Goal: Task Accomplishment & Management: Complete application form

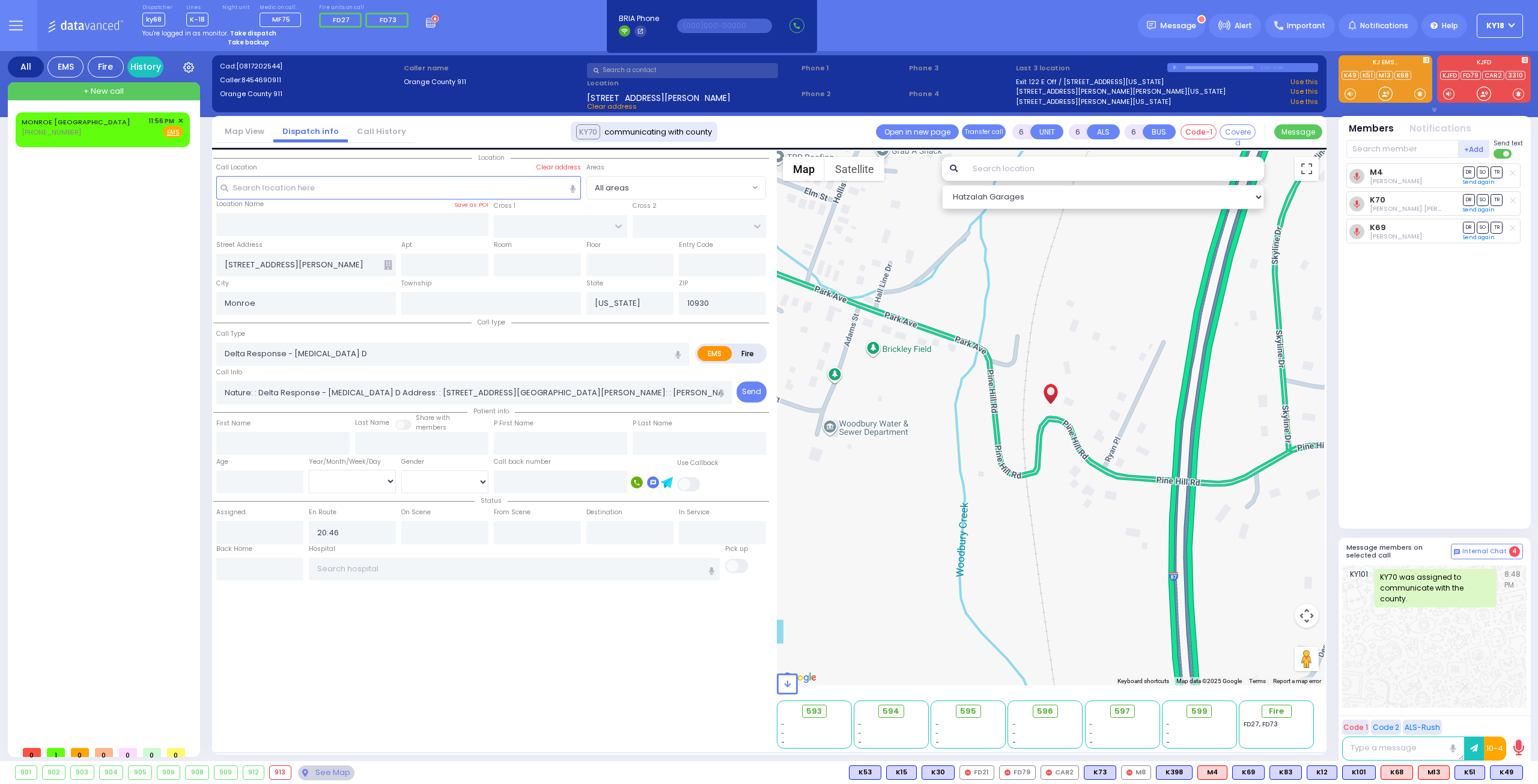
select select
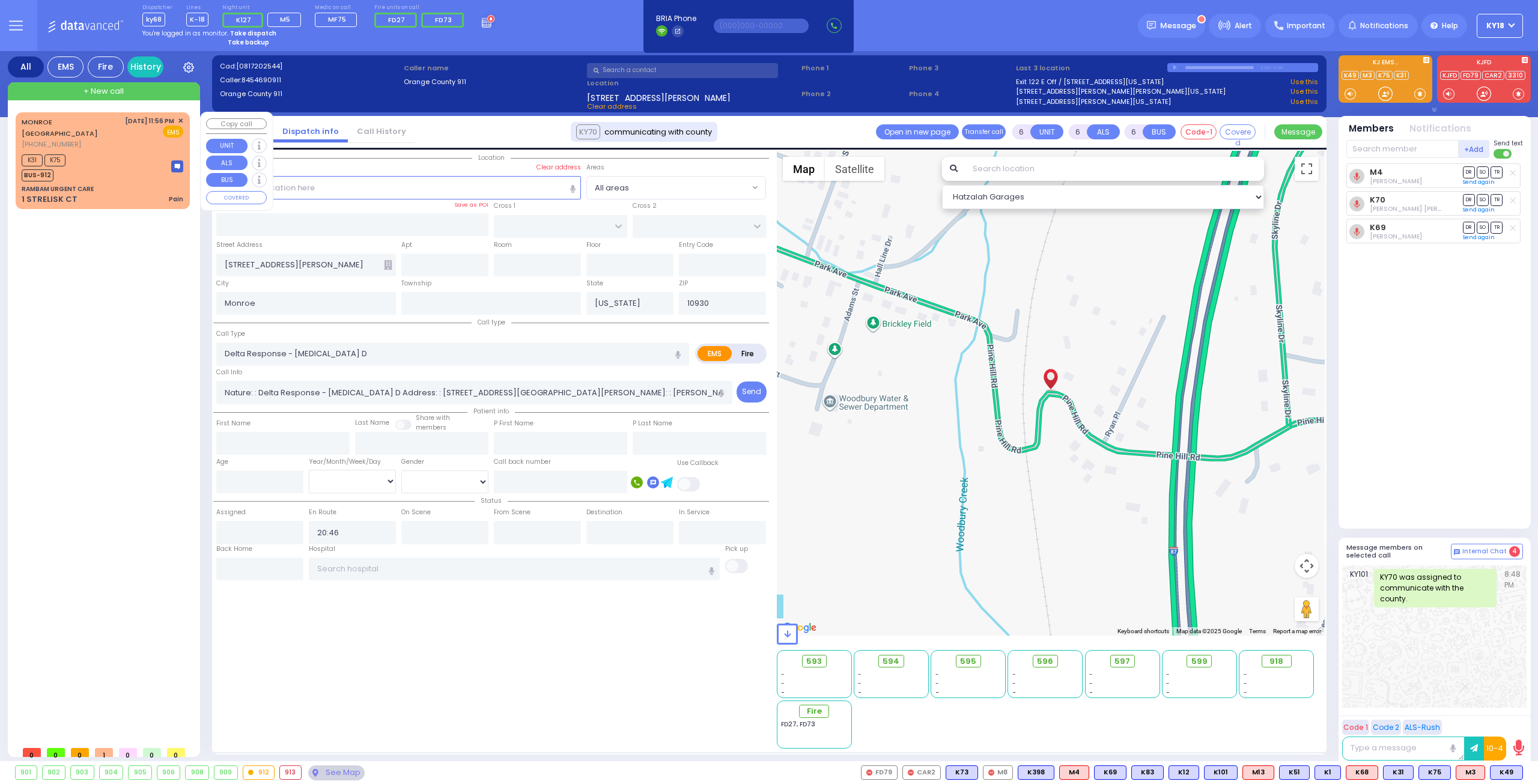
click at [130, 153] on div "K31 K75 BUS-912" at bounding box center [102, 167] width 162 height 30
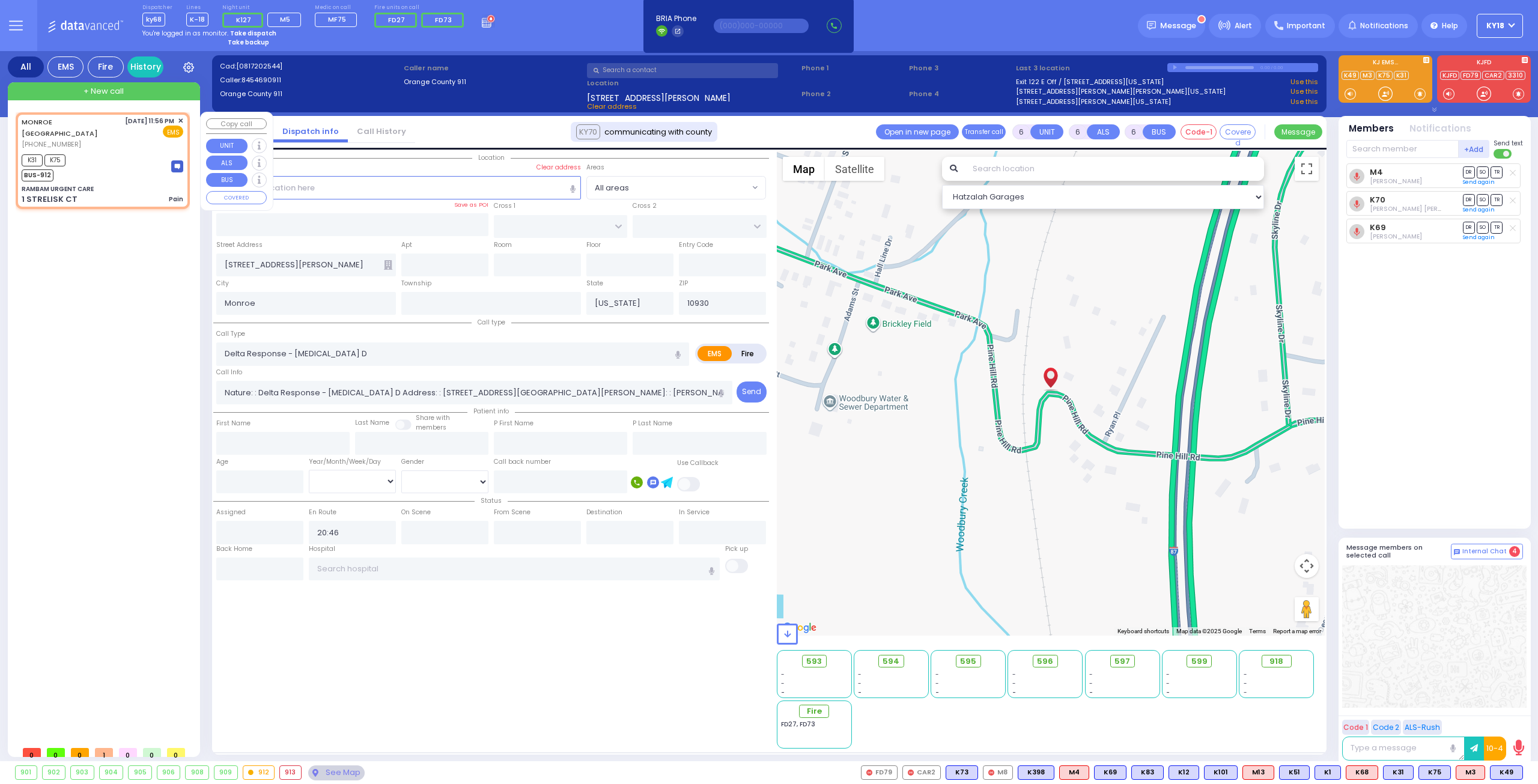
type input "2"
type input "1"
select select
type input "Pain"
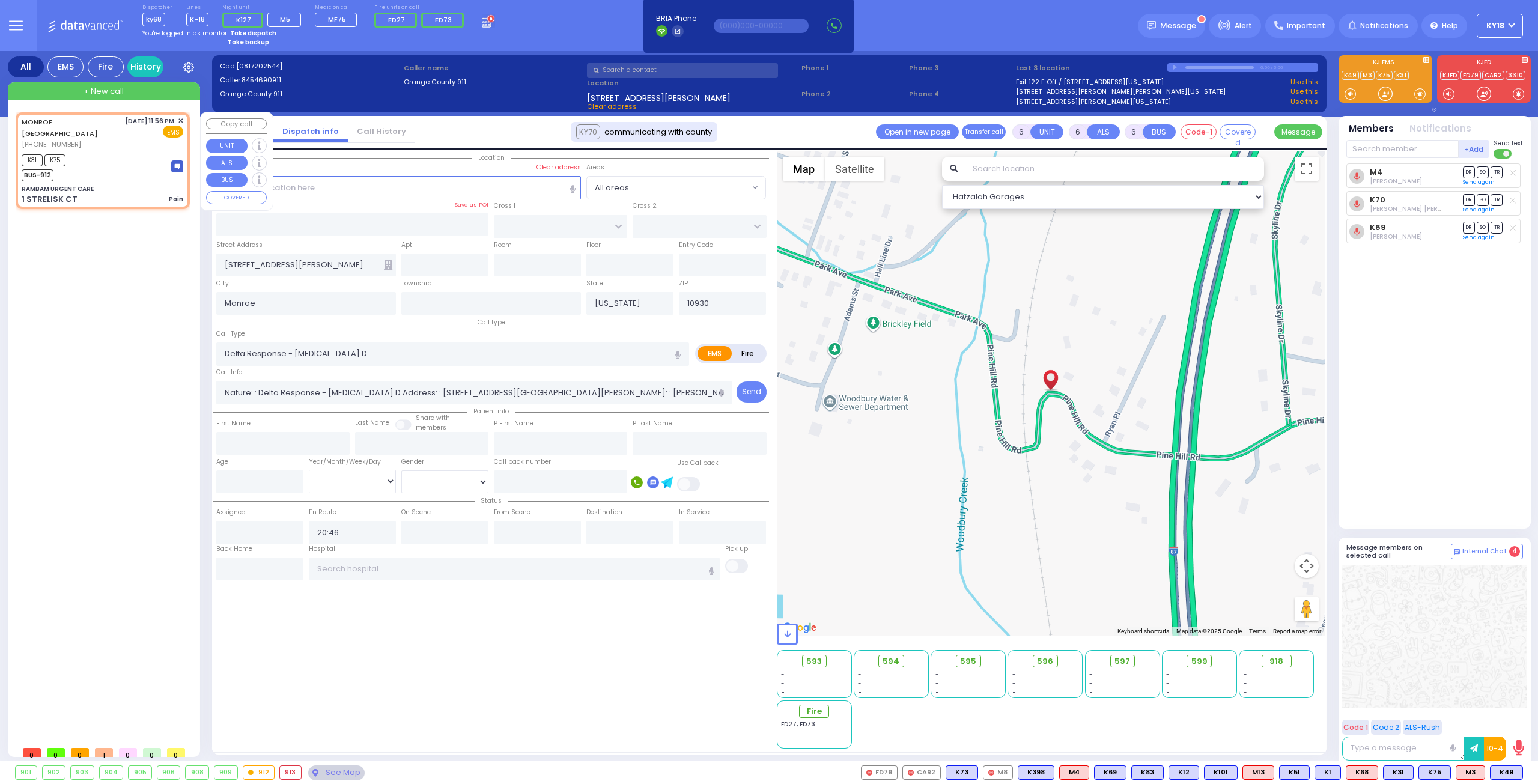
radio input "true"
select select
type input "23:56"
type input "00:01"
type input "RAMBAM URGENT CARE"
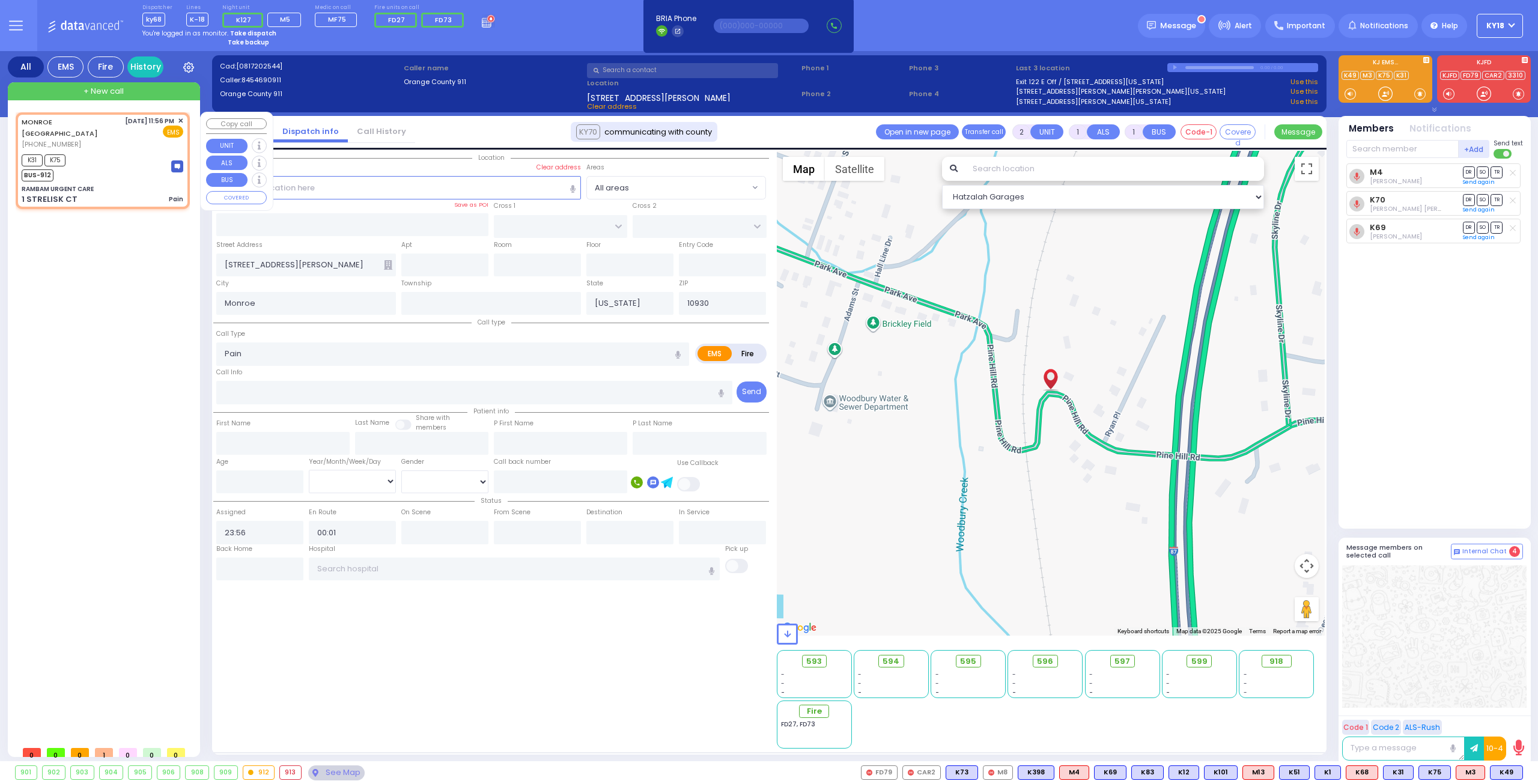
type input "FOREST RD"
type input "1 STRELISK CT"
type input "Kiryas Joel"
type input "10950"
select select "MONROE"
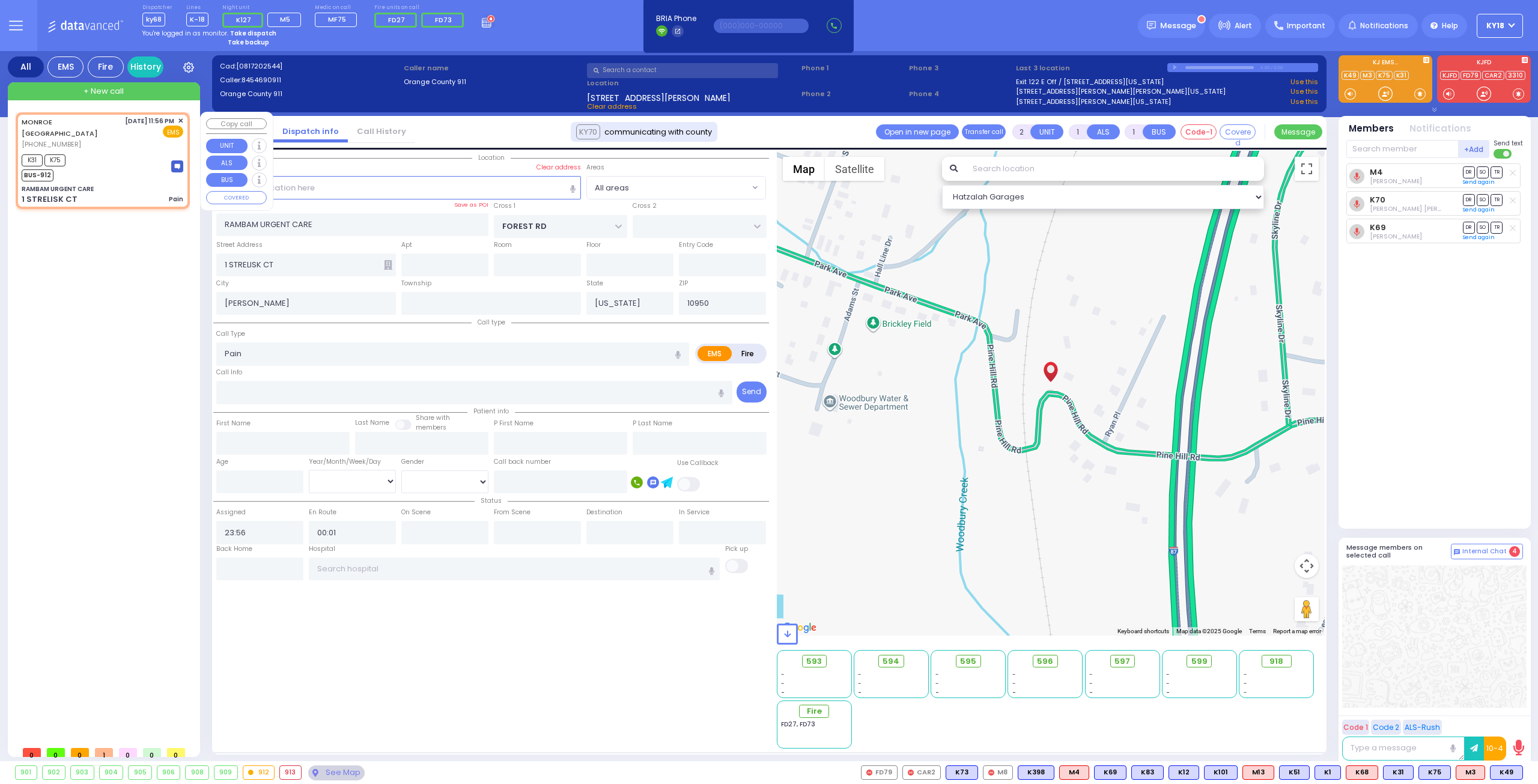
select select "Hatzalah Garages"
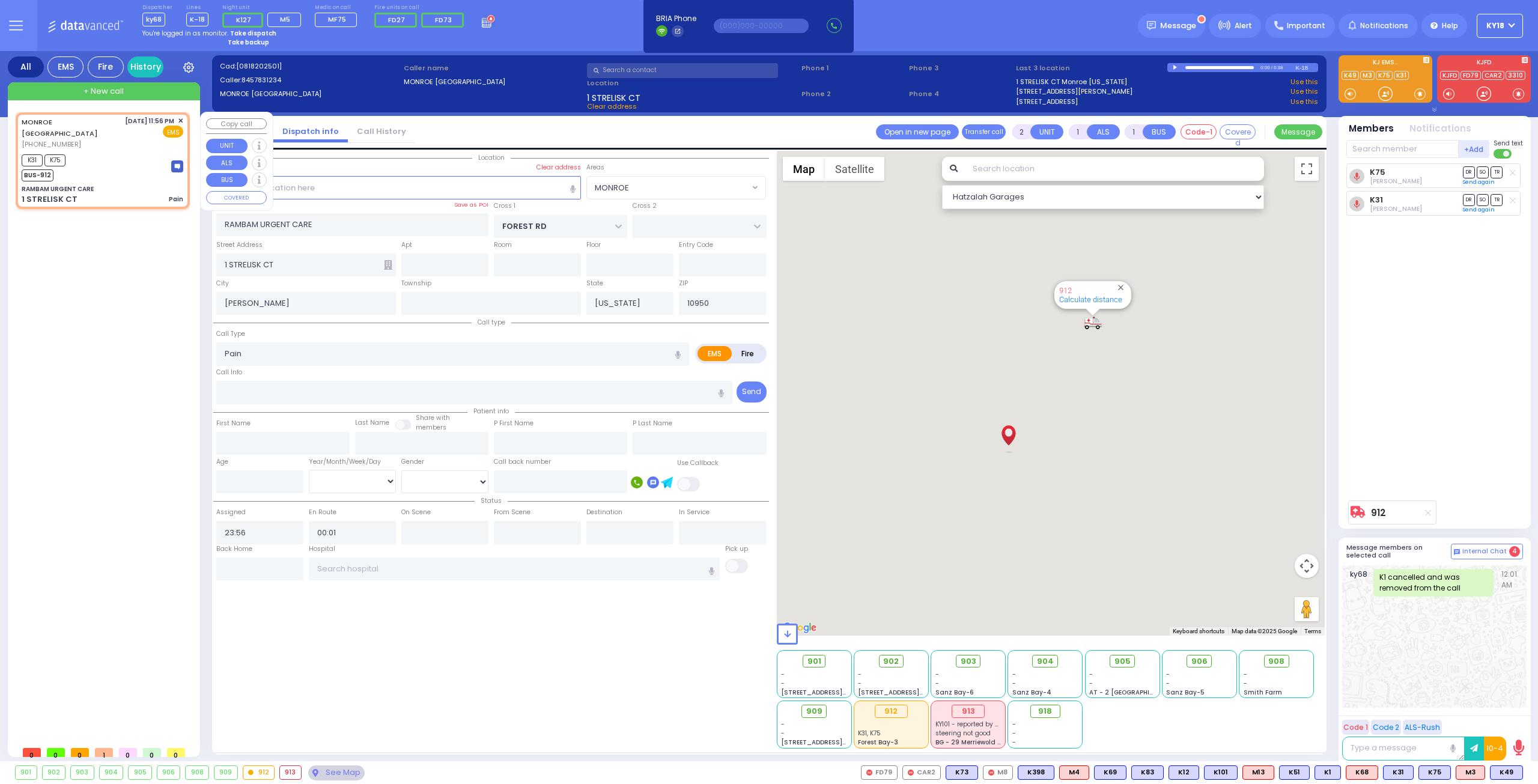
click at [124, 153] on div "K31 K75 BUS-912" at bounding box center [102, 167] width 162 height 30
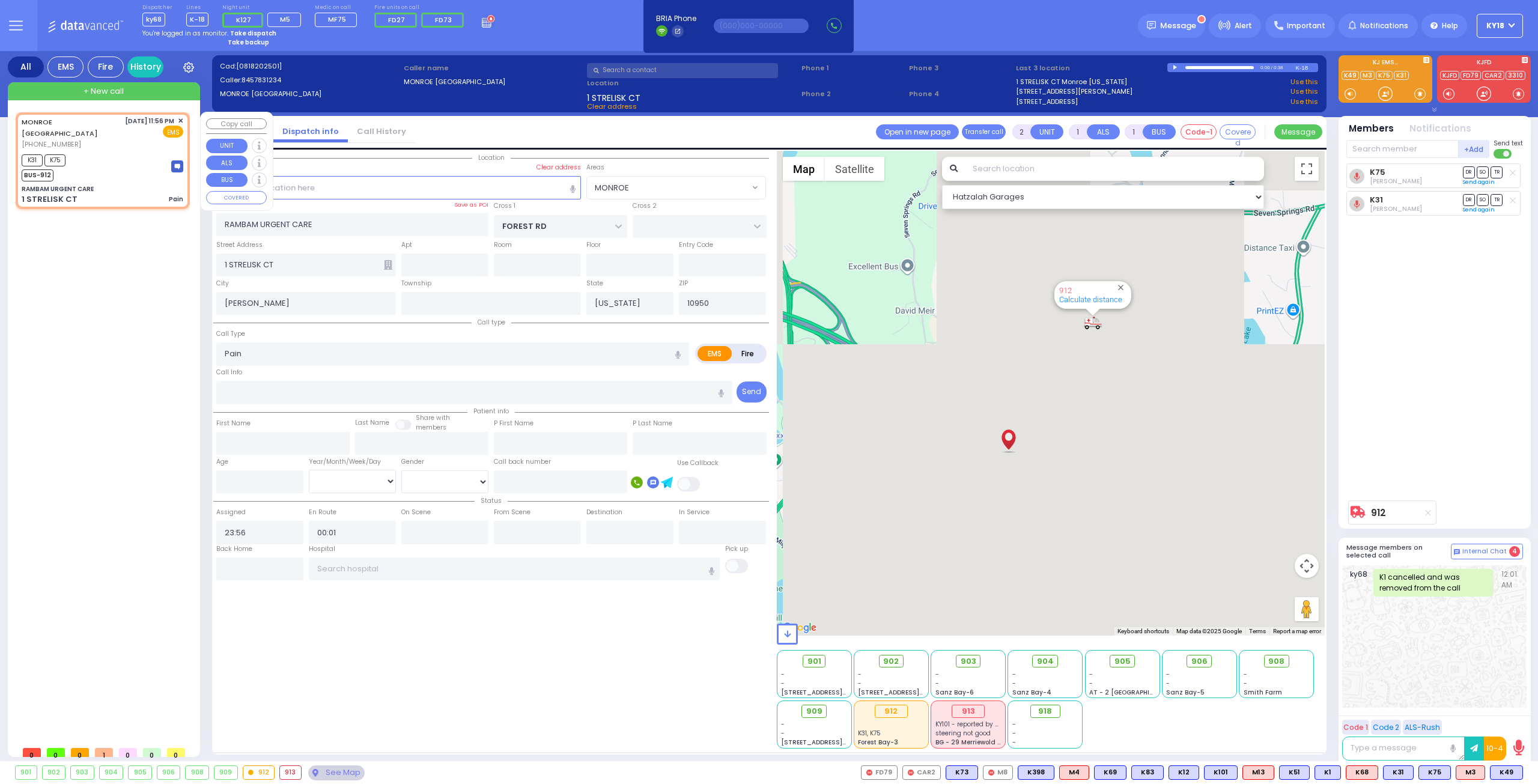
select select
radio input "true"
select select
select select "MONROE"
select select "Hatzalah Garages"
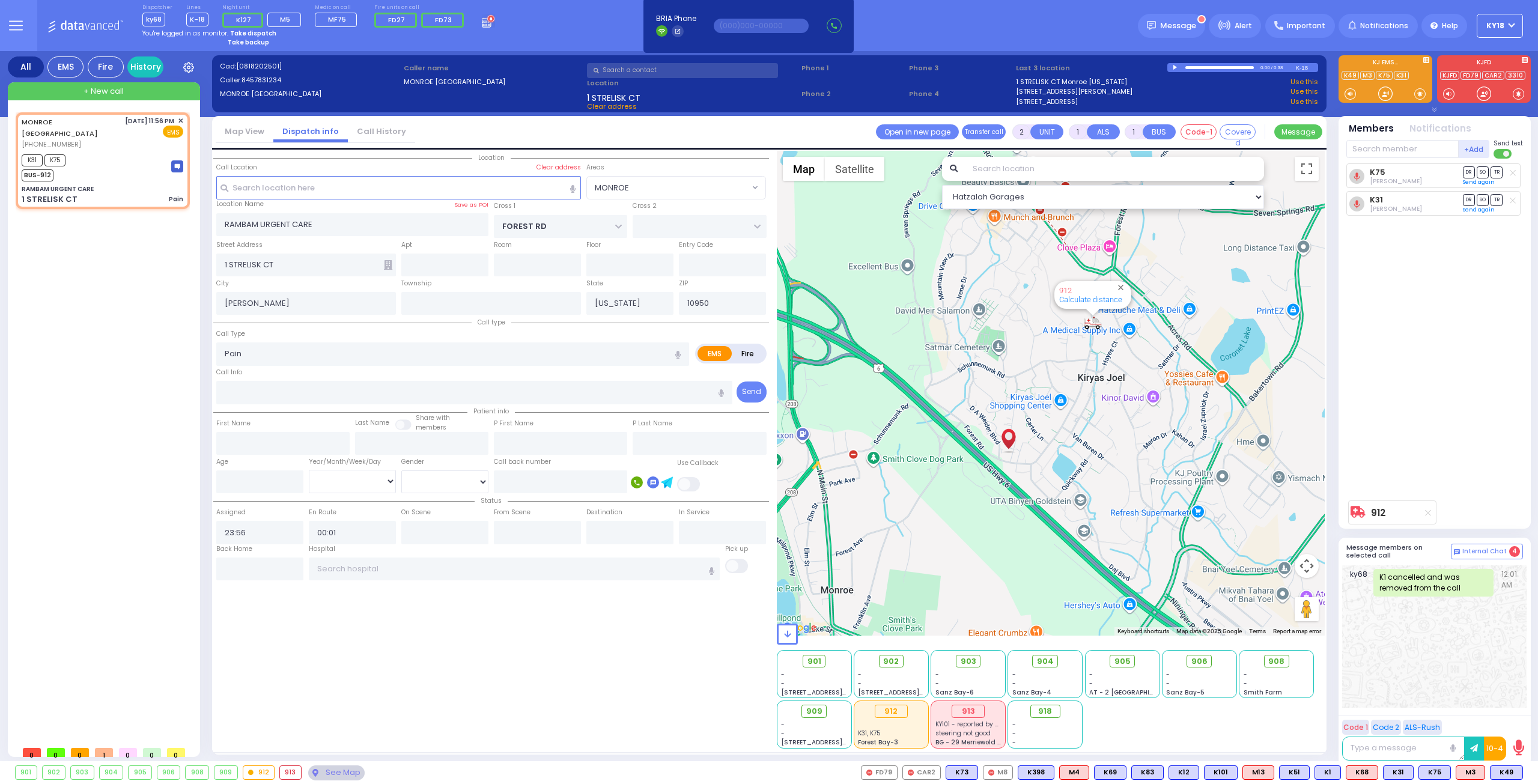
click at [257, 31] on strong "Take dispatch" at bounding box center [254, 33] width 47 height 9
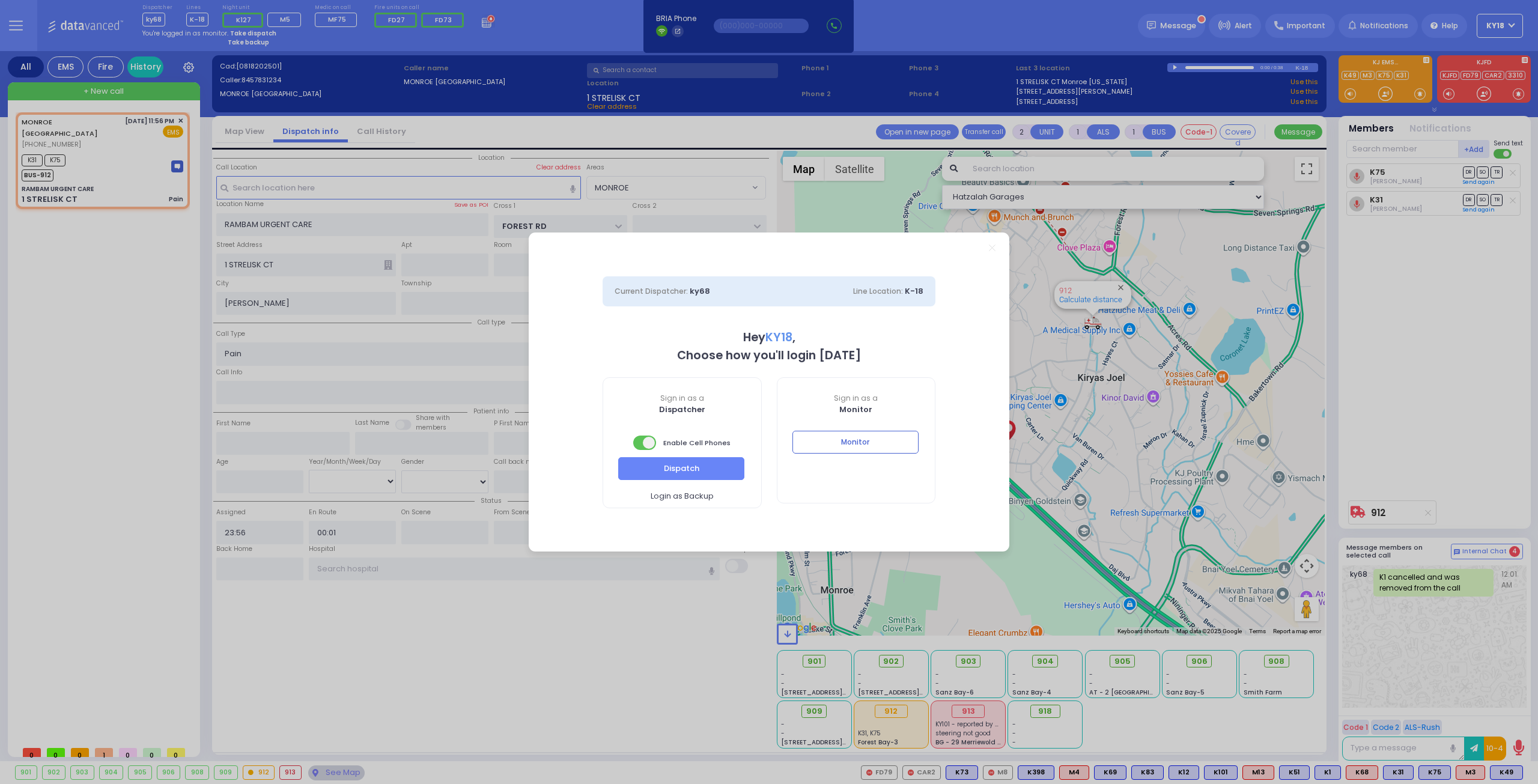
select select "4"
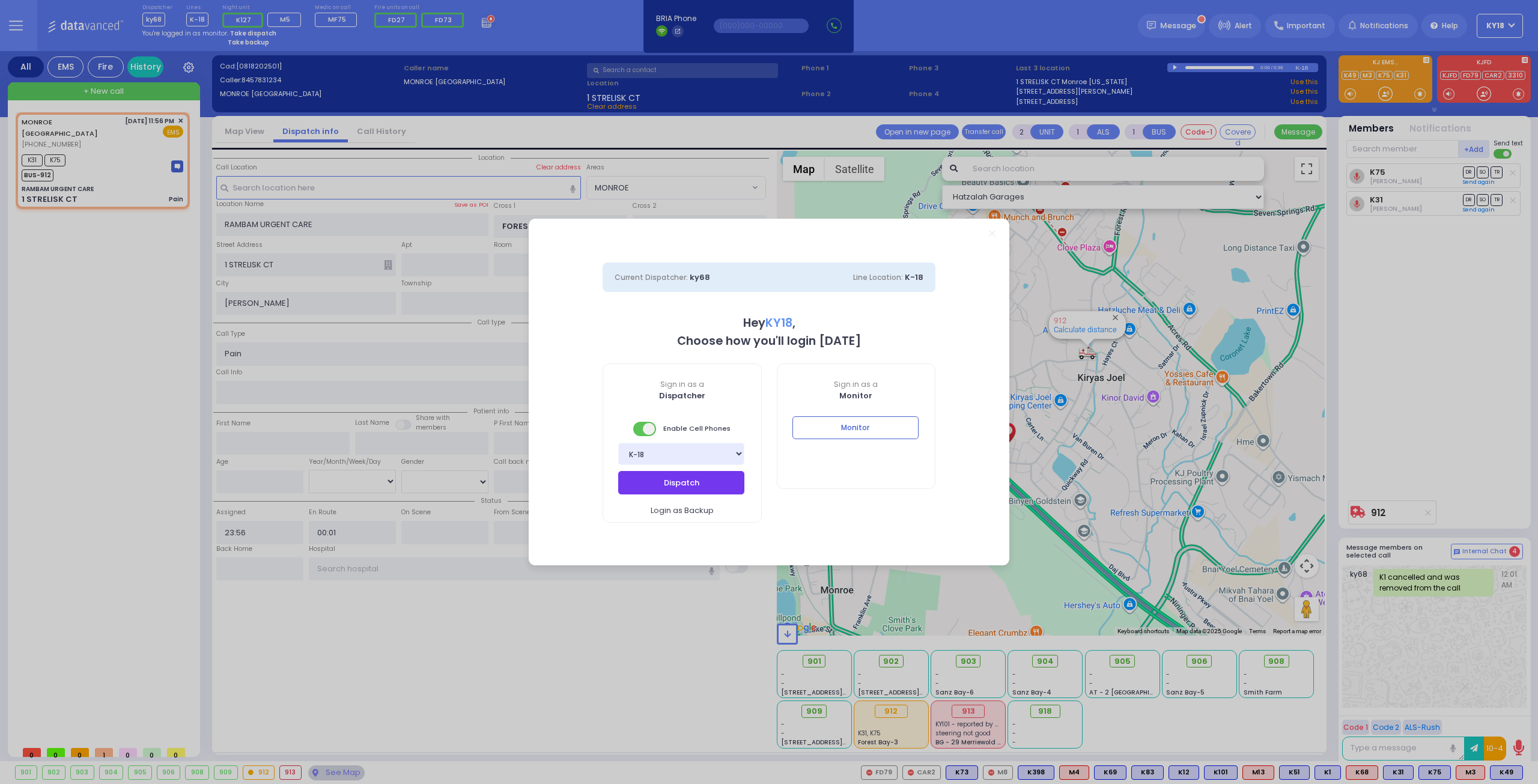
click at [699, 483] on button "Dispatch" at bounding box center [681, 482] width 126 height 23
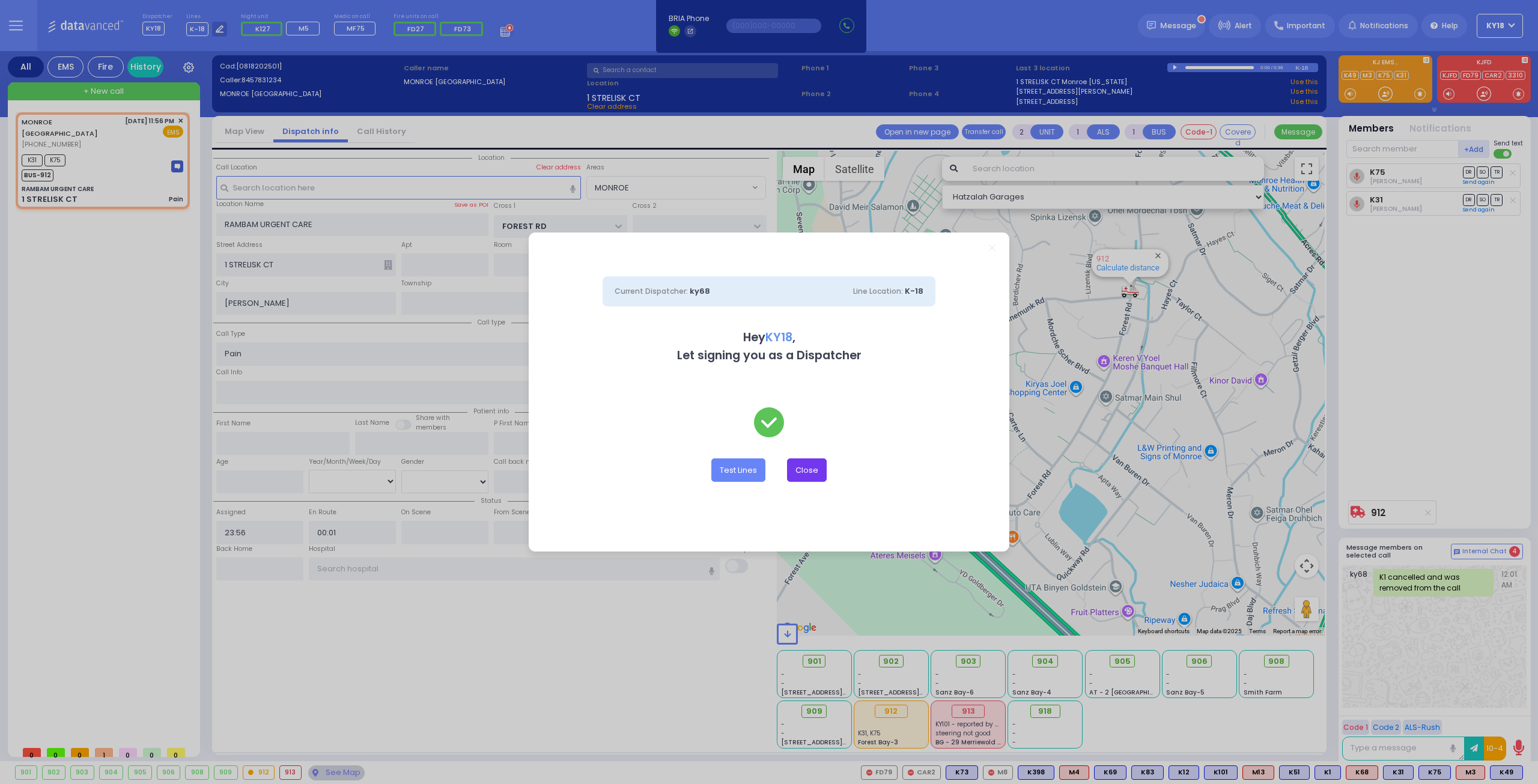
click at [814, 468] on button "Close" at bounding box center [807, 469] width 40 height 23
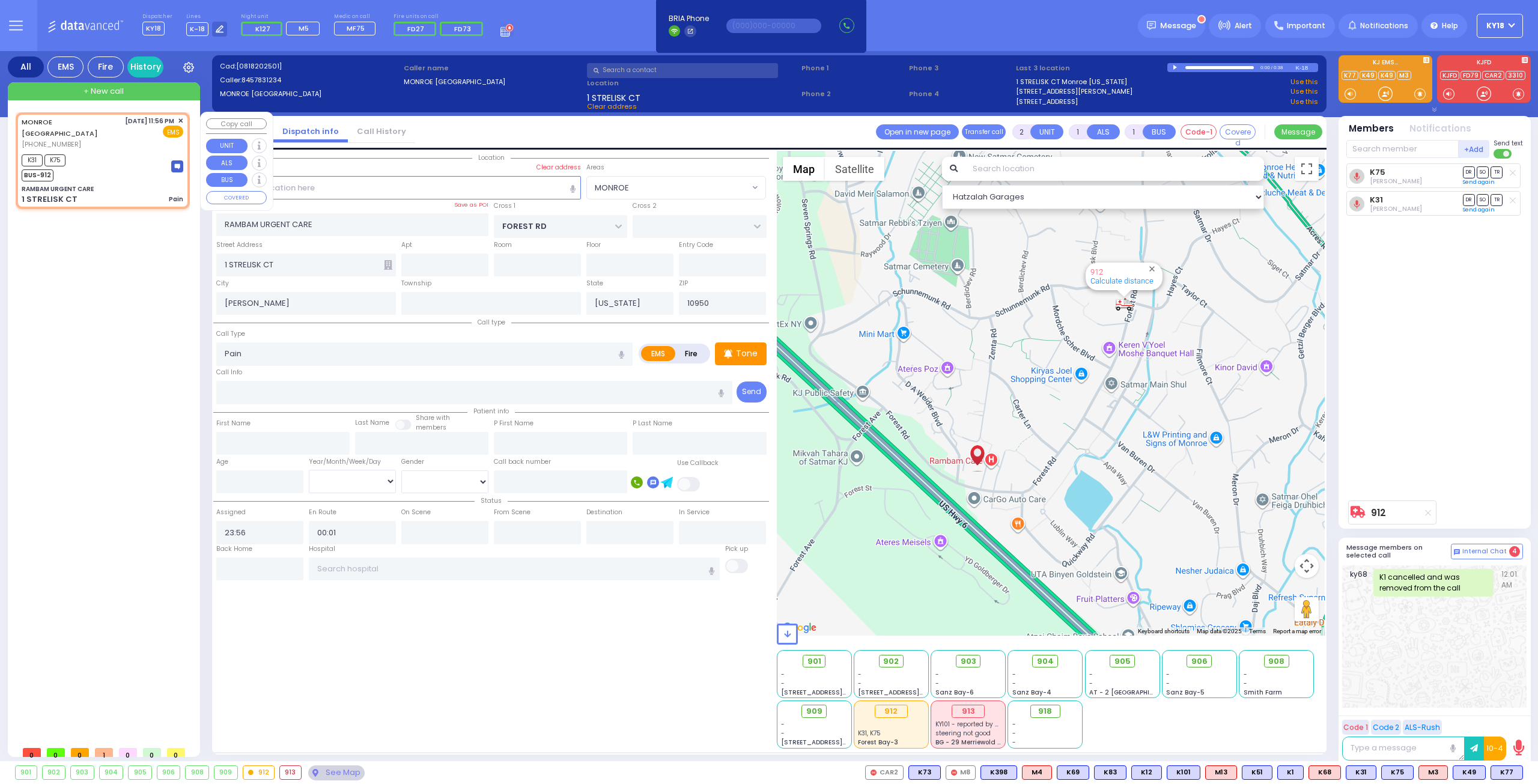
click at [98, 152] on div "K31 K75 BUS-912" at bounding box center [102, 167] width 162 height 30
select select
radio input "true"
select select
select select "Hatzalah Garages"
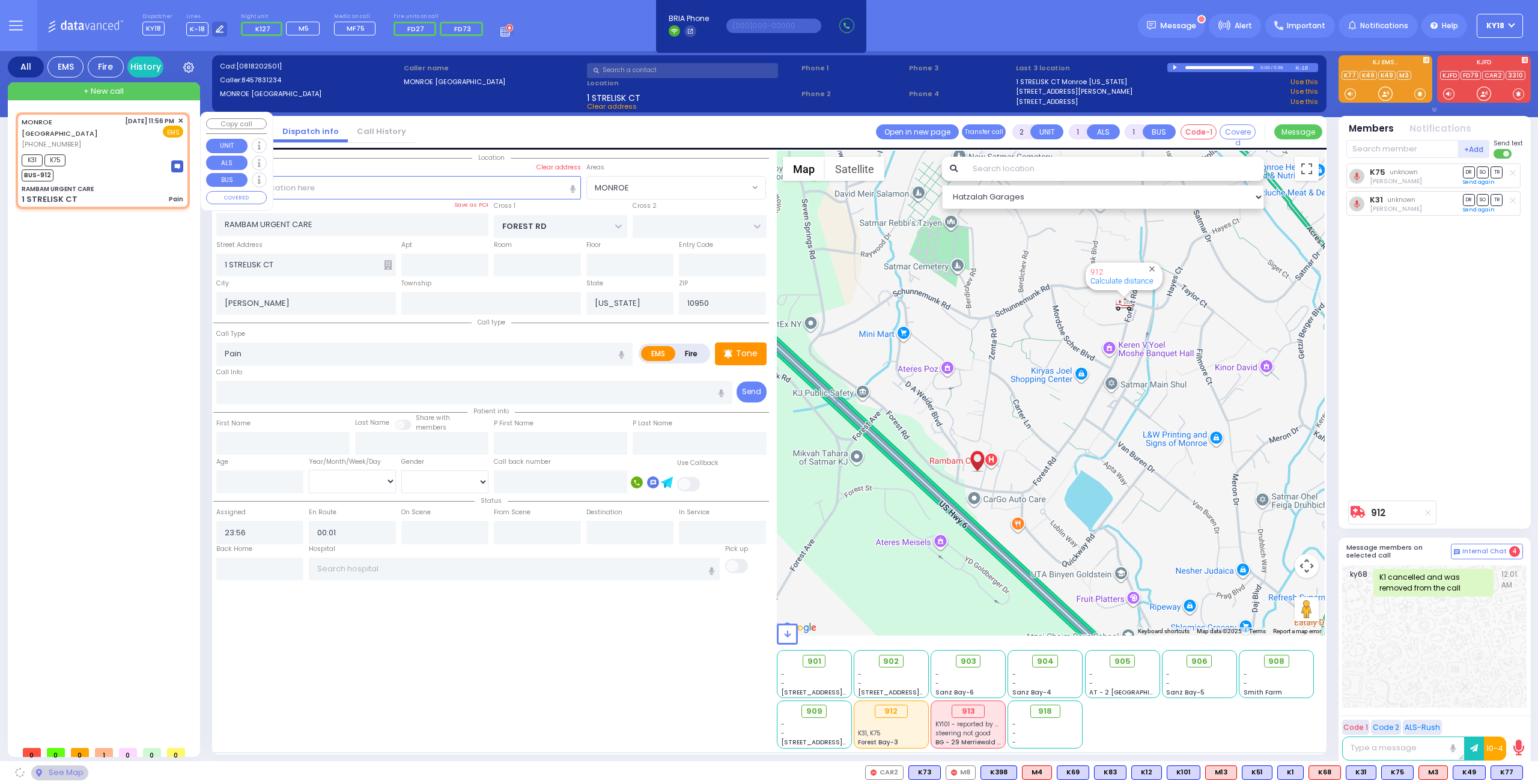
select select "MONROE"
click at [181, 116] on span "✕" at bounding box center [181, 121] width 6 height 10
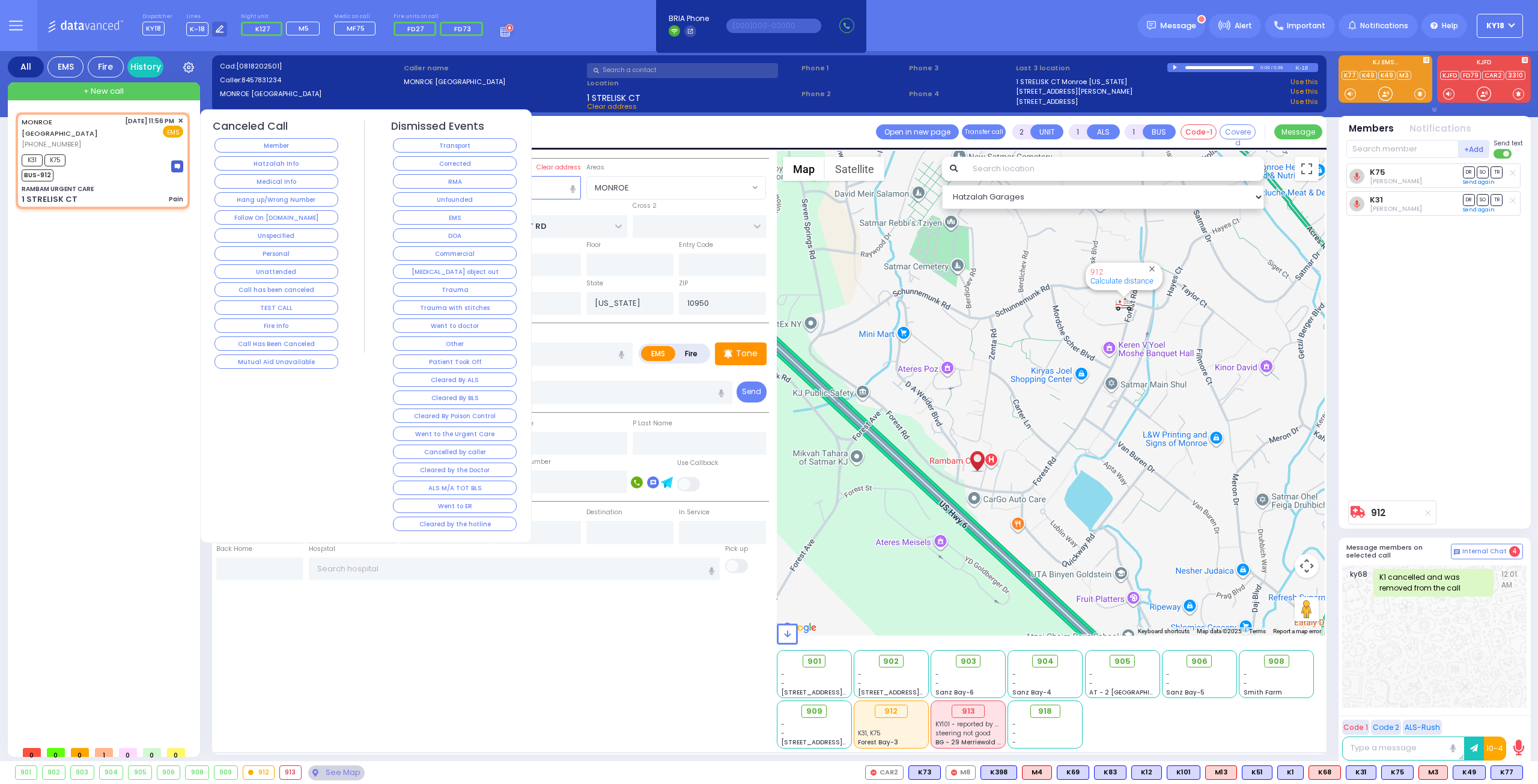
click at [418, 161] on button "Corrected" at bounding box center [454, 163] width 124 height 14
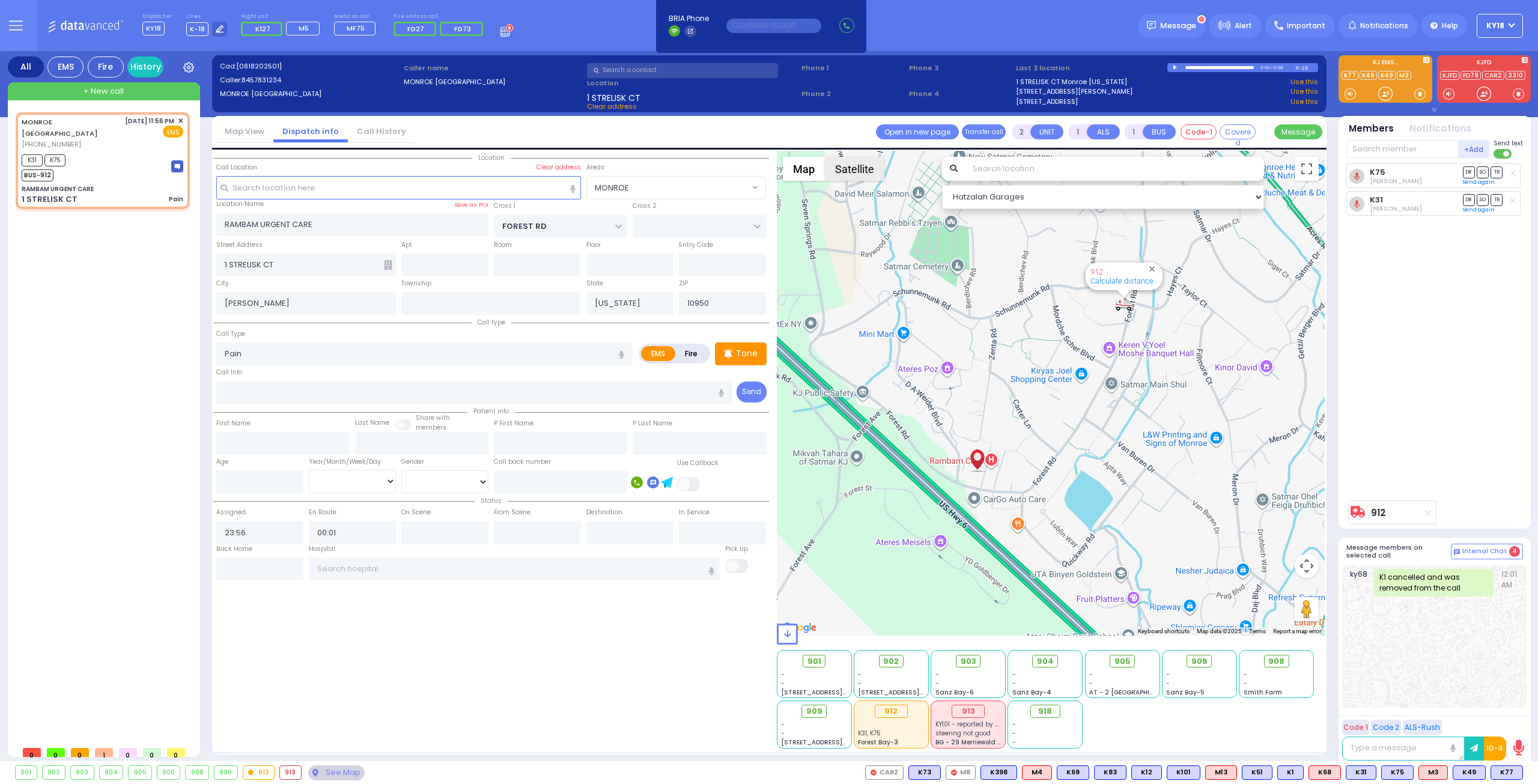
select select
radio input "true"
select select
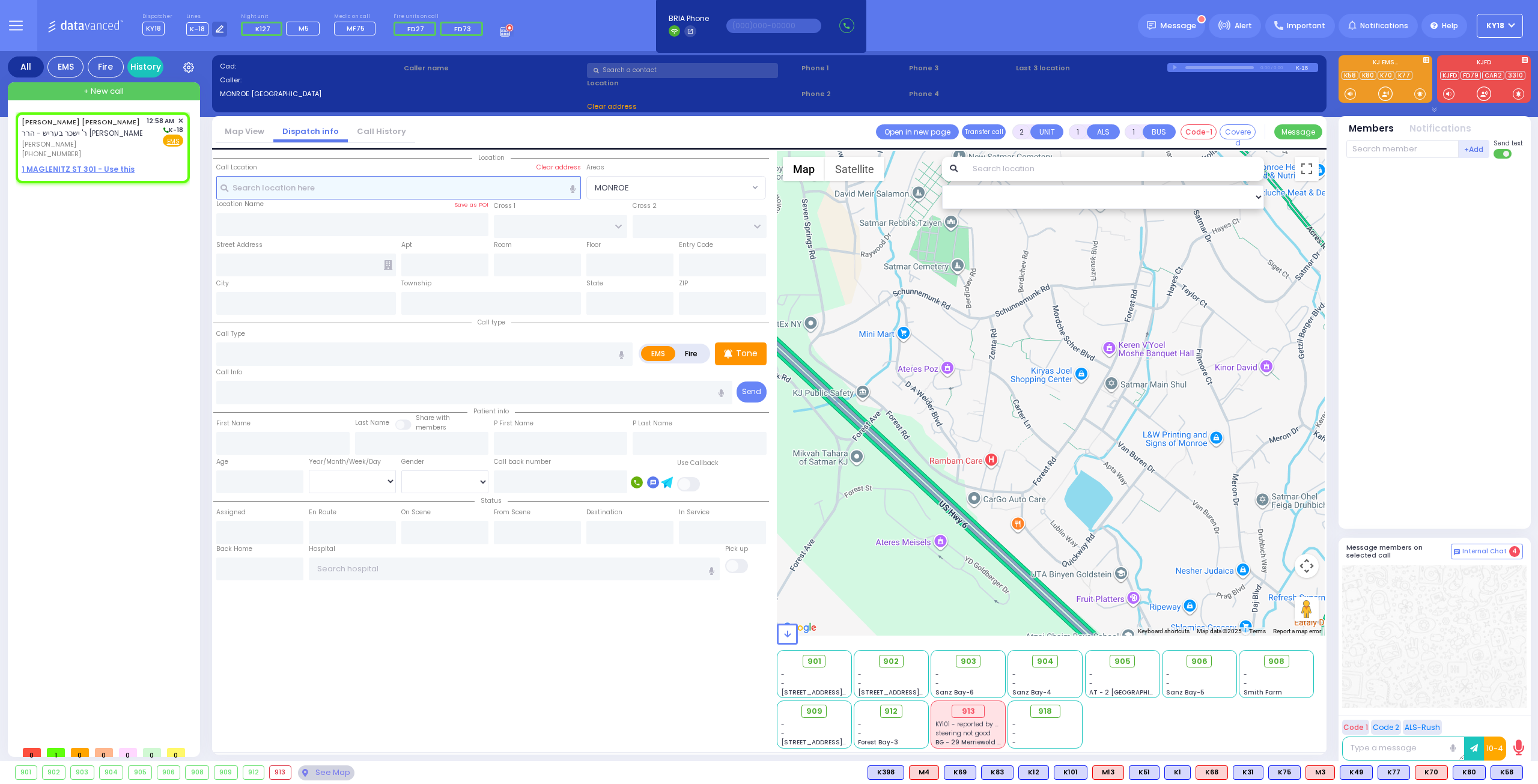
select select
radio input "true"
type input "ELUZER LIPA"
type input "BRAUNER"
select select
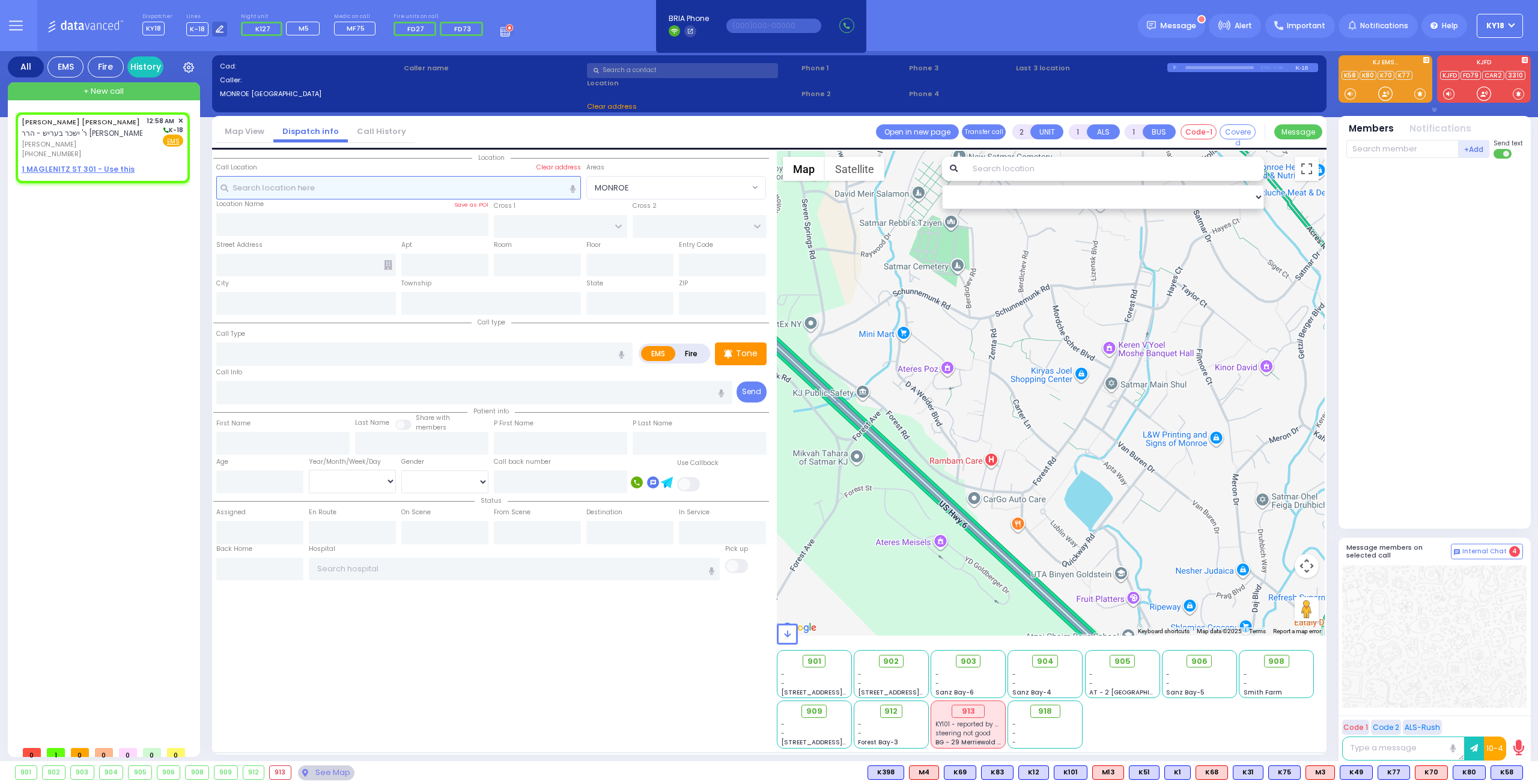
type input "00:58"
select select "Hatzalah Garages"
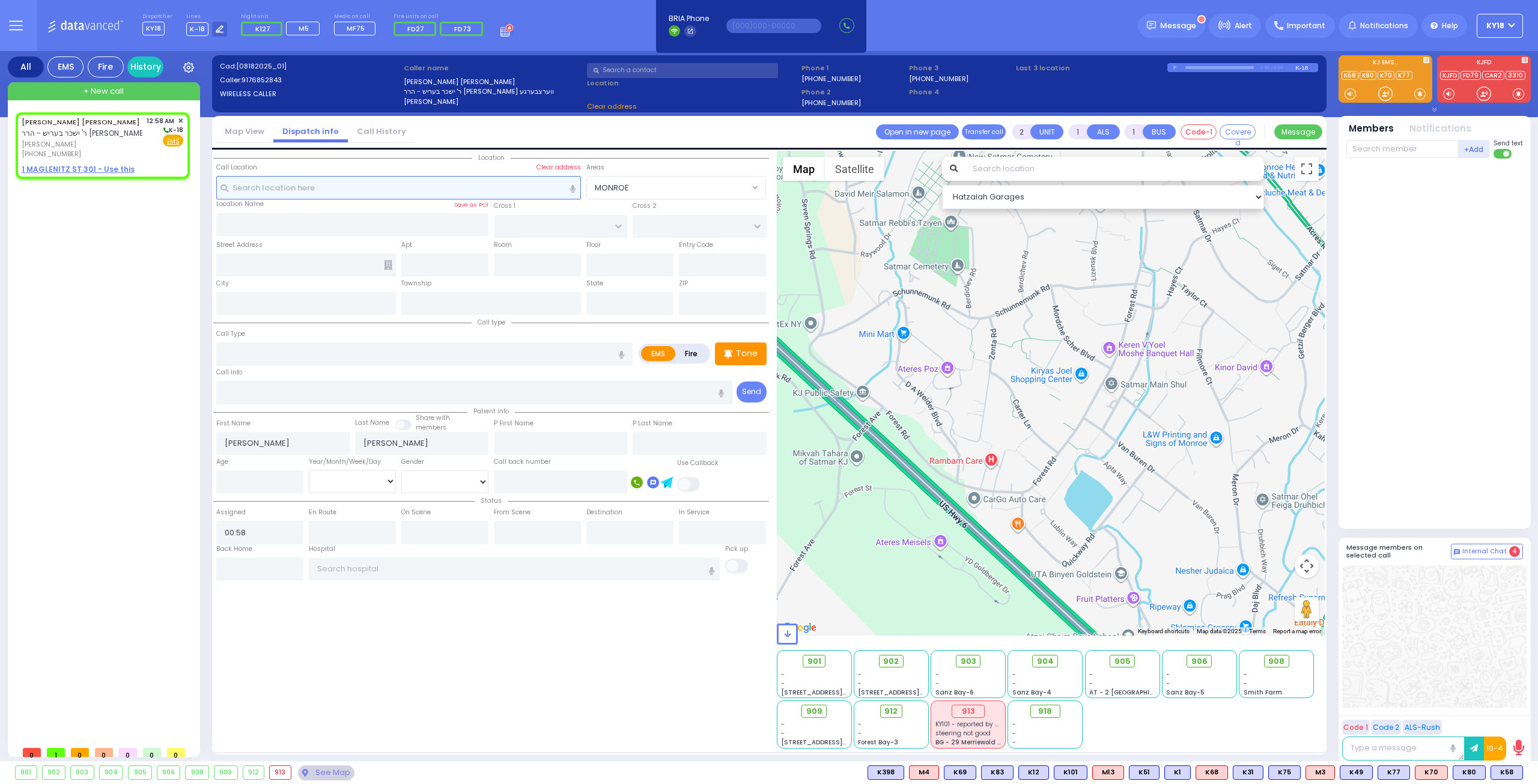
select select
radio input "true"
select select
select select "Hatzalah Garages"
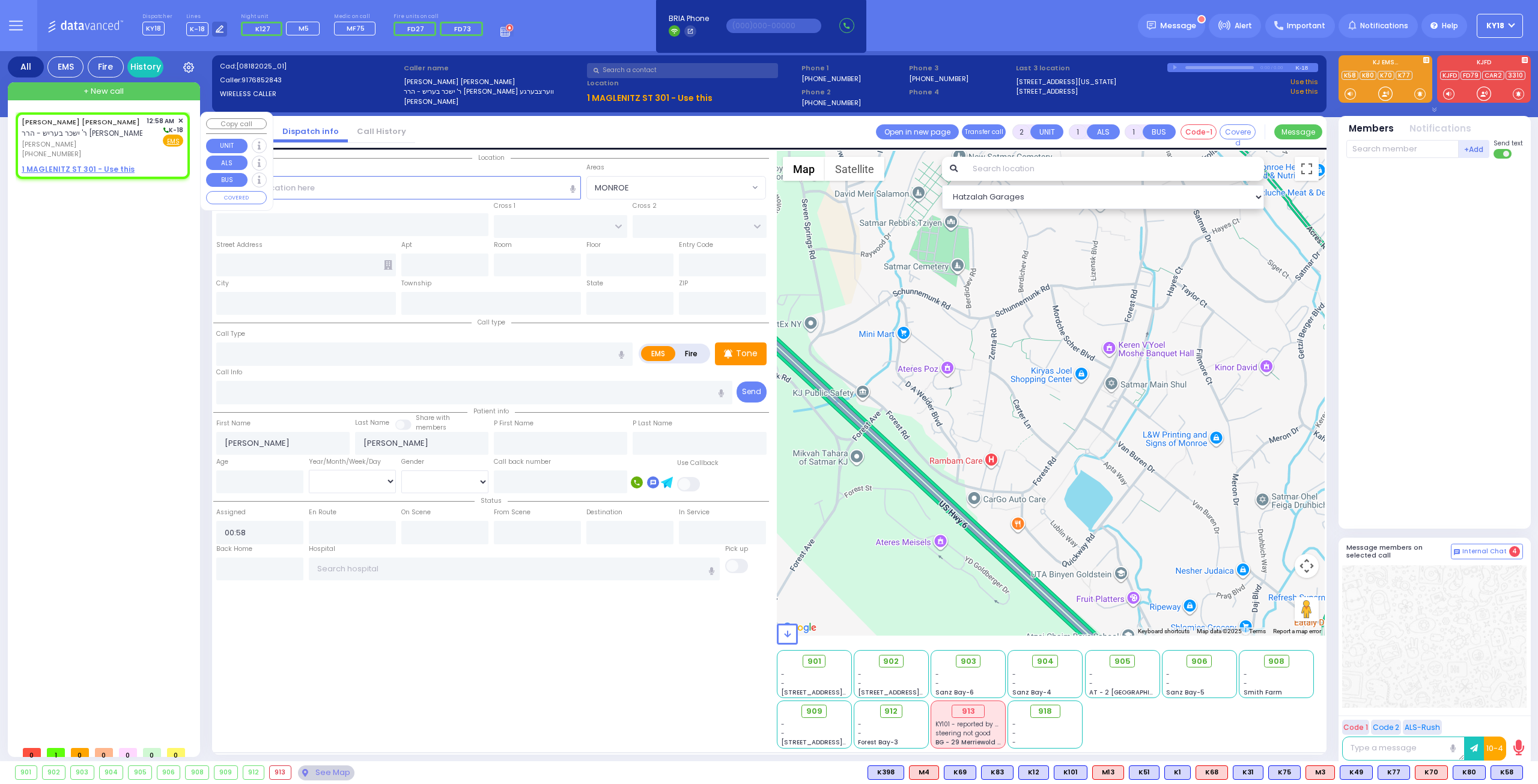
click at [99, 145] on span "אלעזר ליפא ברוינער" at bounding box center [82, 144] width 121 height 10
select select
radio input "true"
select select
select select "Hatzalah Garages"
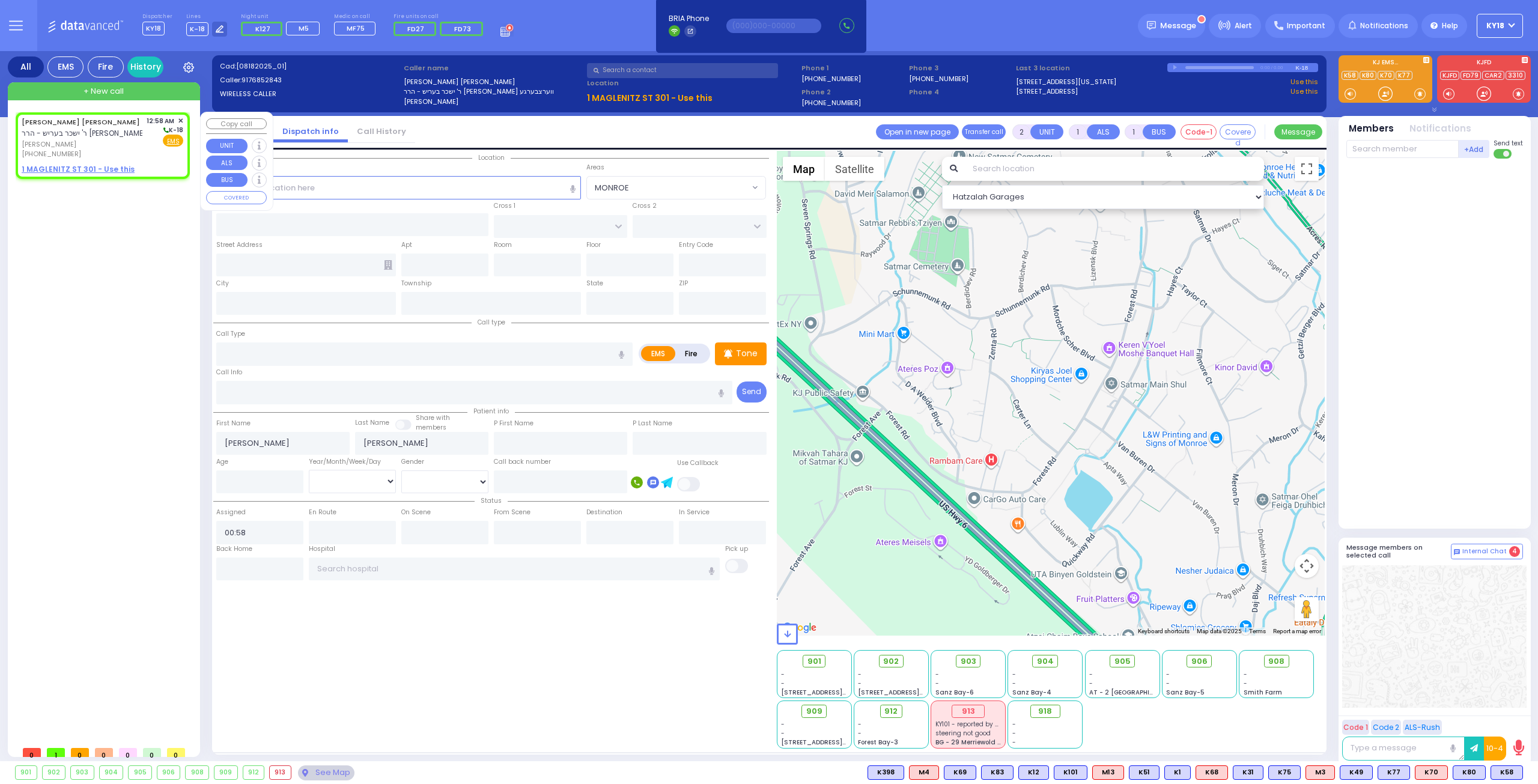
click at [106, 169] on u "1 MAGLENITZ ST 301 - Use this" at bounding box center [77, 169] width 113 height 10
select select
radio input "true"
select select
select select "Hatzalah Garages"
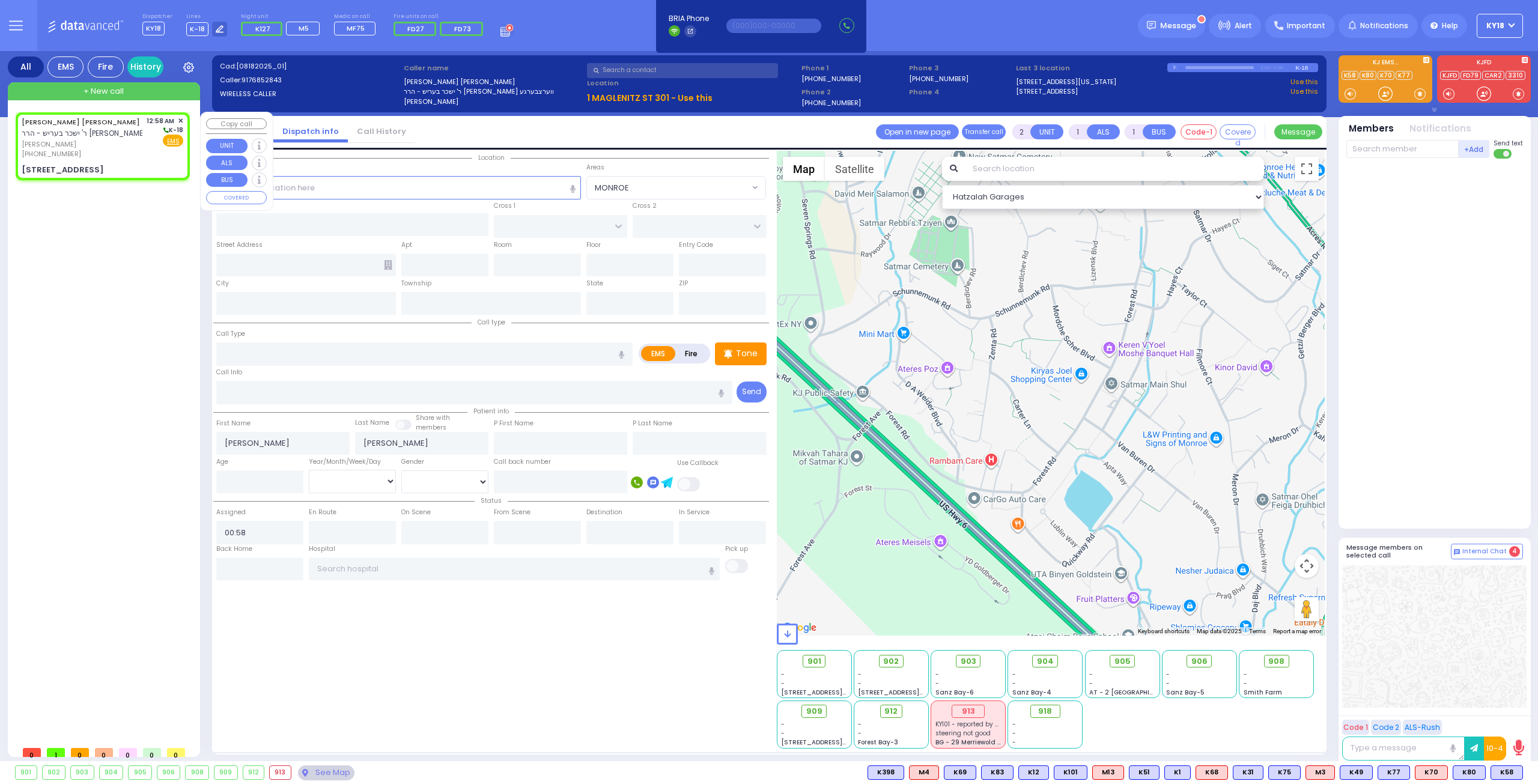
select select
radio input "true"
select select
select select "Hatzalah Garages"
type input "S.M. ROSMER RD"
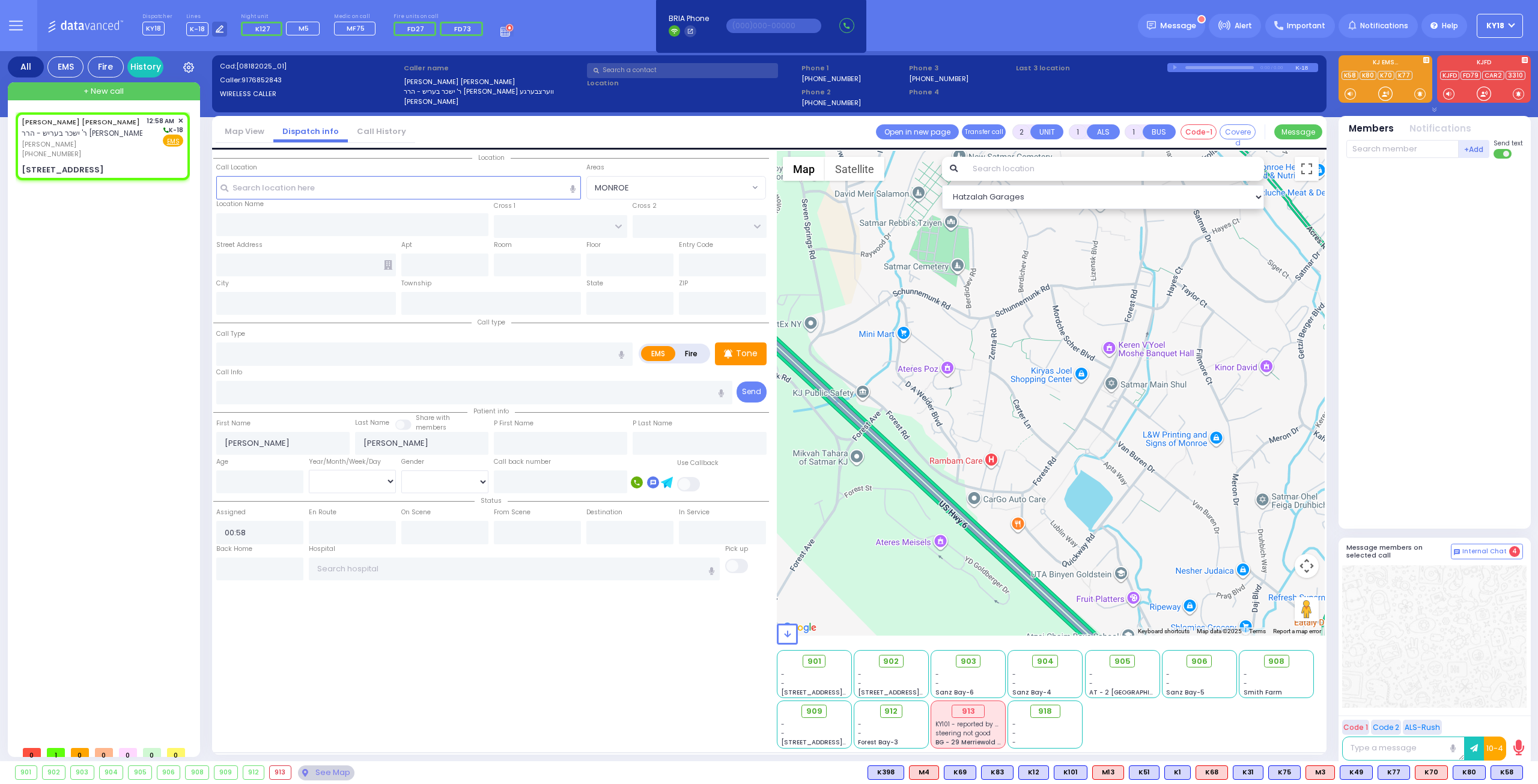
type input "PILNUA RD"
type input "1 MAGLENITZ ST"
type input "301"
type input "Monroe"
type input "New York"
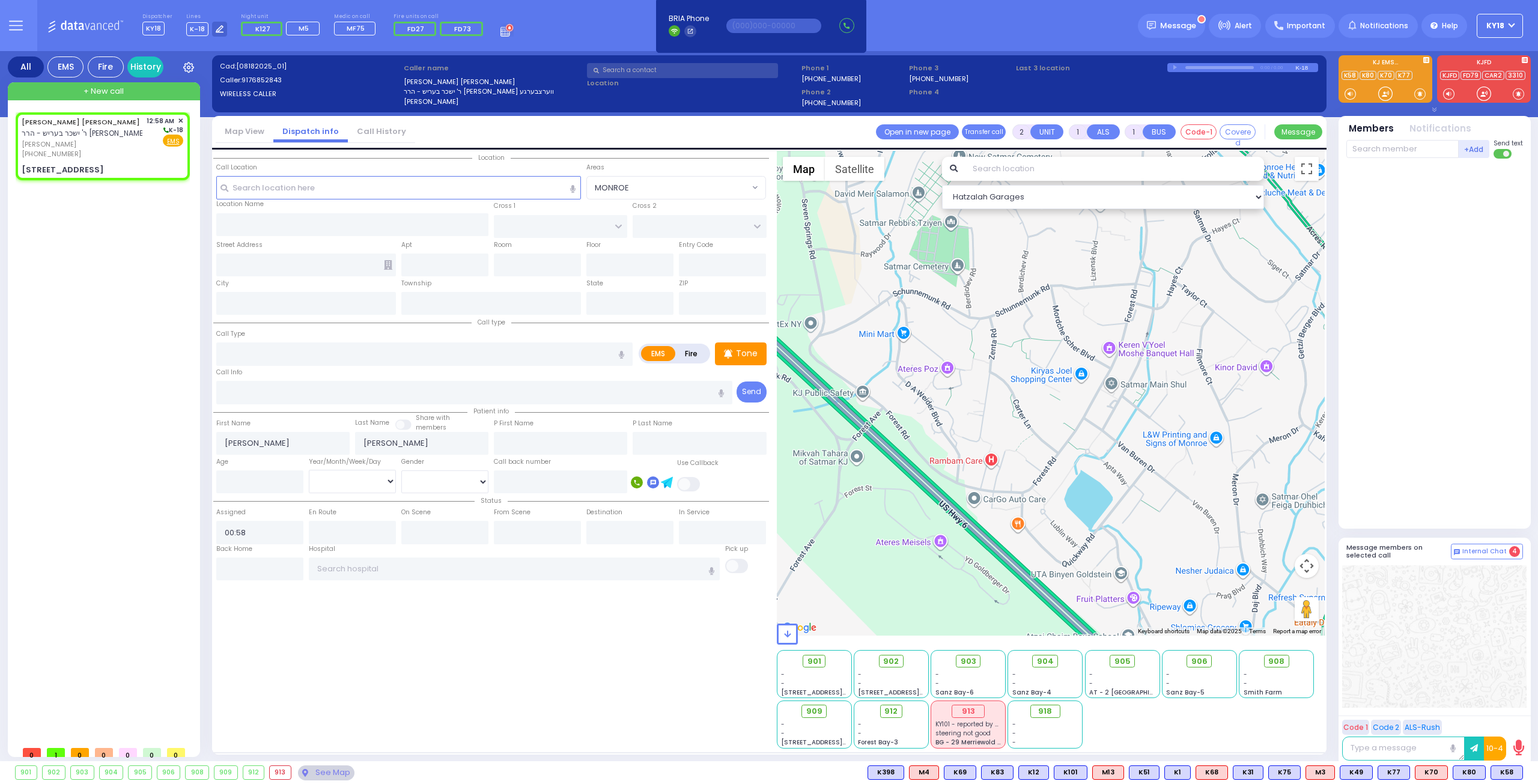
type input "10950"
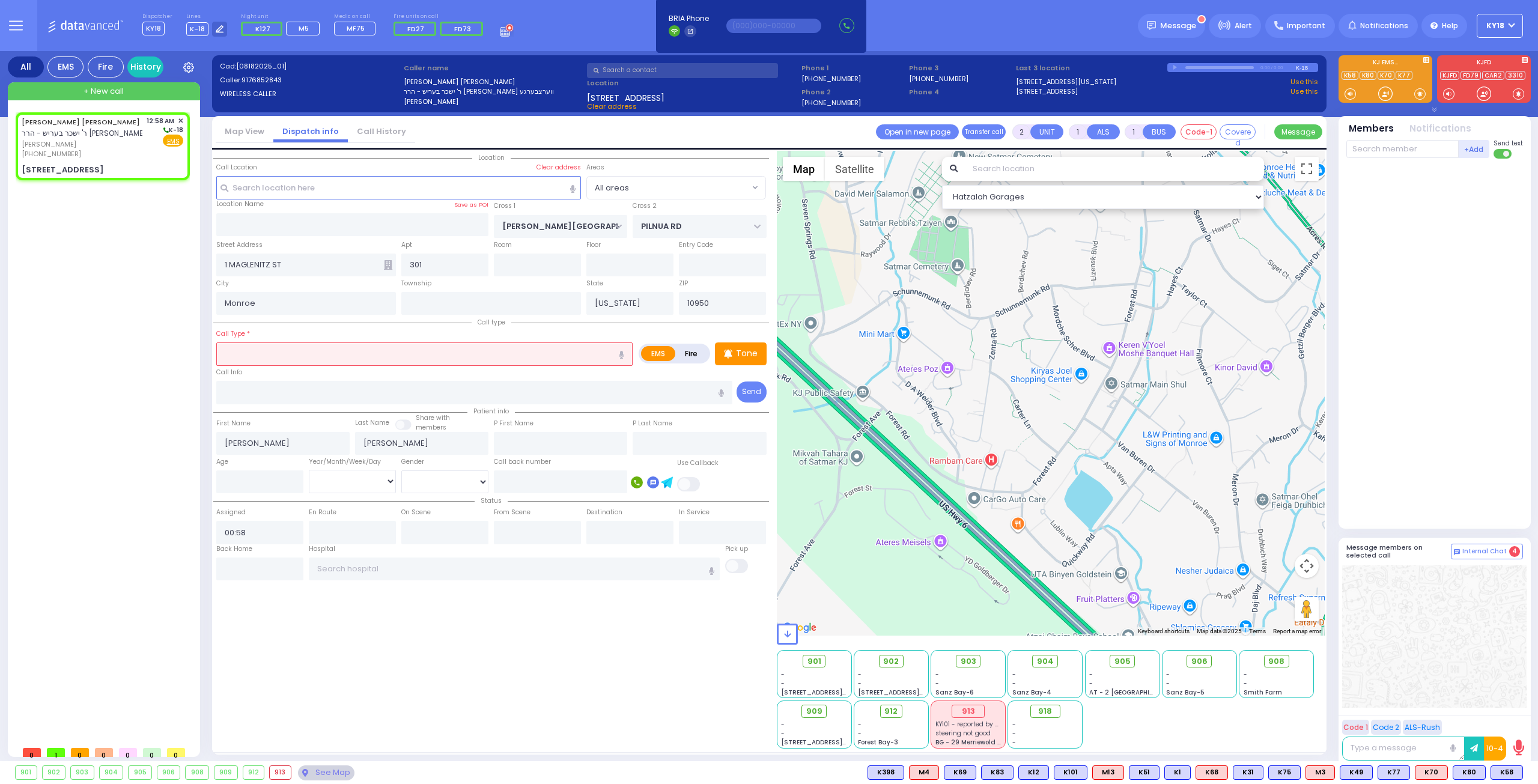
click at [274, 352] on input "text" at bounding box center [425, 354] width 417 height 23
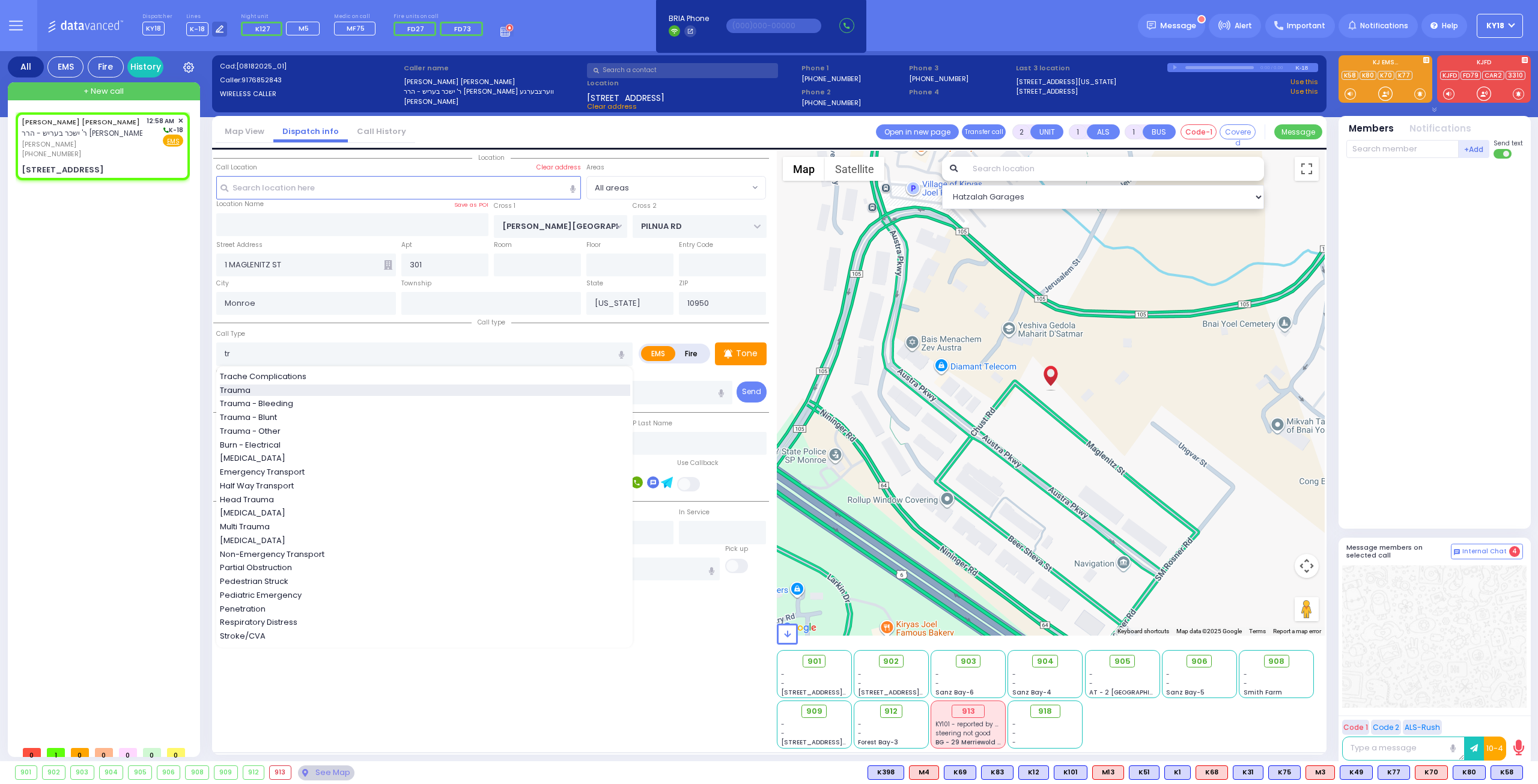
click at [274, 384] on div "Trauma" at bounding box center [425, 390] width 410 height 12
type input "Trauma"
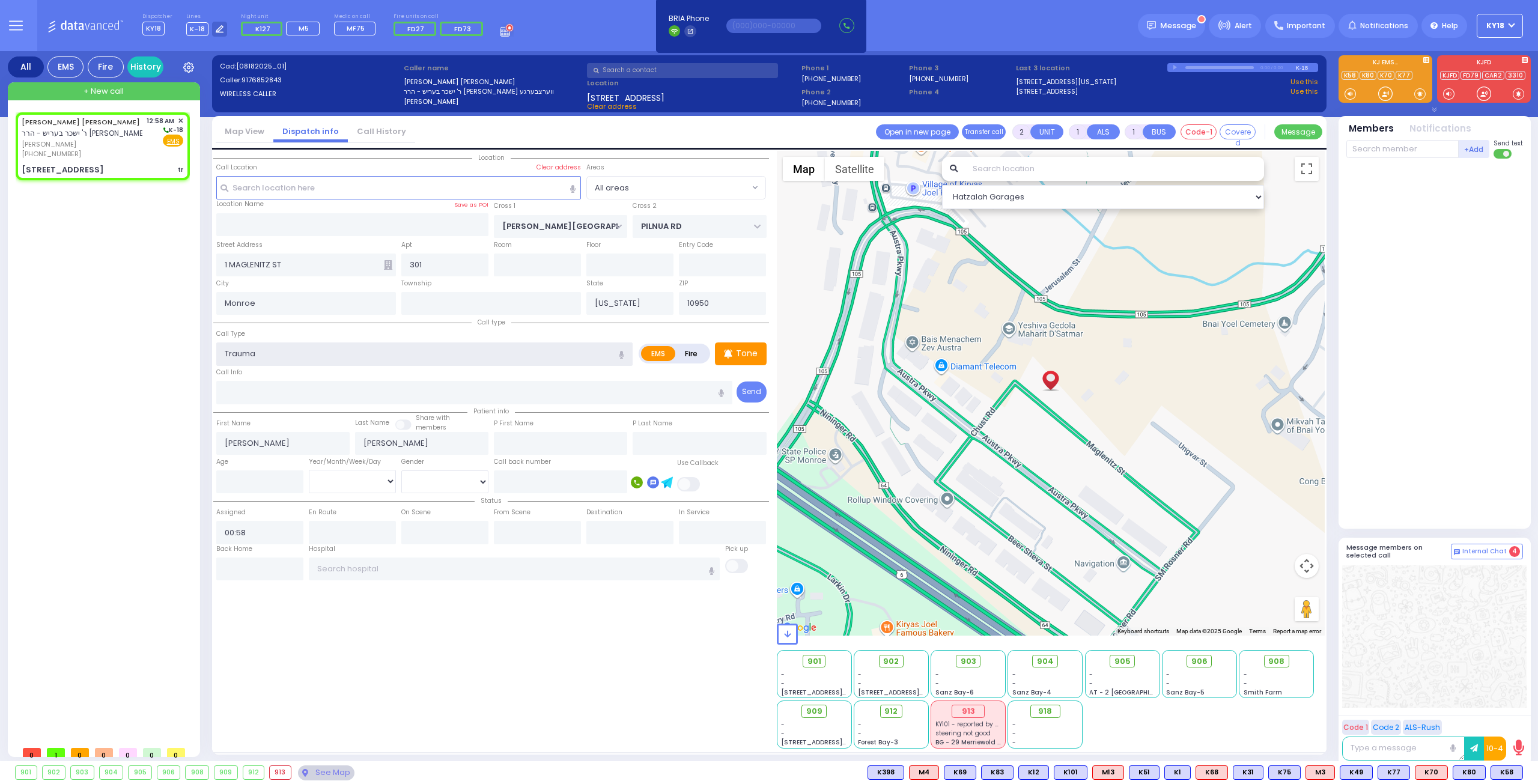
type input "0"
select select
radio input "true"
select select
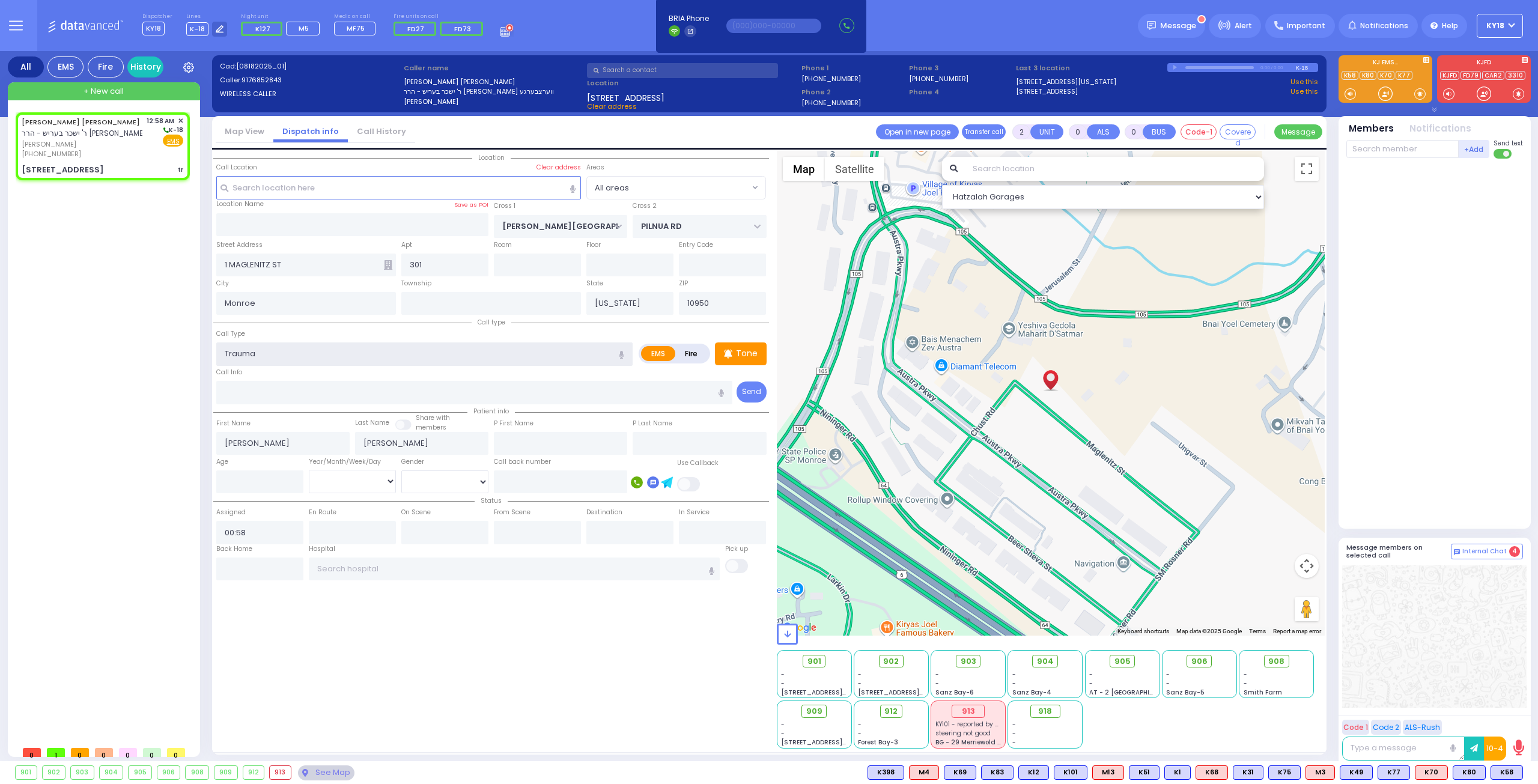
select select "Hatzalah Garages"
select select
radio input "true"
select select
select select "Hatzalah Garages"
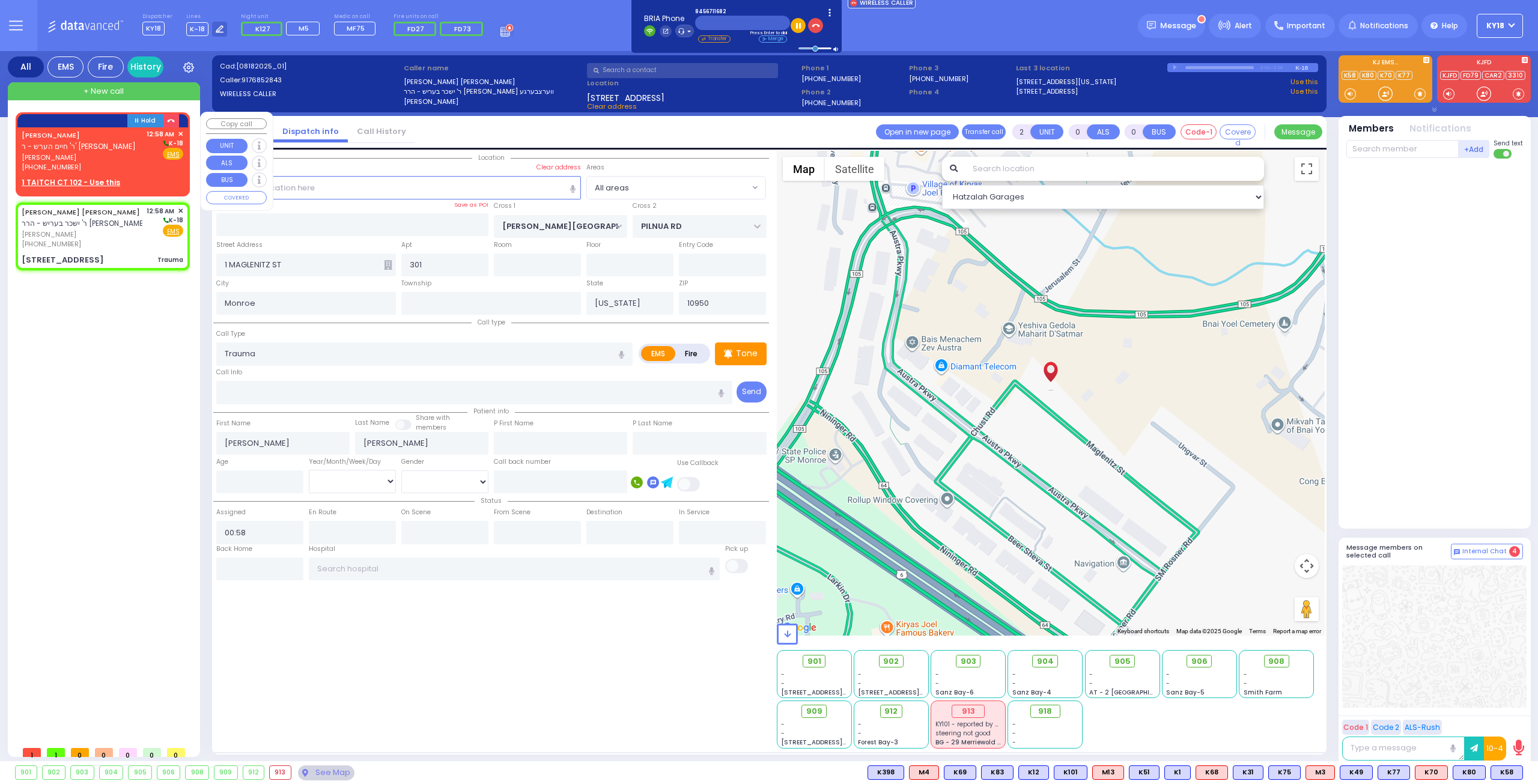
click at [137, 154] on span "שמעון וויינשטיין" at bounding box center [82, 157] width 121 height 10
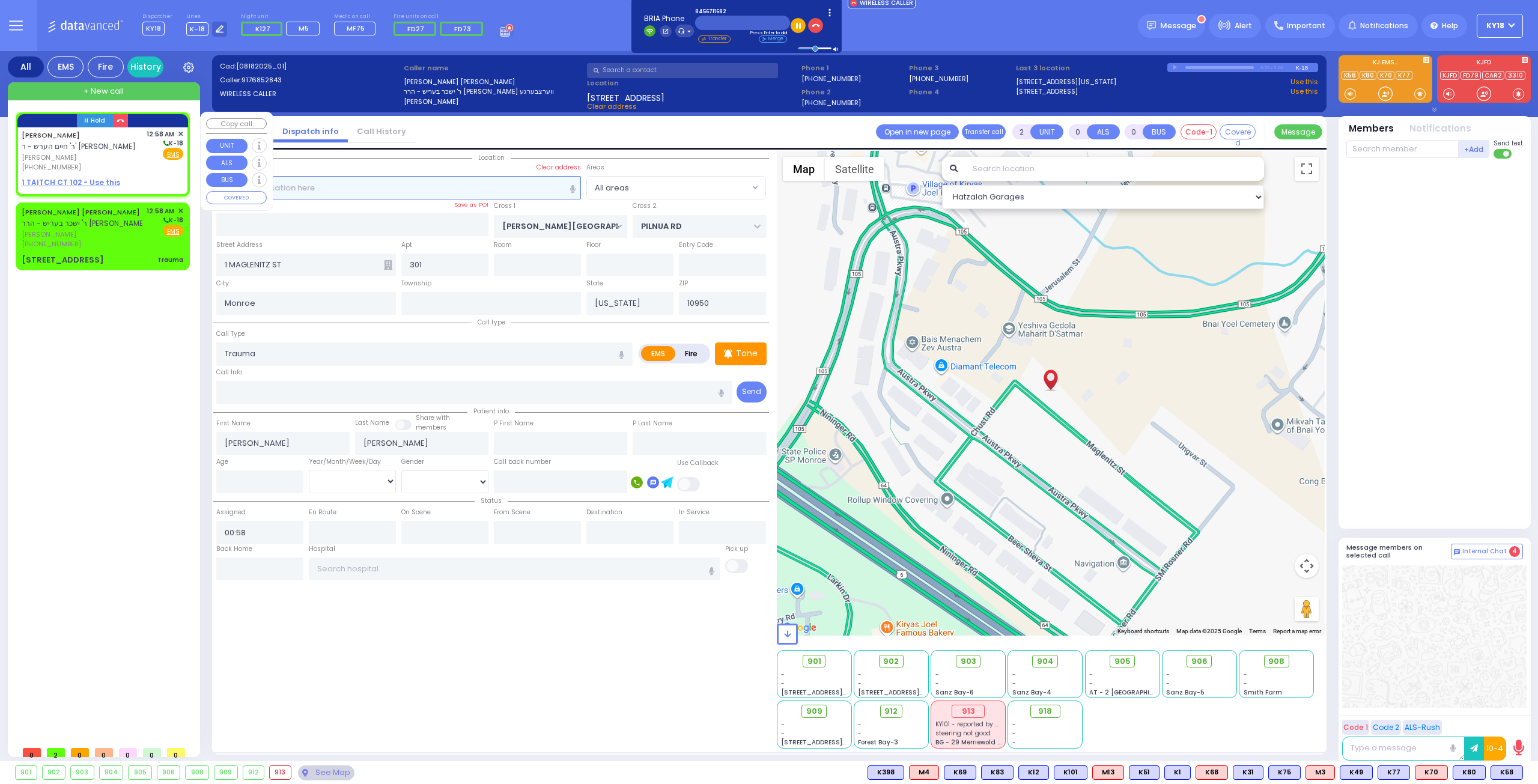
type input "1"
select select
radio input "true"
type input "SHIMON"
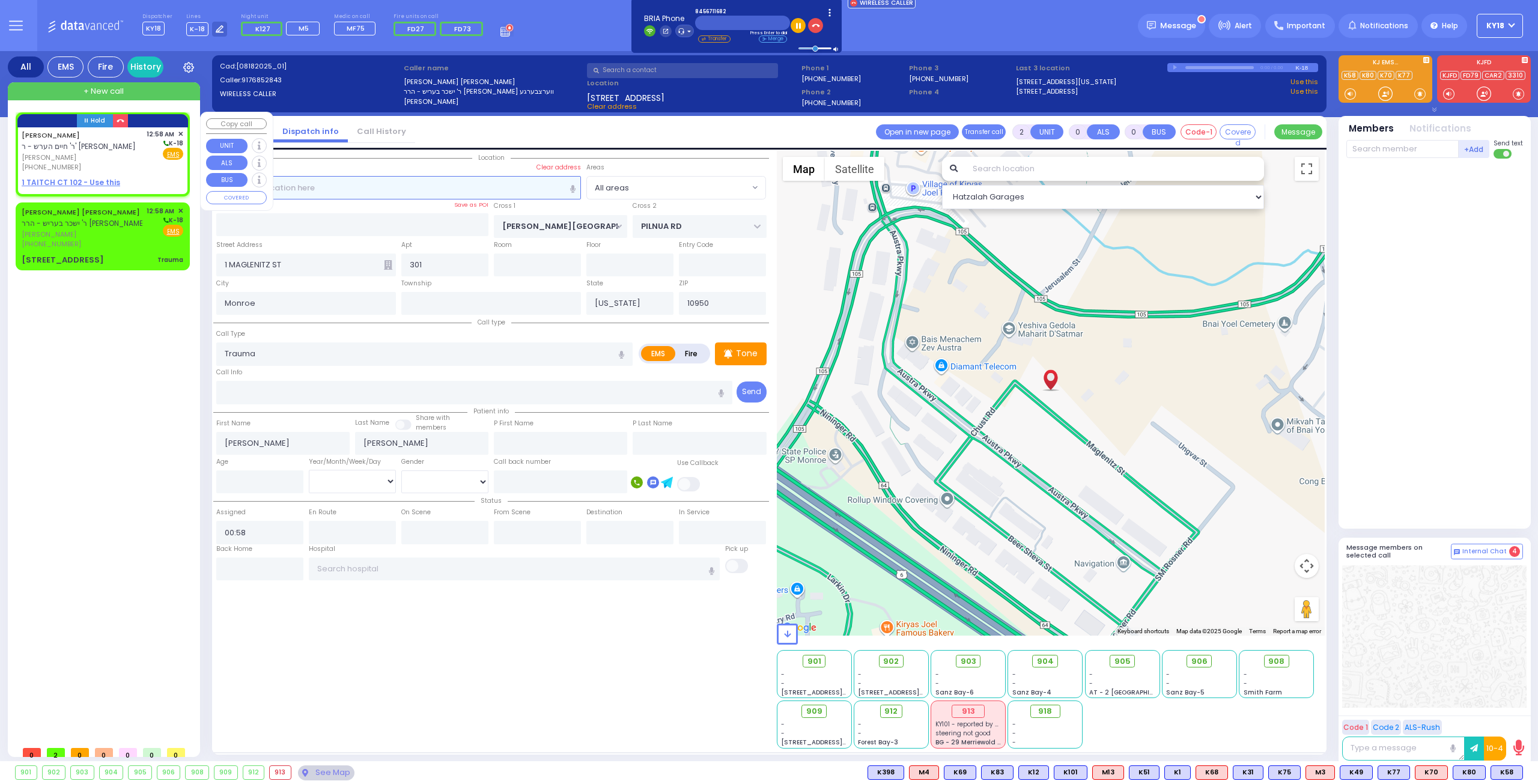
type input "WEINSTEIN"
select select
select select "Hatzalah Garages"
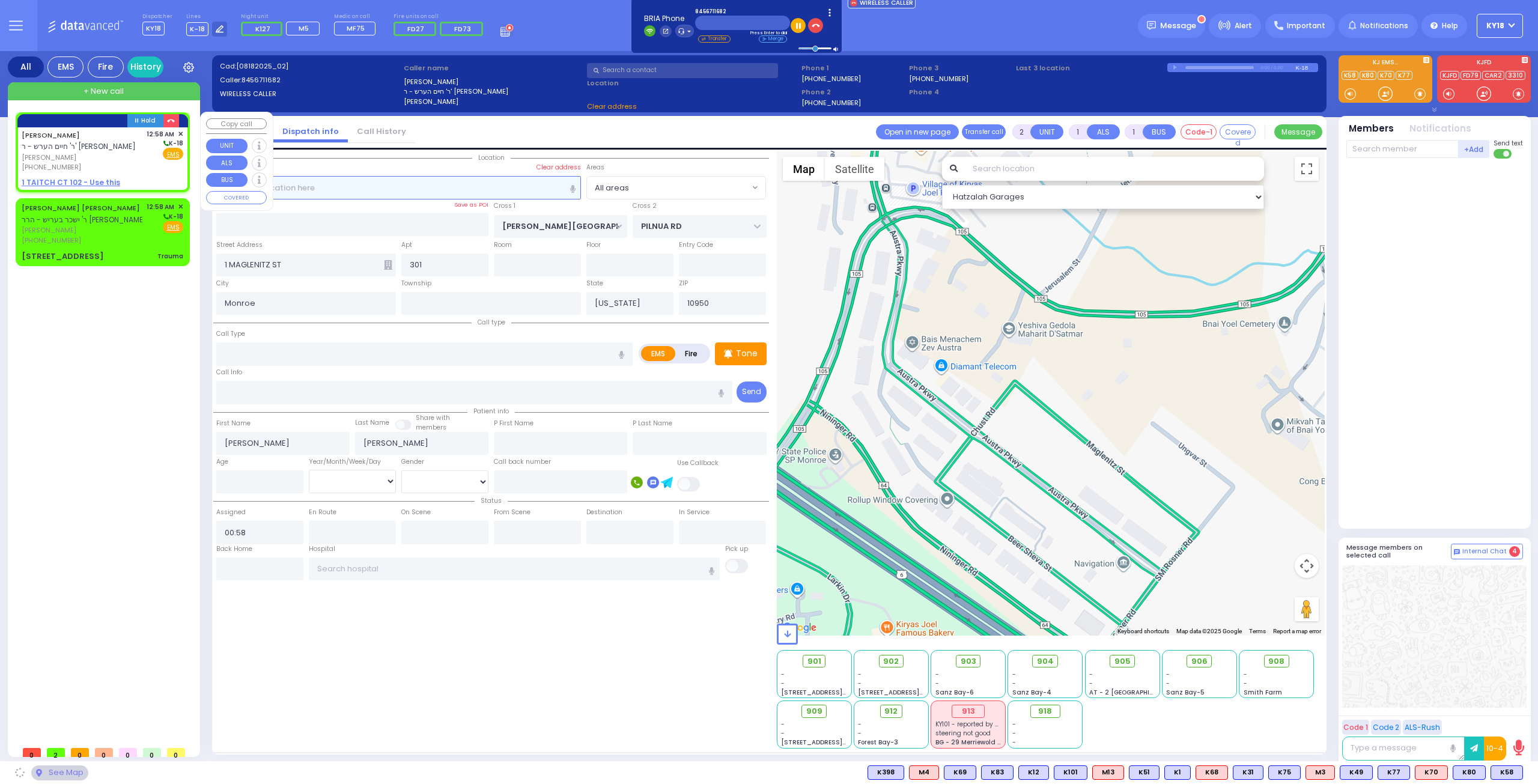
select select
radio input "true"
select select
select select "Hatzalah Garages"
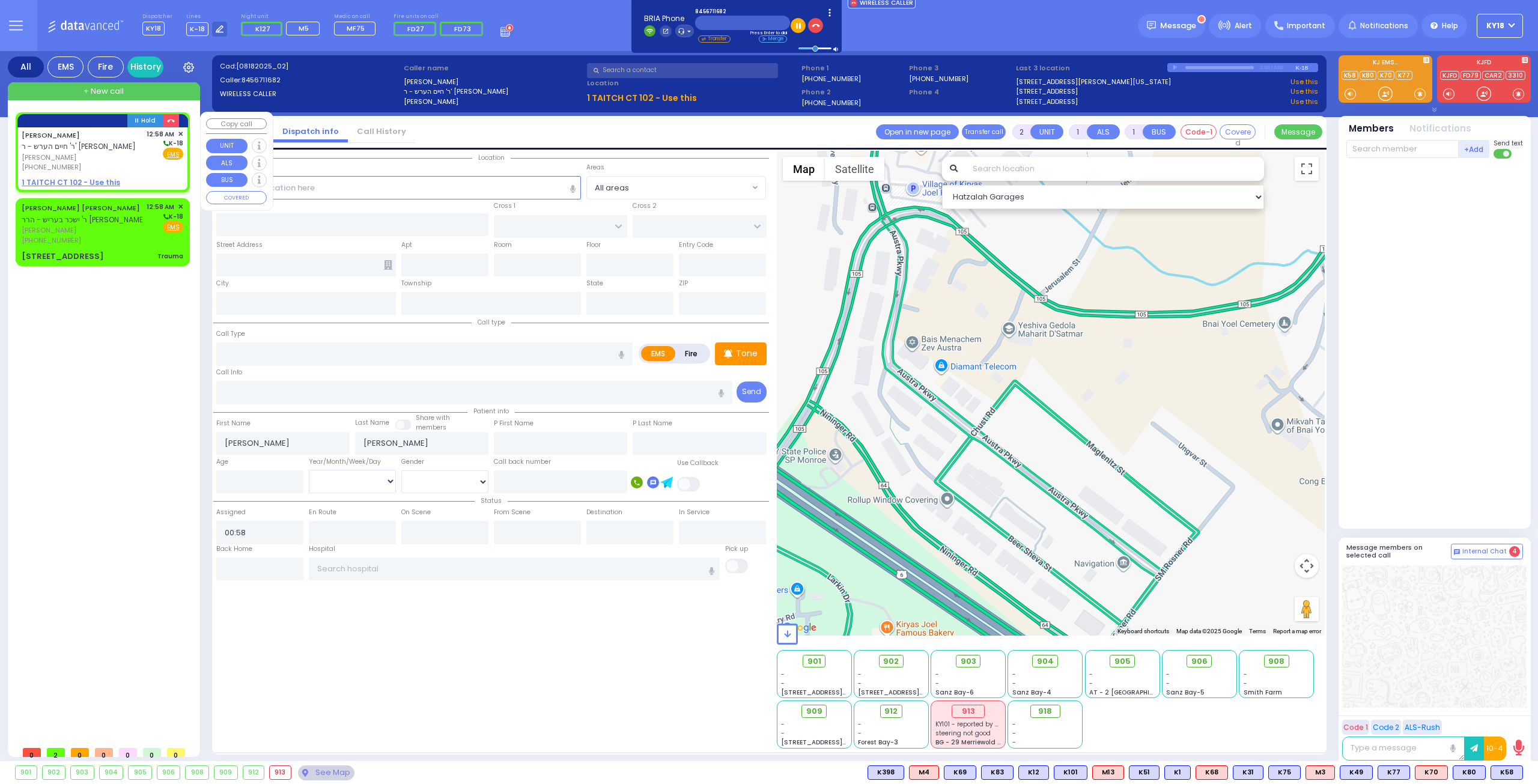
click at [76, 164] on div "(845) 671-1682" at bounding box center [82, 167] width 121 height 10
select select
radio input "true"
select select
select select "Hatzalah Garages"
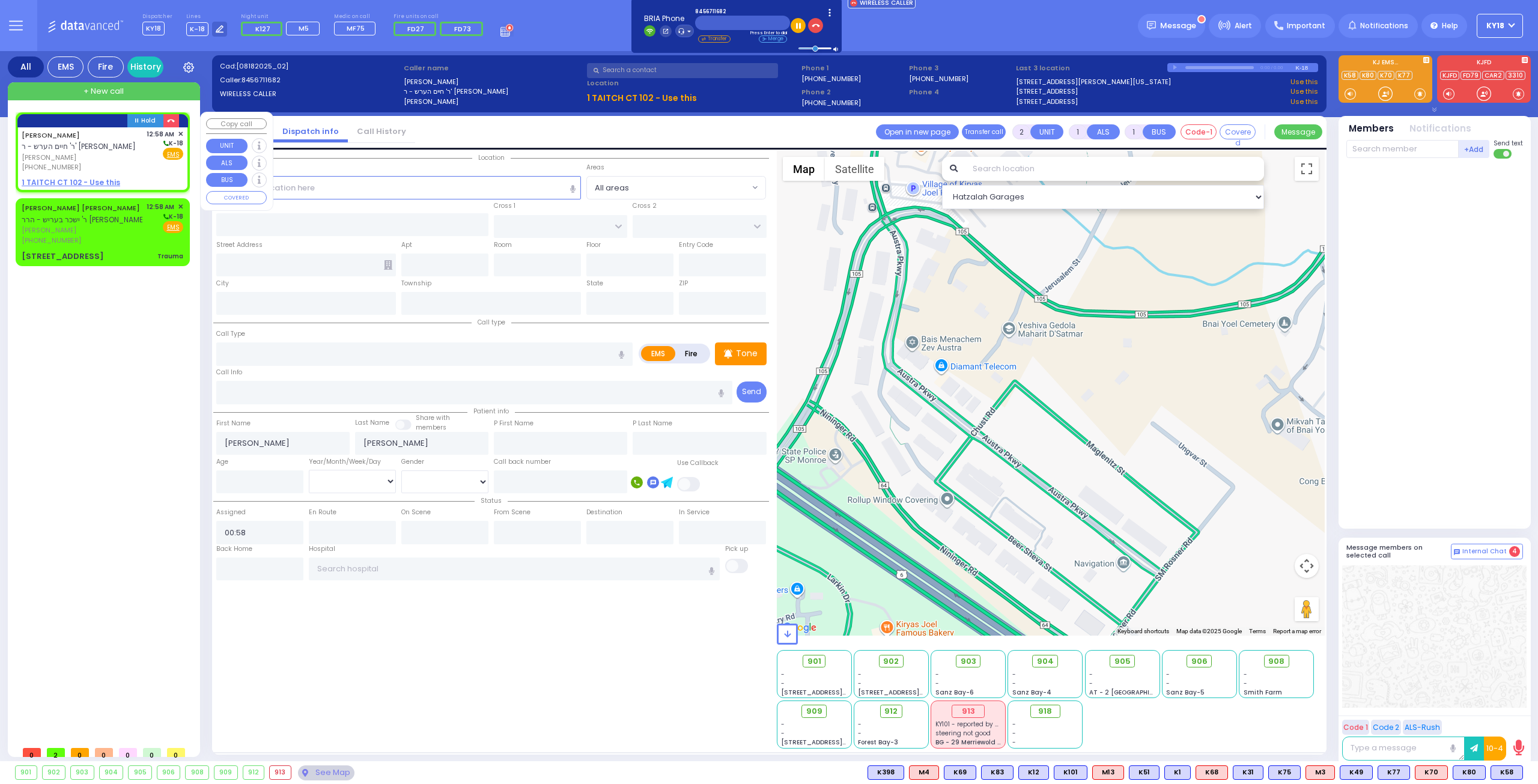
click at [83, 182] on u "1 TAITCH CT 102 - Use this" at bounding box center [70, 182] width 99 height 10
select select
radio input "true"
select select
select select "Hatzalah Garages"
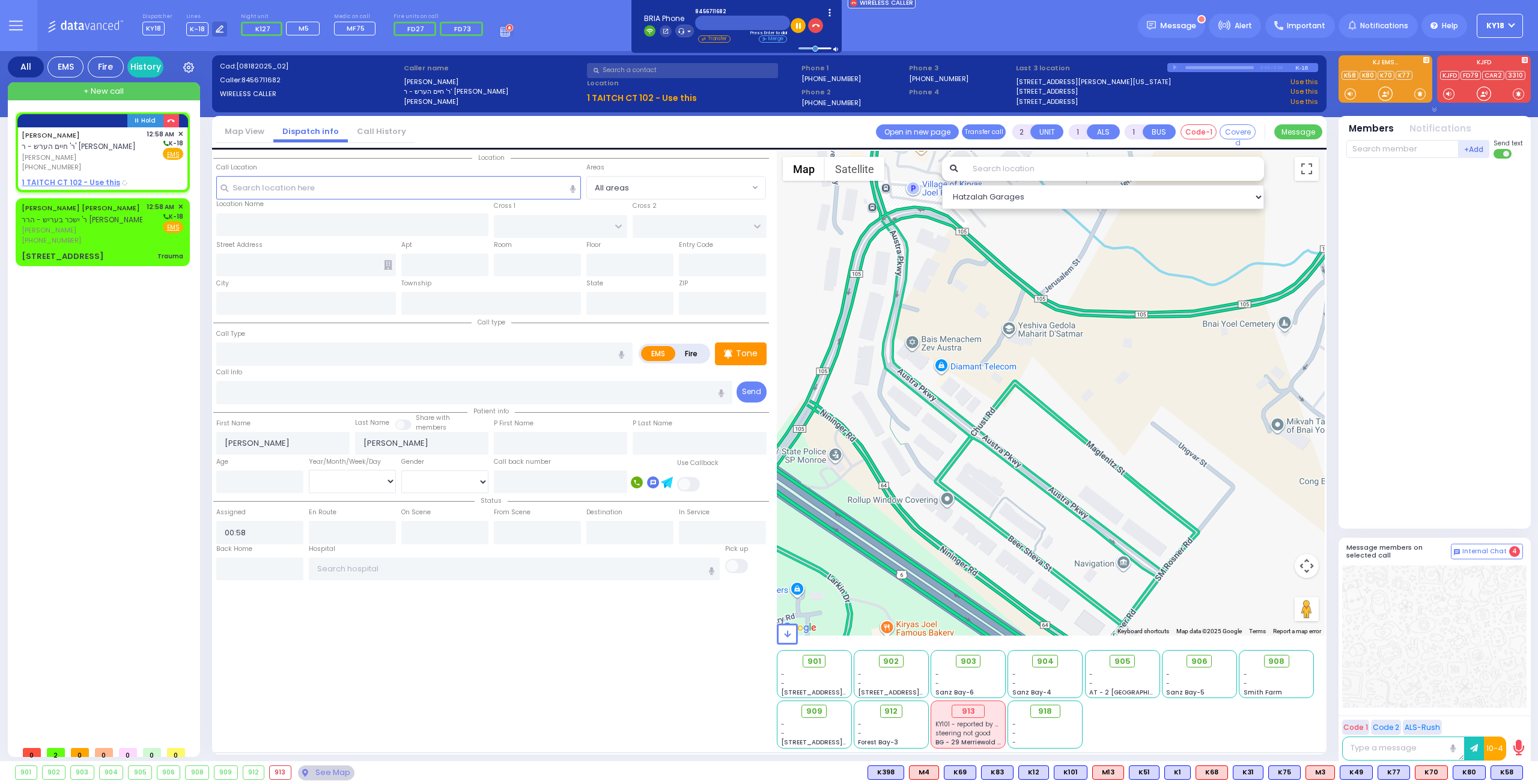
select select
radio input "true"
select select
select select "Hatzalah Garages"
type input "MOUNTAIN RD"
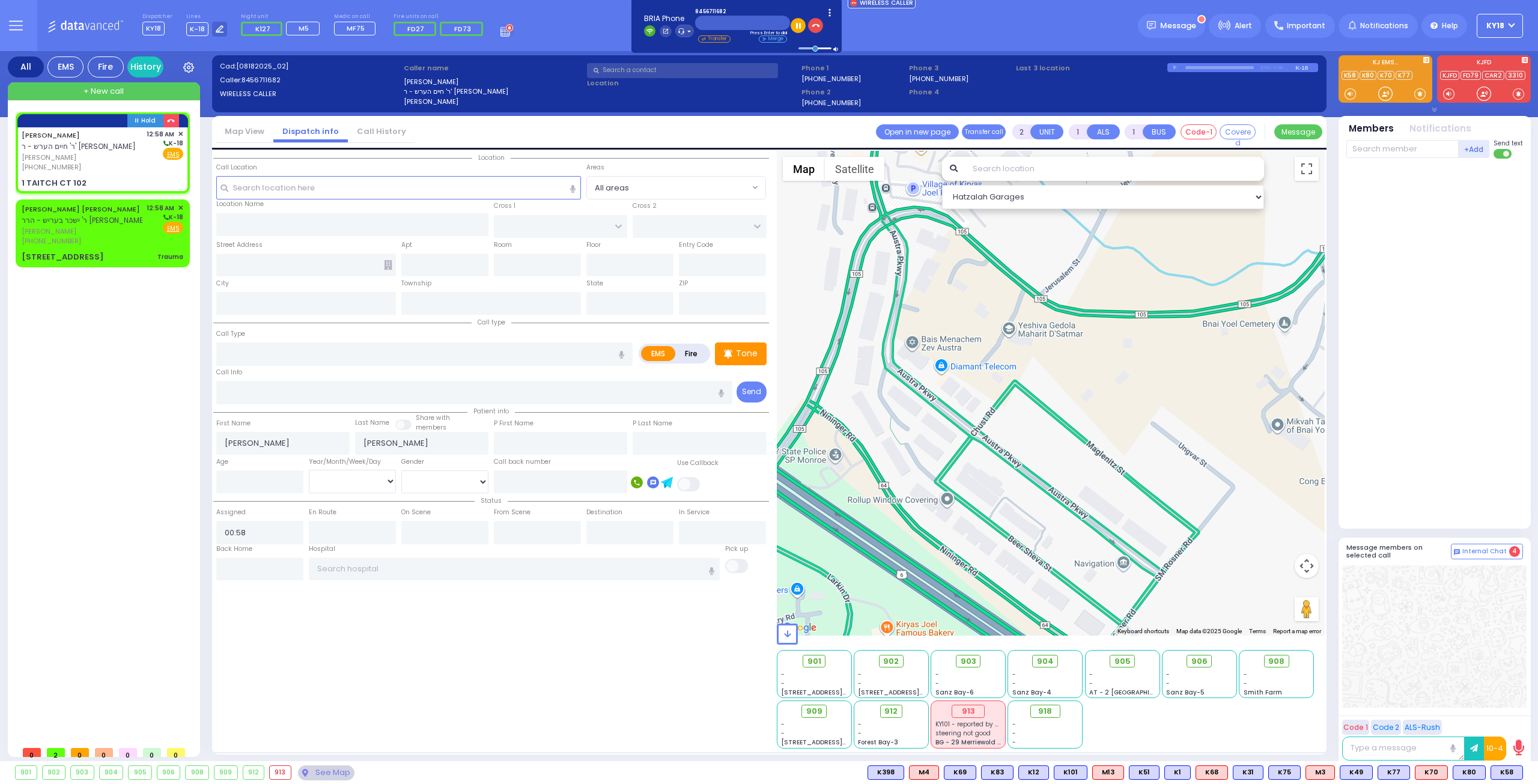
type input "1 TAITCH CT"
type input "102"
type input "Monroe"
type input "New York"
type input "10950"
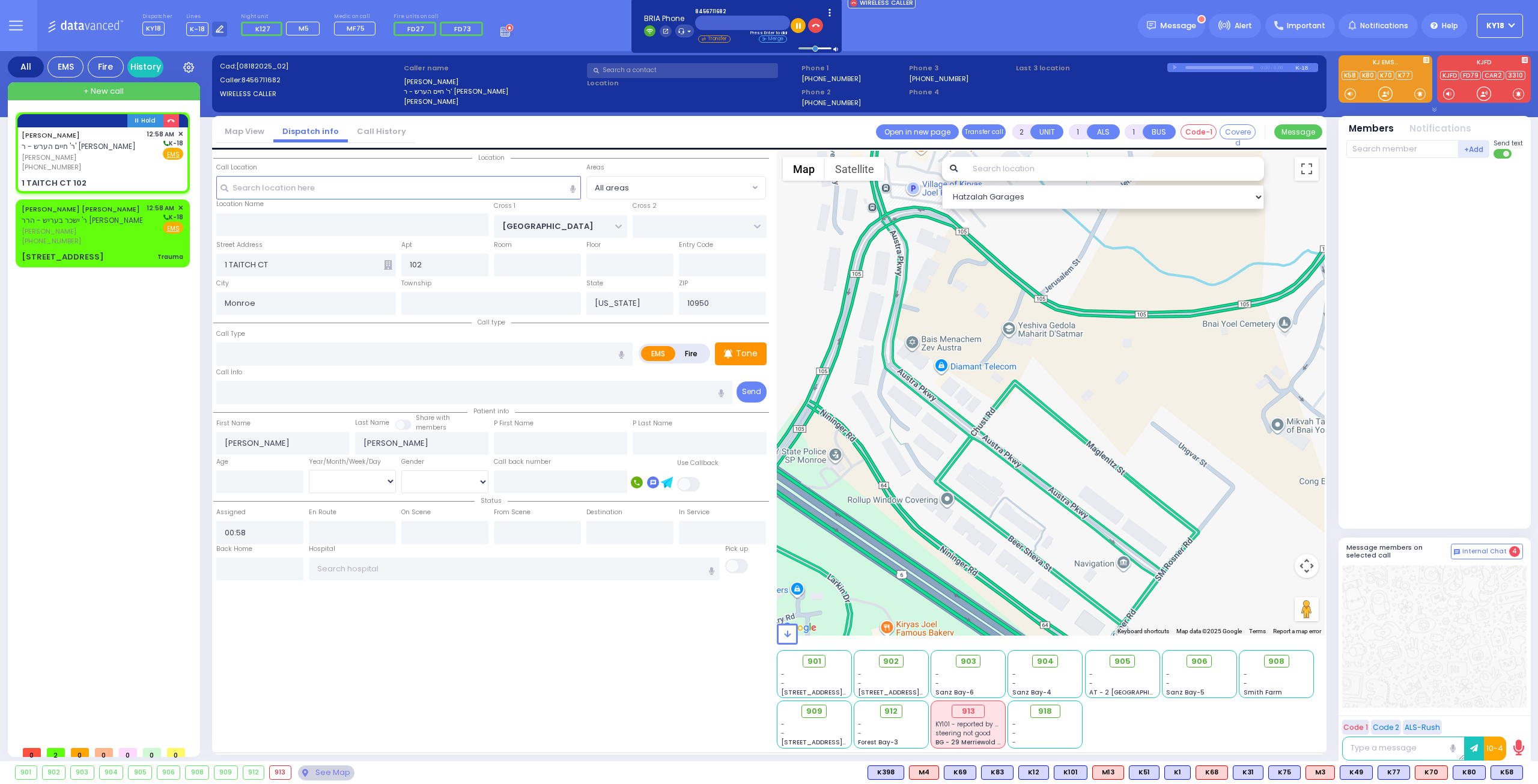
select select "[GEOGRAPHIC_DATA]"
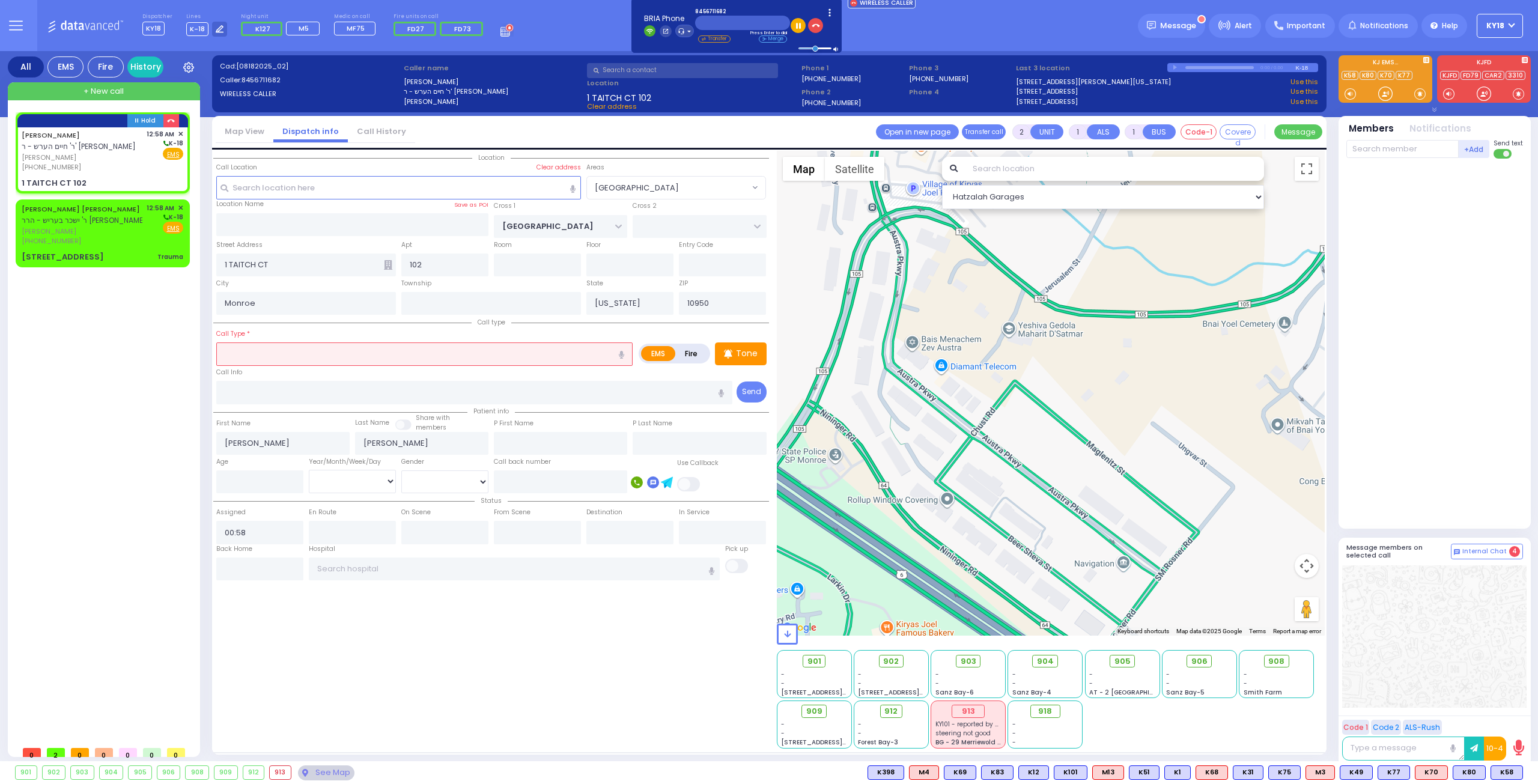
click at [234, 350] on input "text" at bounding box center [425, 354] width 417 height 23
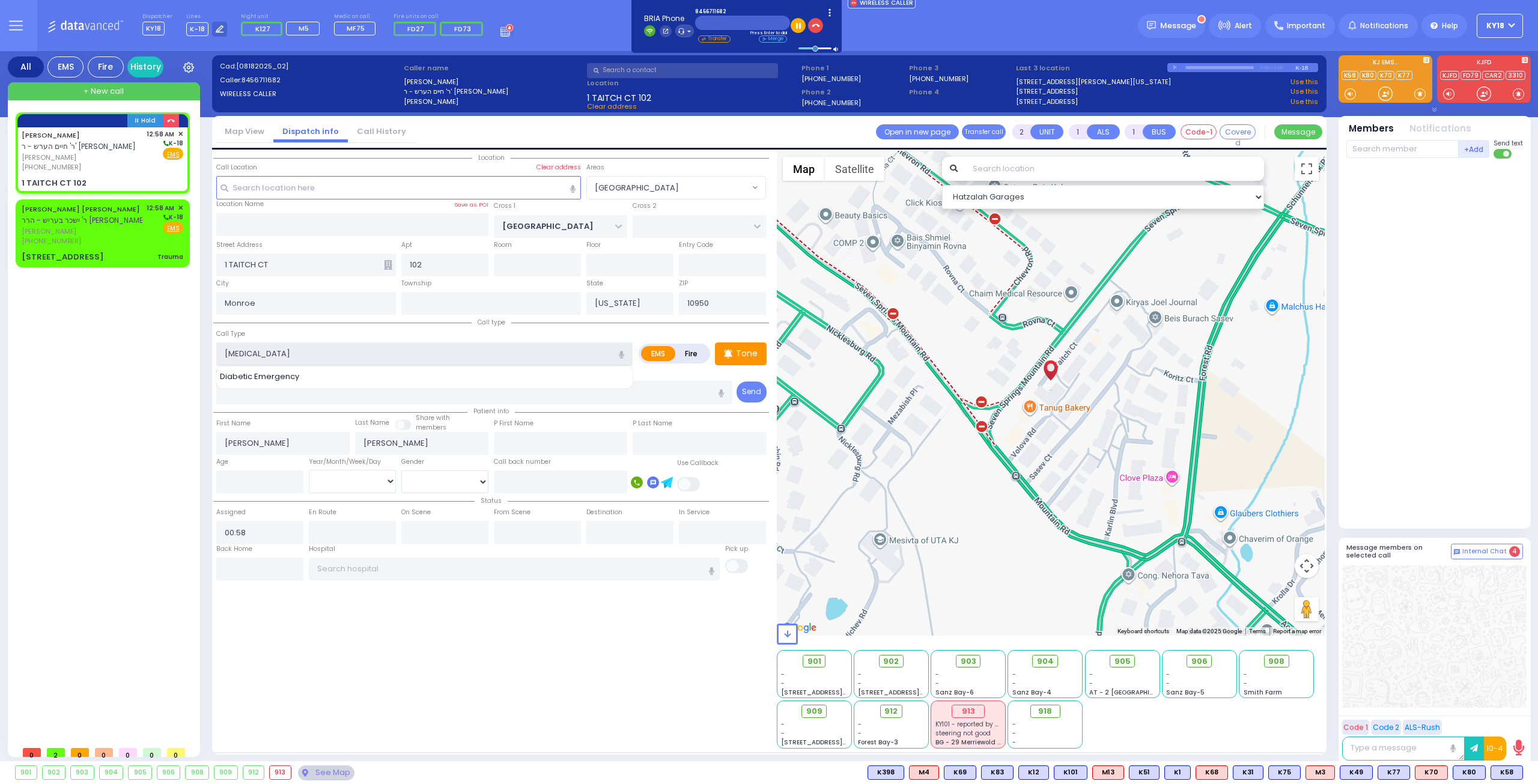
type input "Tick"
select select
radio input "true"
select select
select select "Hatzalah Garages"
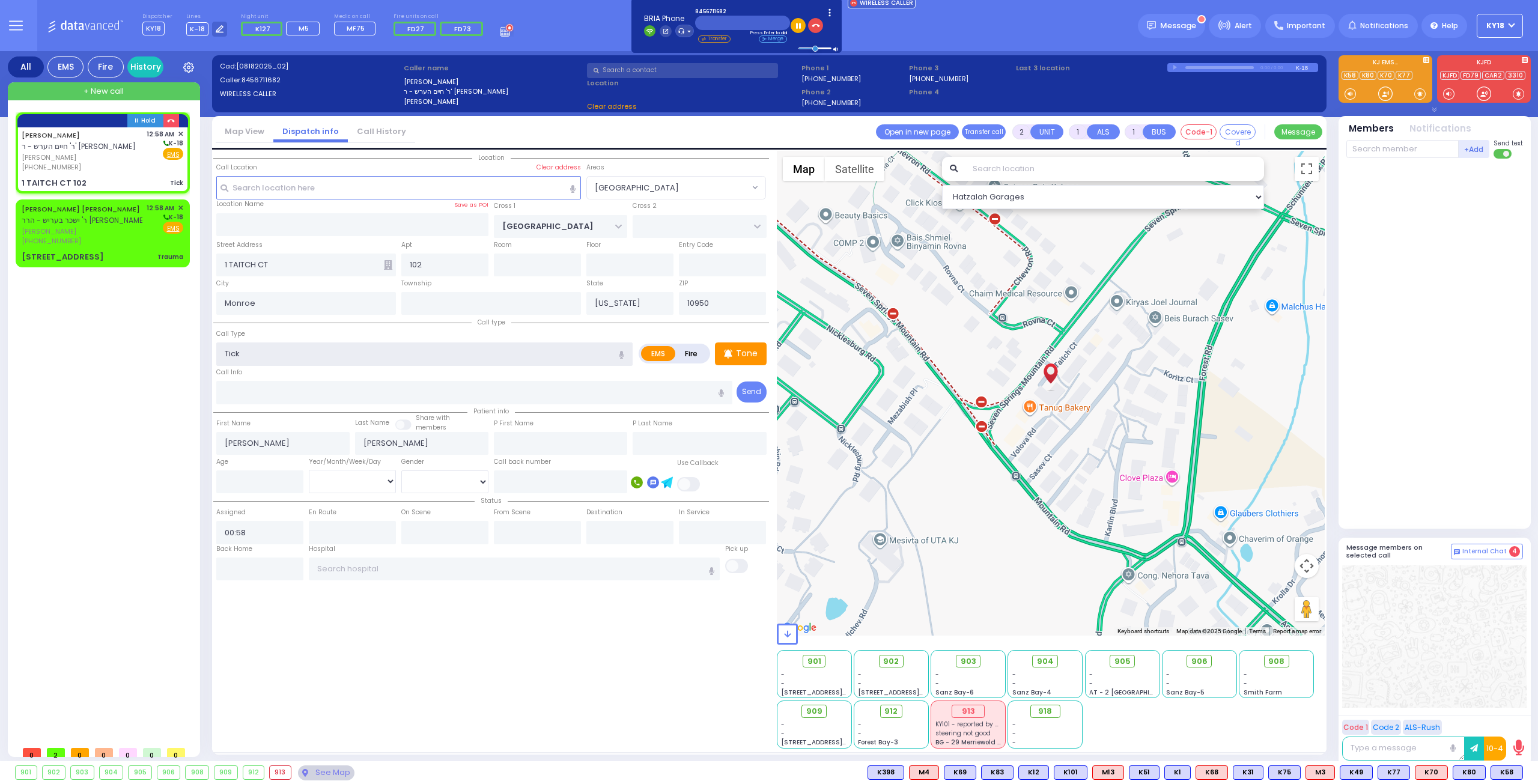
select select "[GEOGRAPHIC_DATA]"
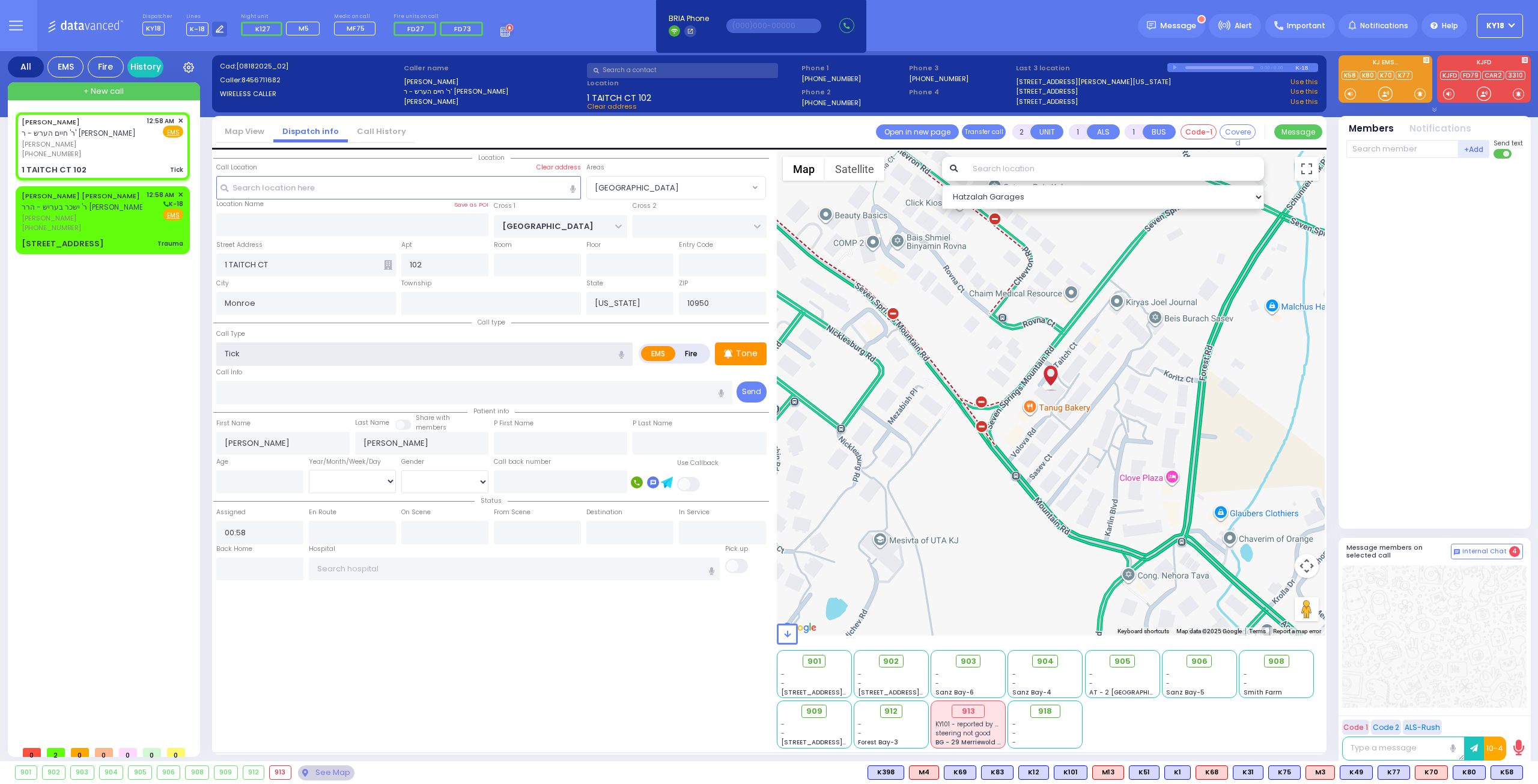
select select
radio input "true"
select select
select select "Hatzalah Garages"
select select "[GEOGRAPHIC_DATA]"
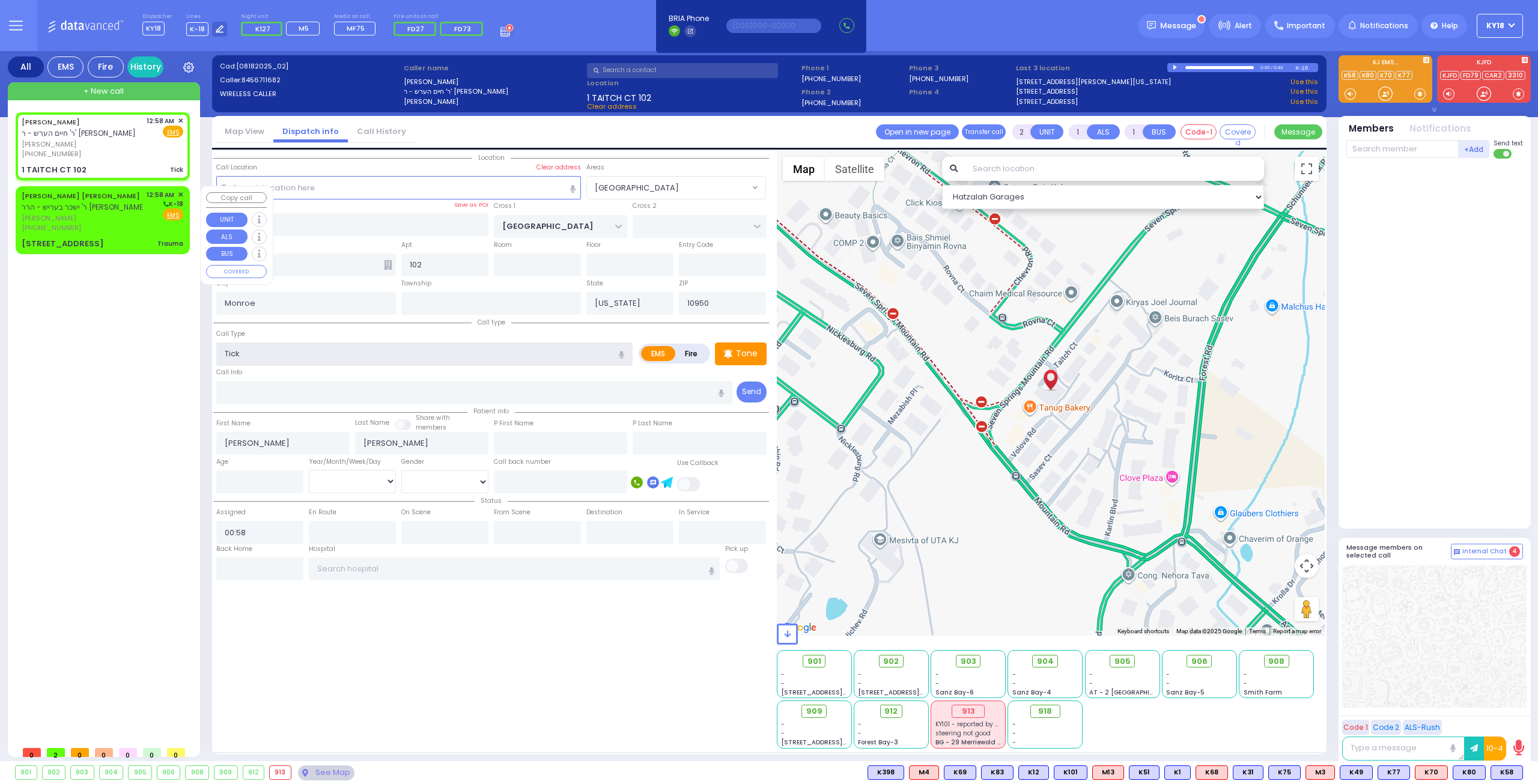
type input "Tick"
click at [111, 215] on span "אלעזר ליפא ברוינער" at bounding box center [82, 218] width 121 height 10
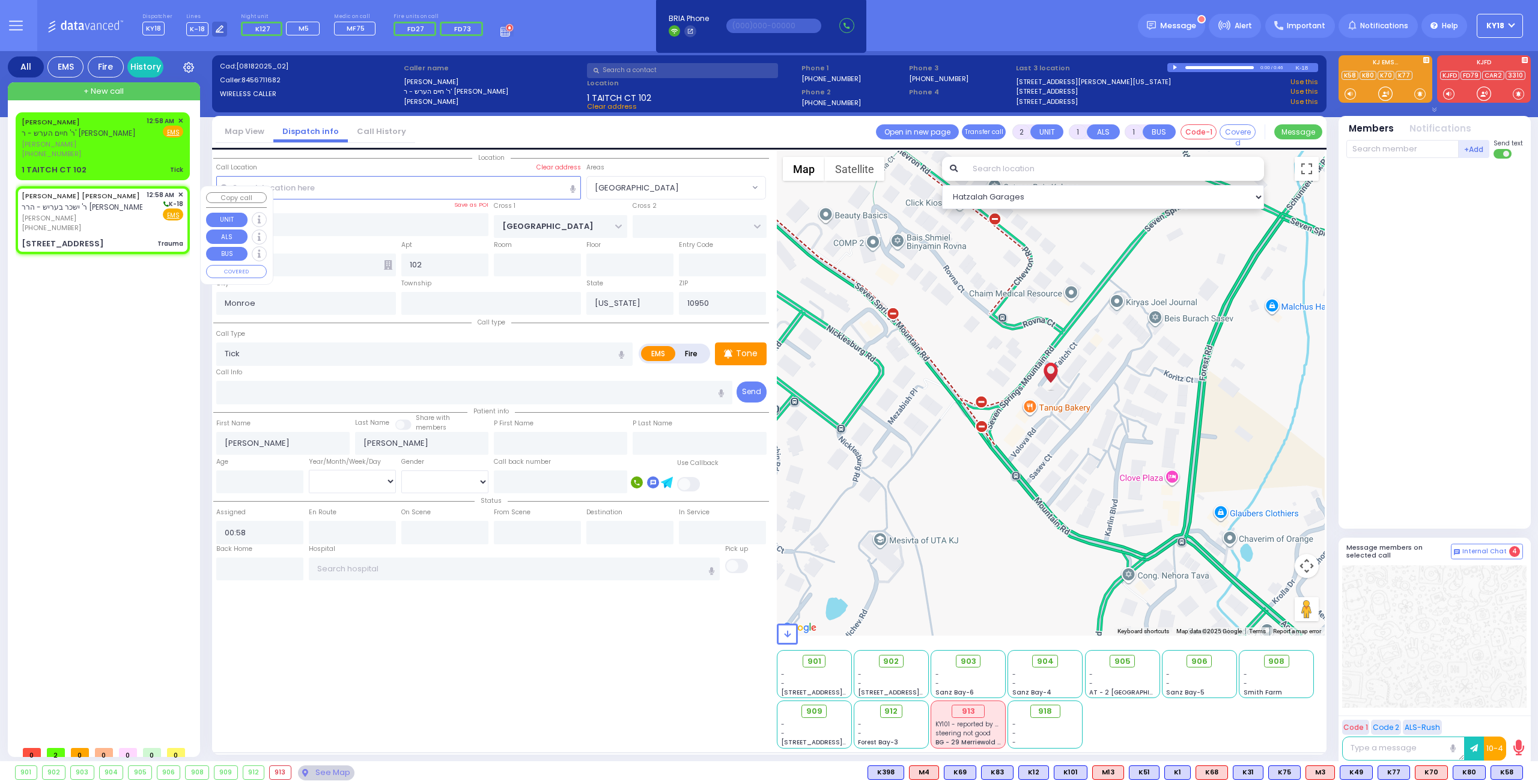
type input "0"
select select
type input "Trauma"
radio input "true"
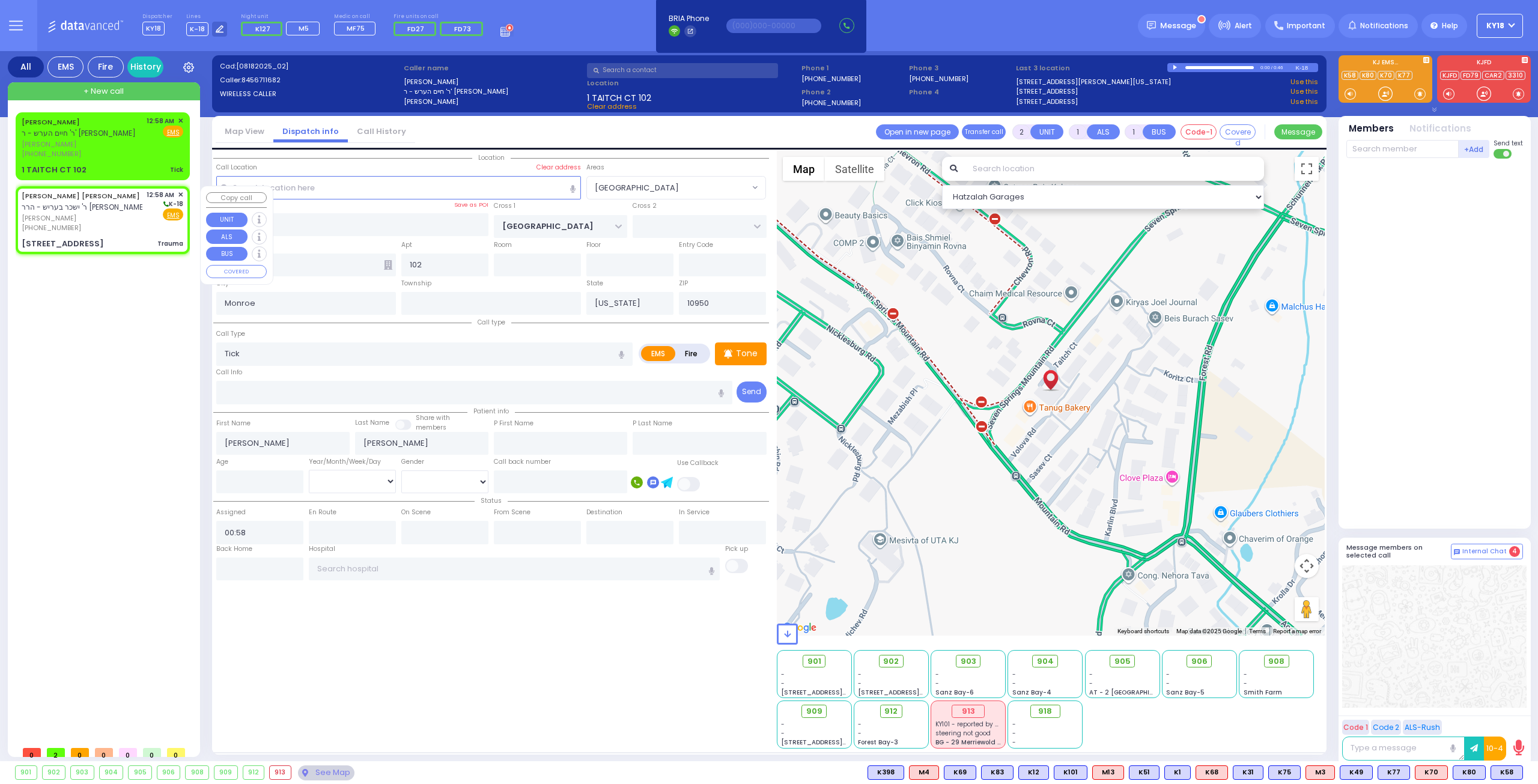
type input "ELUZER LIPA"
type input "BRAUNER"
select select
select select "Hatzalah Garages"
type input "S.M. ROSMER RD"
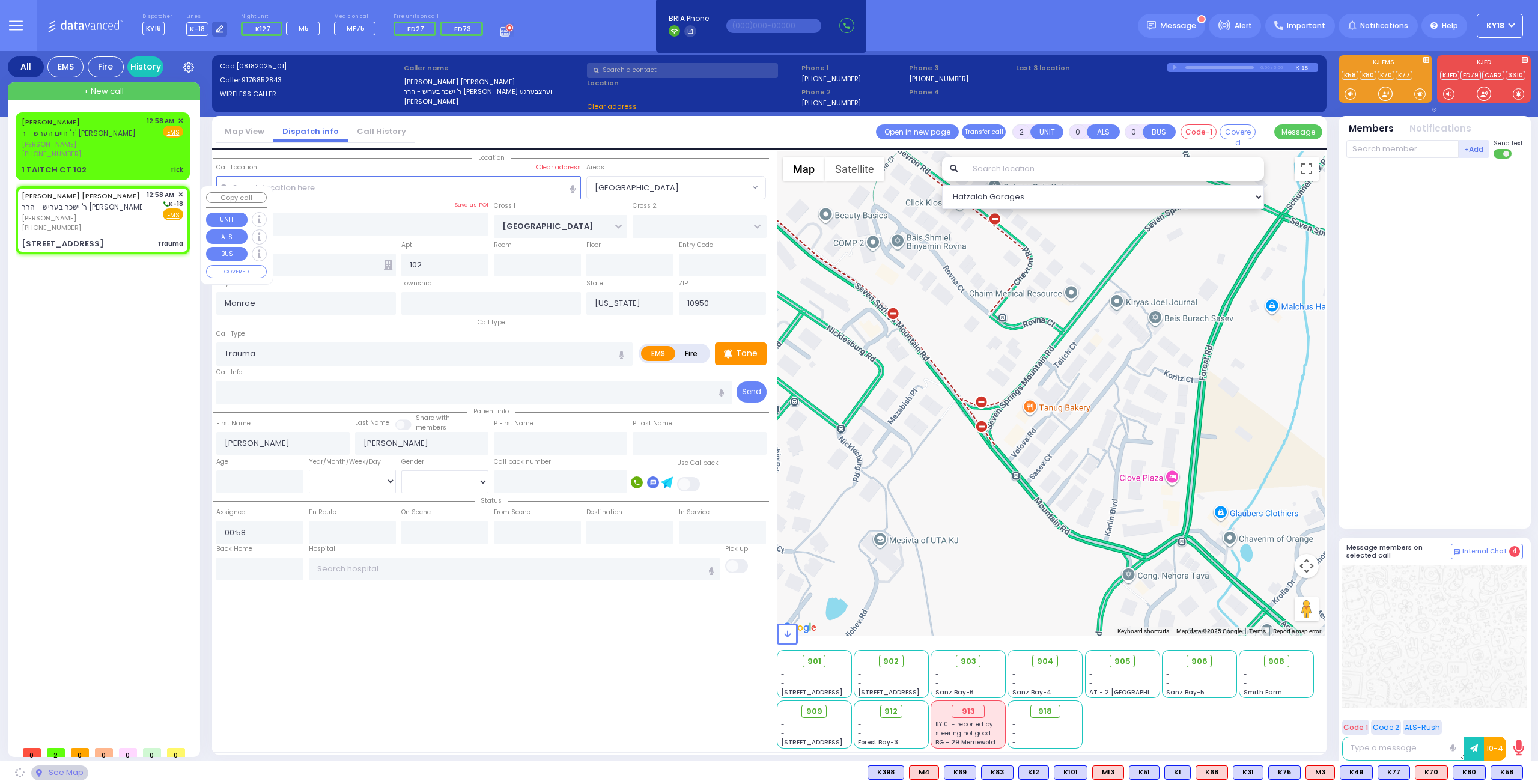
type input "PILNUA RD"
type input "1 MAGLENITZ ST"
type input "301"
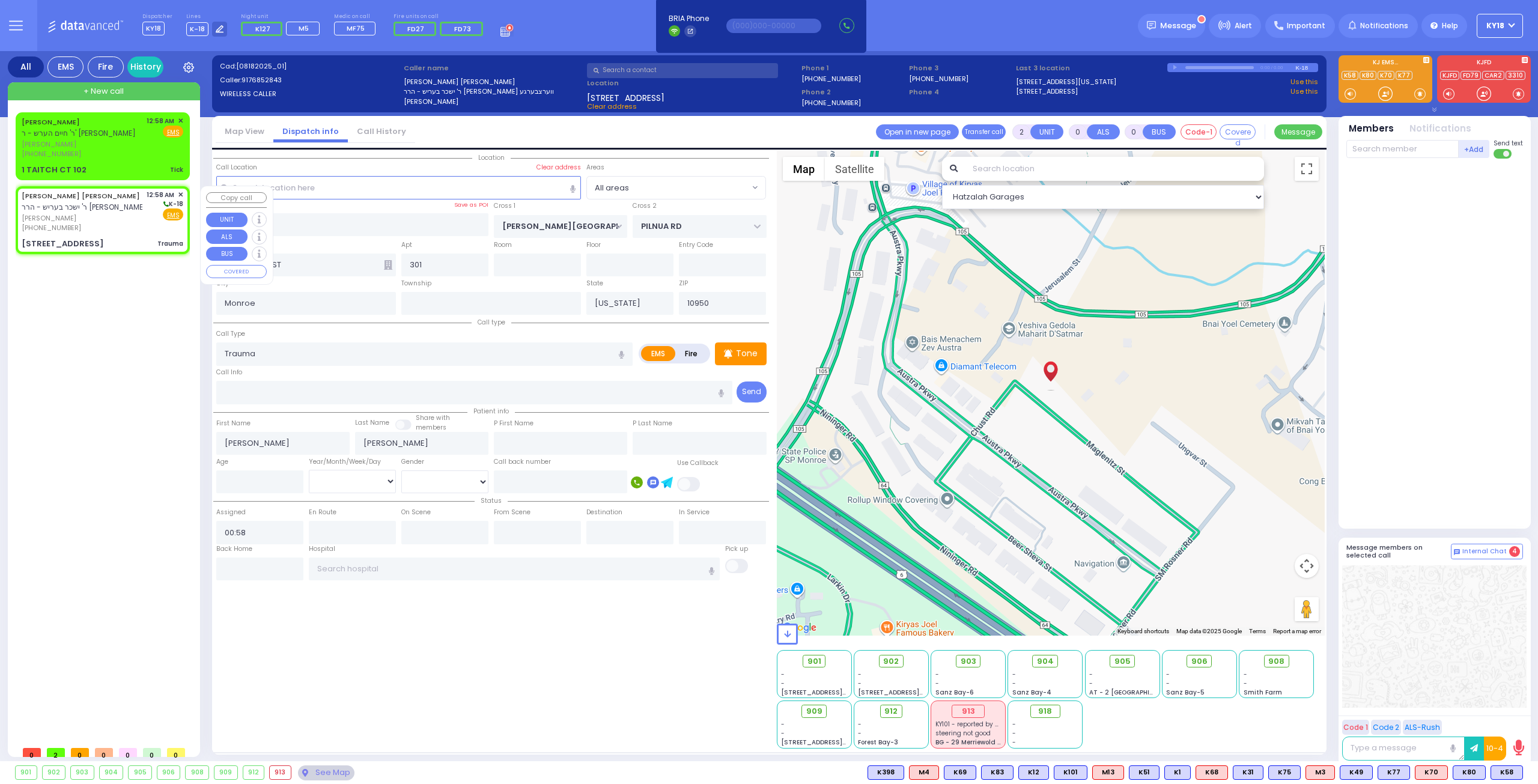
click at [147, 225] on div "ELUZER LIPA BRAUNER ר' ישכר בעריש - הרר דוד יצחק ווערצבערגע אלעזר ליפא ברוינער …" at bounding box center [102, 211] width 162 height 43
select select
radio input "true"
select select
select select "Hatzalah Garages"
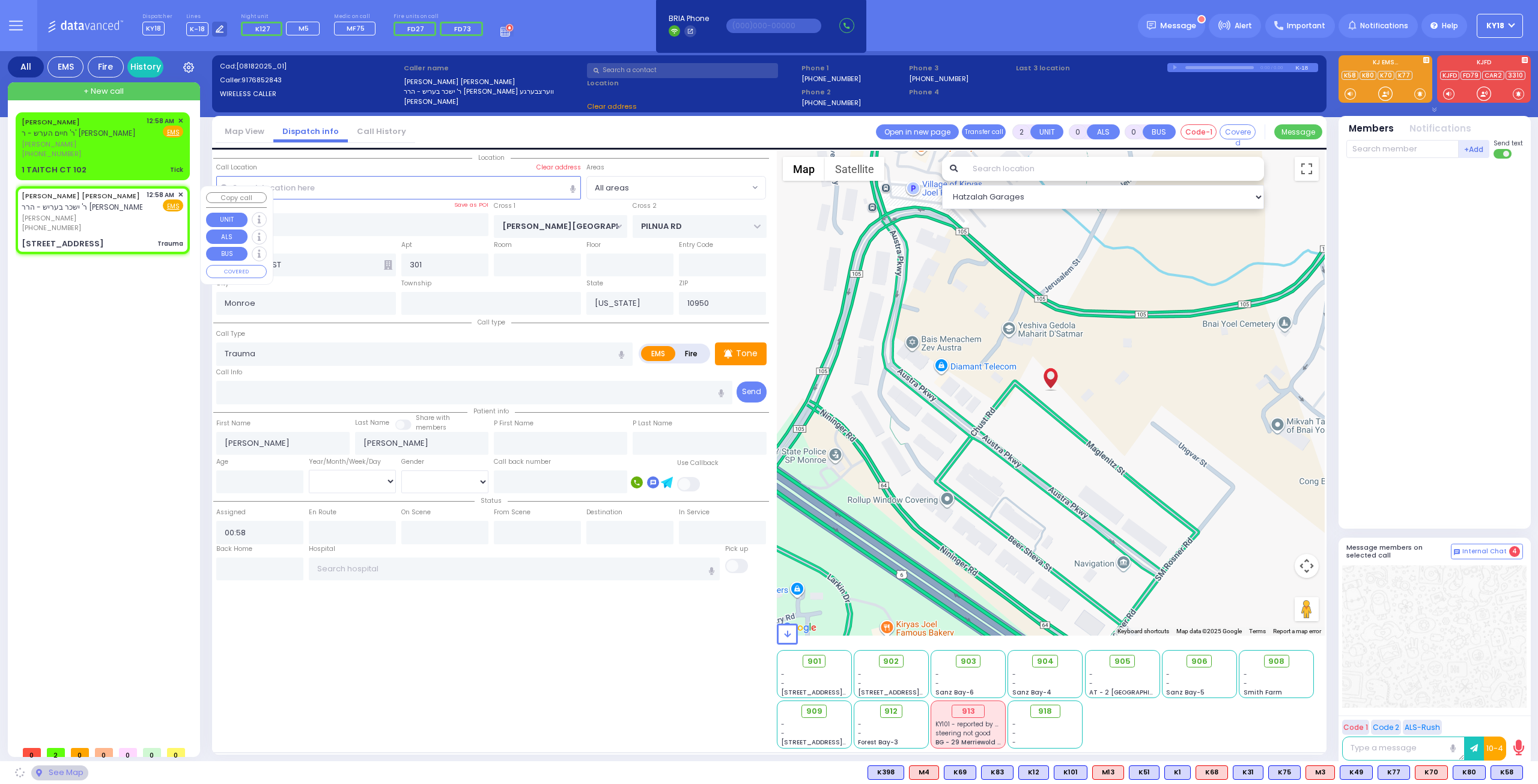
select select
radio input "true"
select select
select select "Hatzalah Garages"
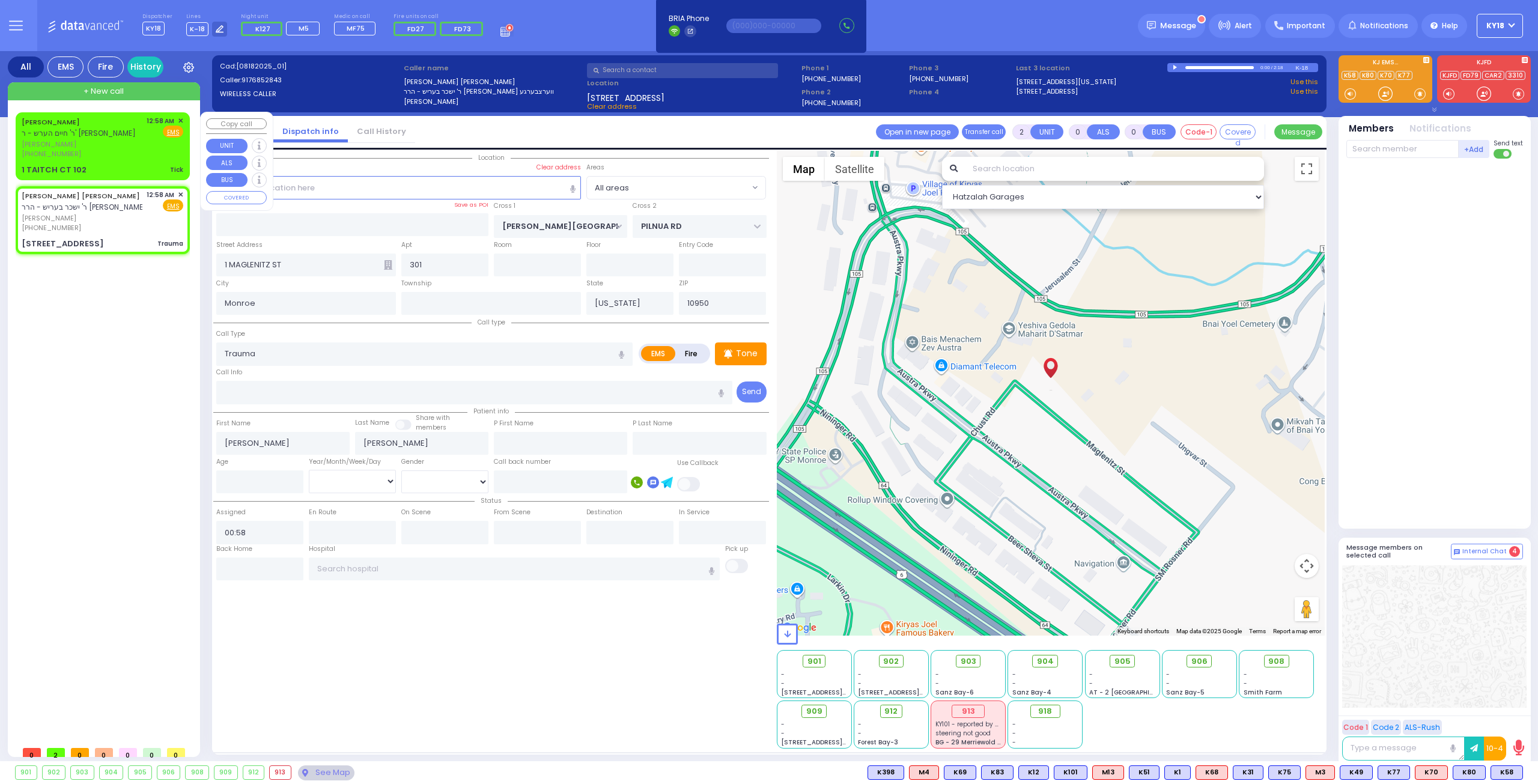
click at [95, 143] on span "שמעון וויינשטיין" at bounding box center [82, 144] width 121 height 10
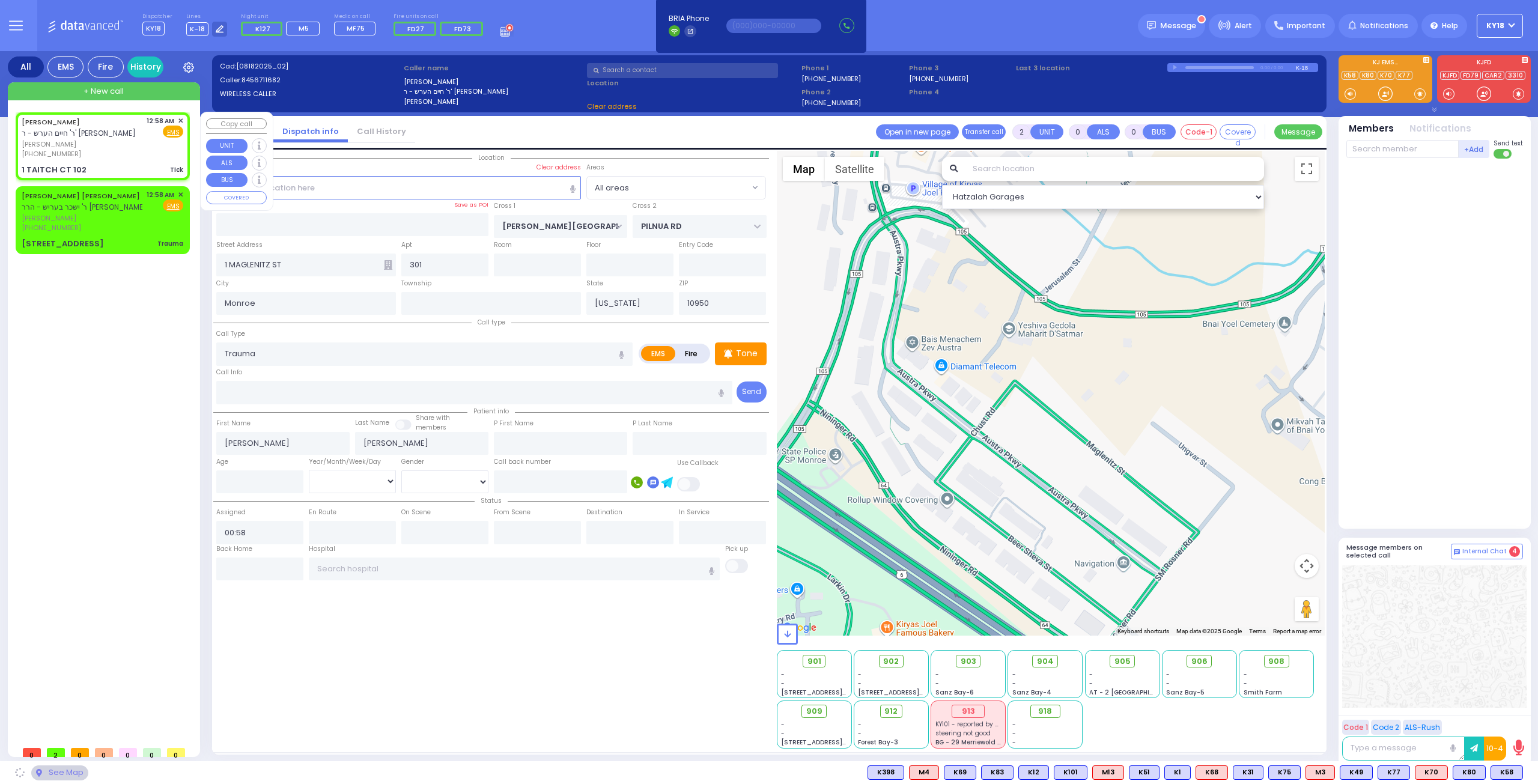
type input "1"
select select
type input "Tick"
radio input "true"
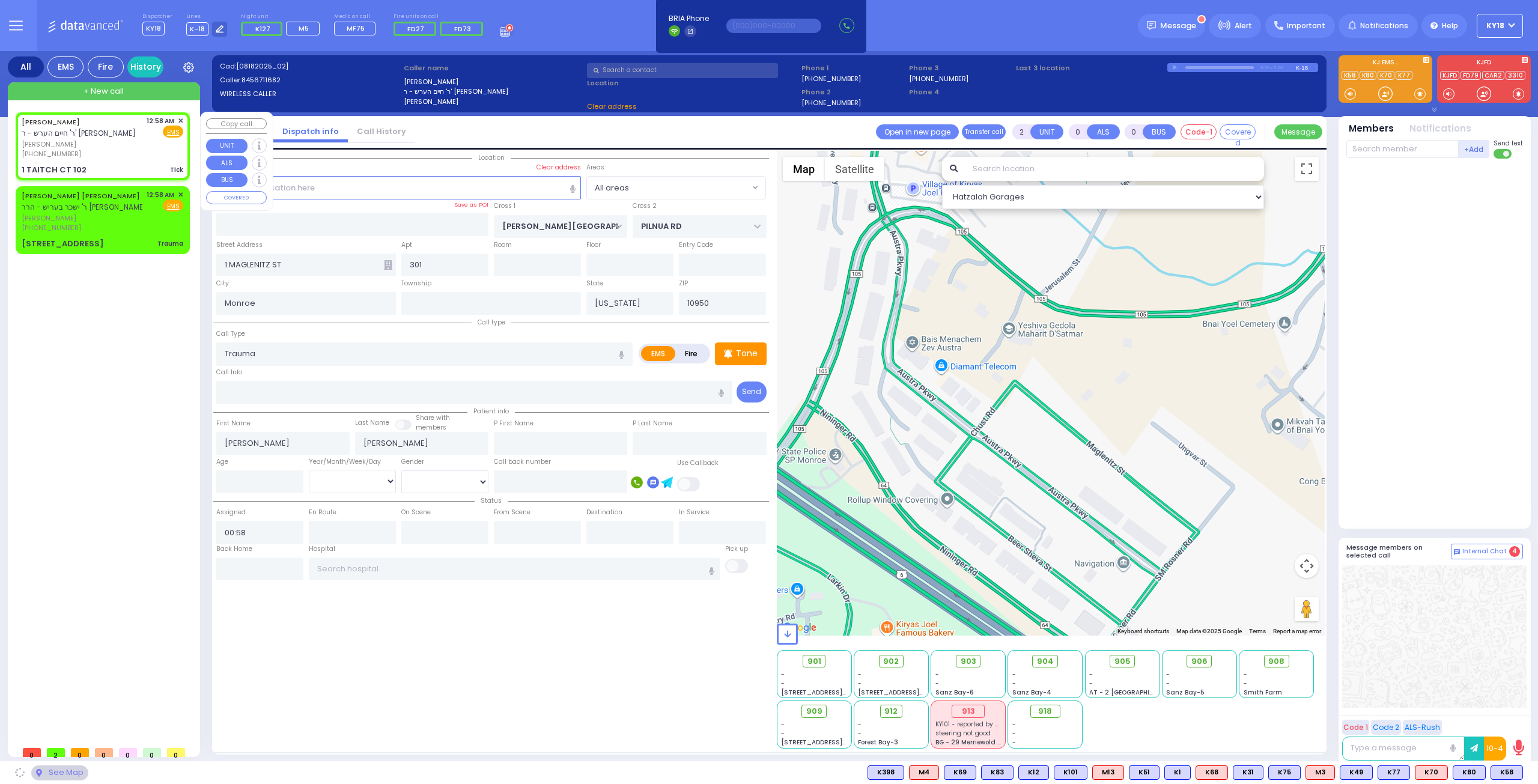
type input "SHIMON"
type input "WEINSTEIN"
select select
select select "Hatzalah Garages"
type input "MOUNTAIN RD"
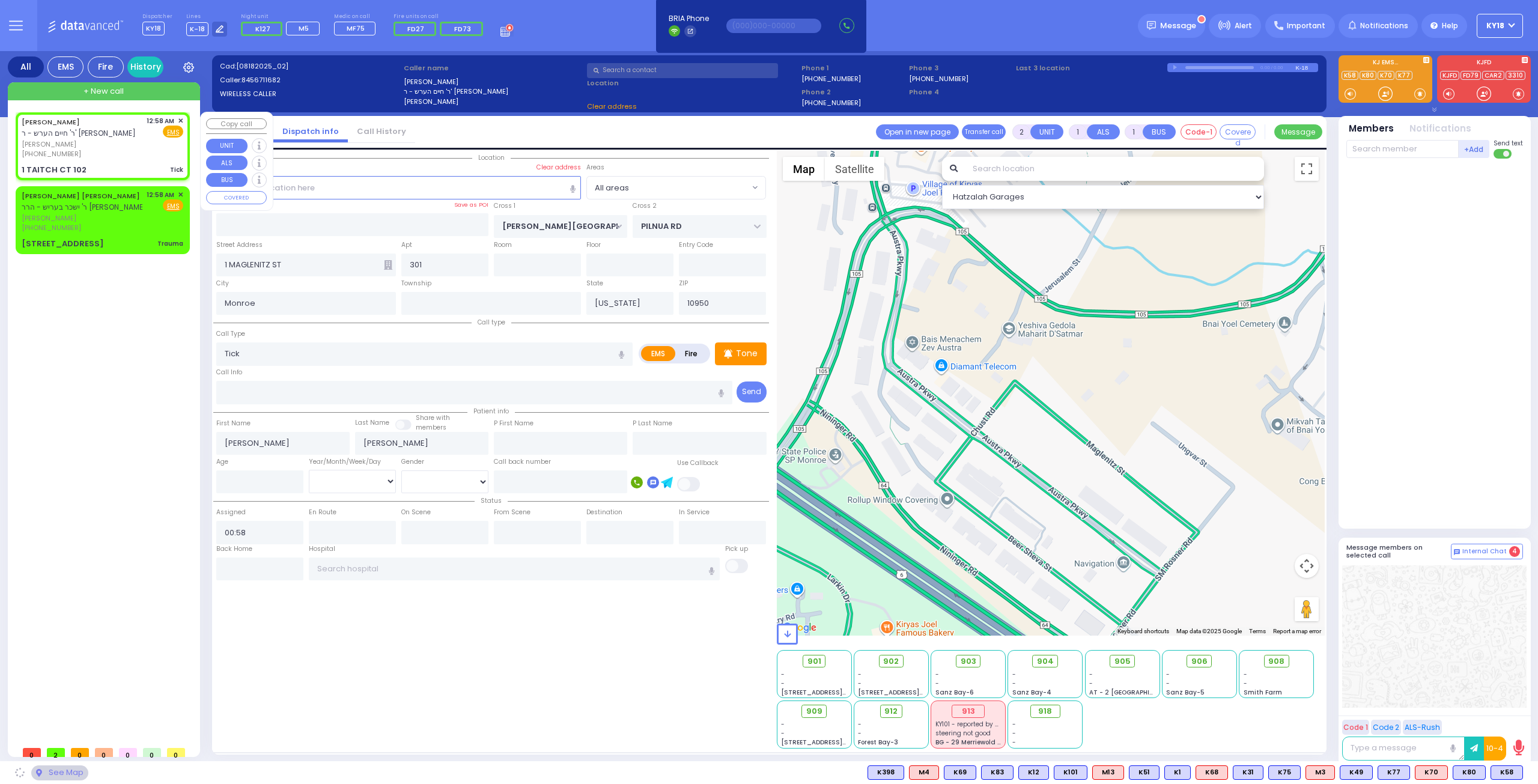
type input "1 TAITCH CT"
type input "102"
select select "[GEOGRAPHIC_DATA]"
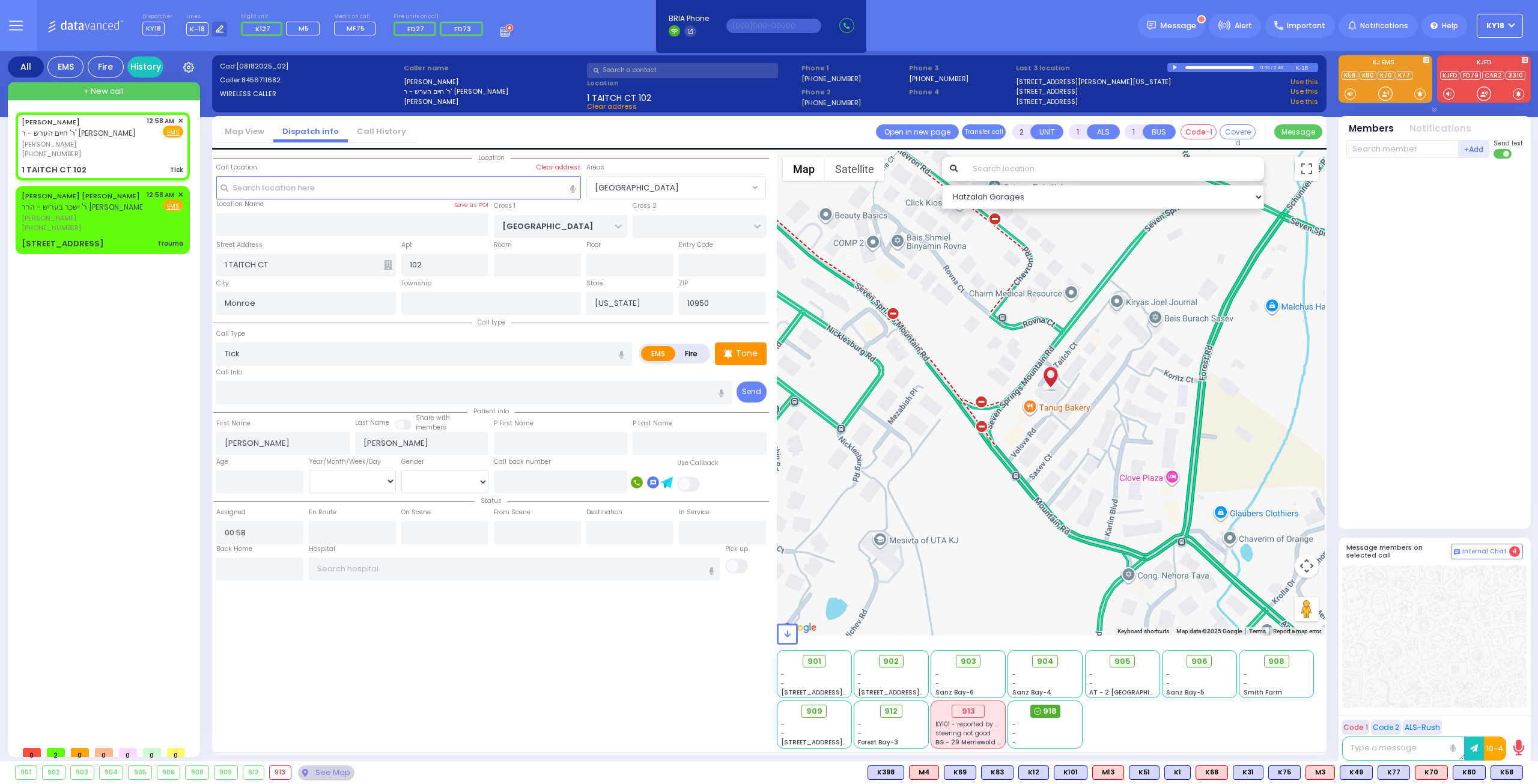
click at [1051, 710] on span "918" at bounding box center [1050, 711] width 14 height 12
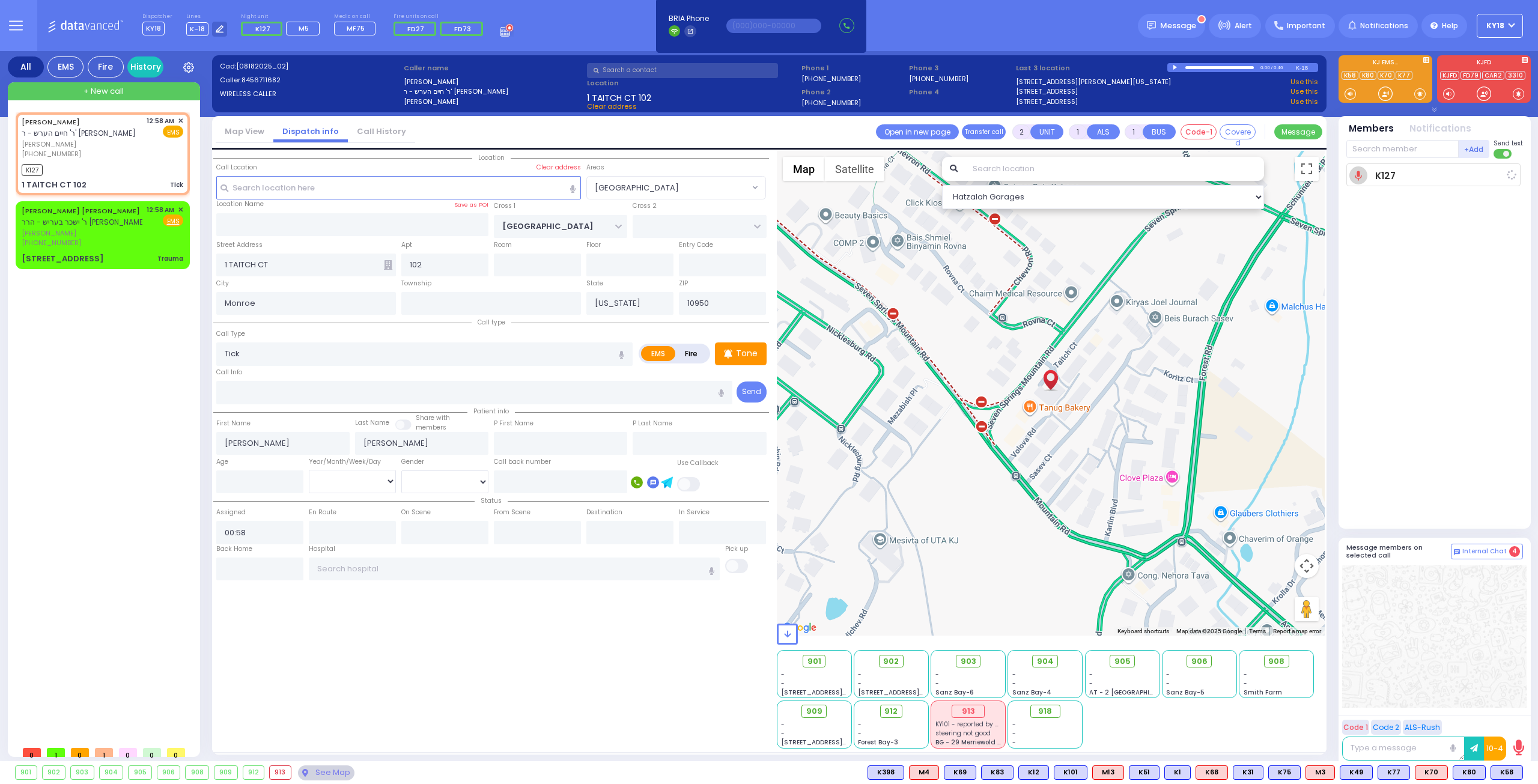
select select
radio input "true"
select select
type input "01:00"
select select "Hatzalah Garages"
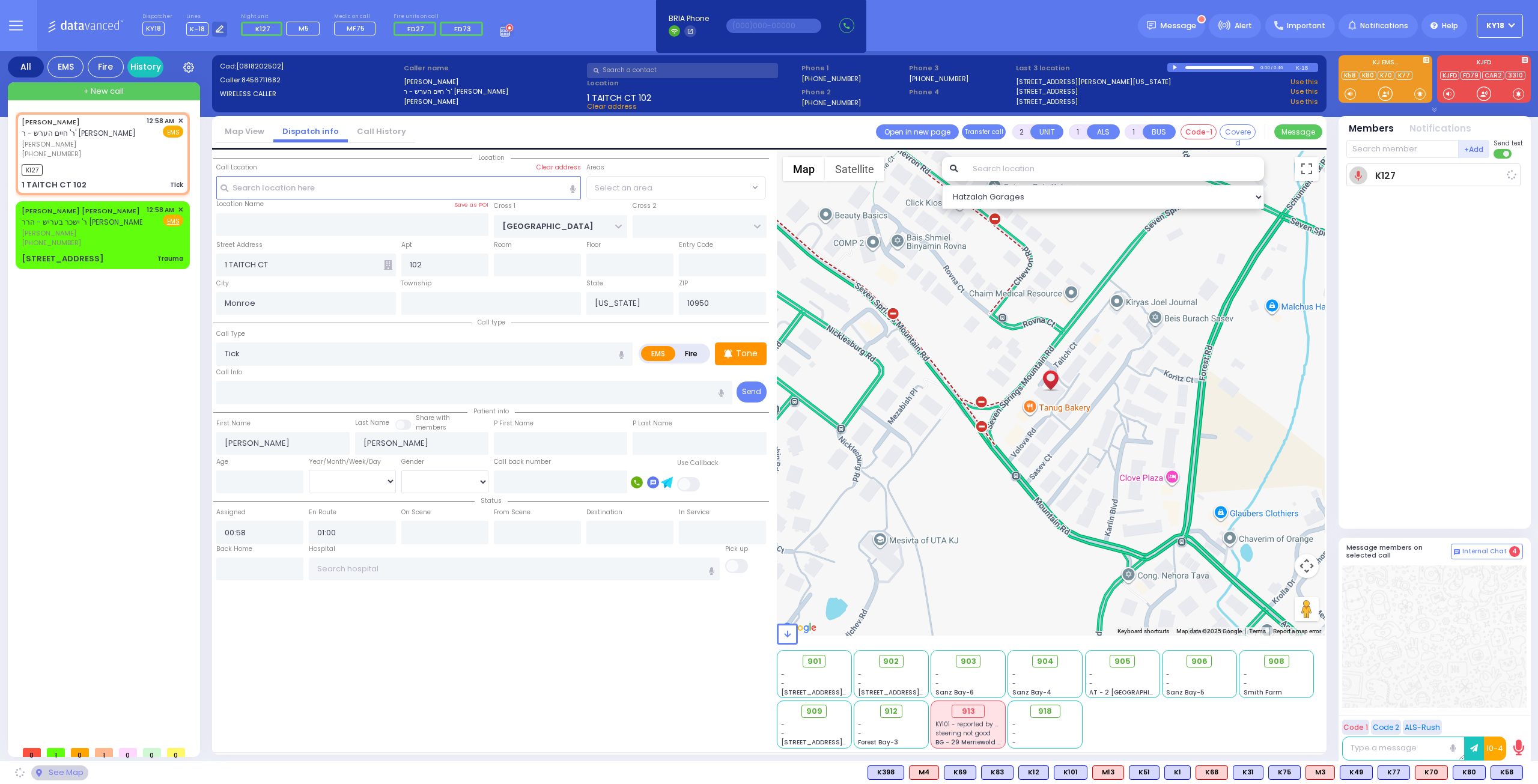
select select "[GEOGRAPHIC_DATA]"
select select
radio input "true"
select select
select select "Hatzalah Garages"
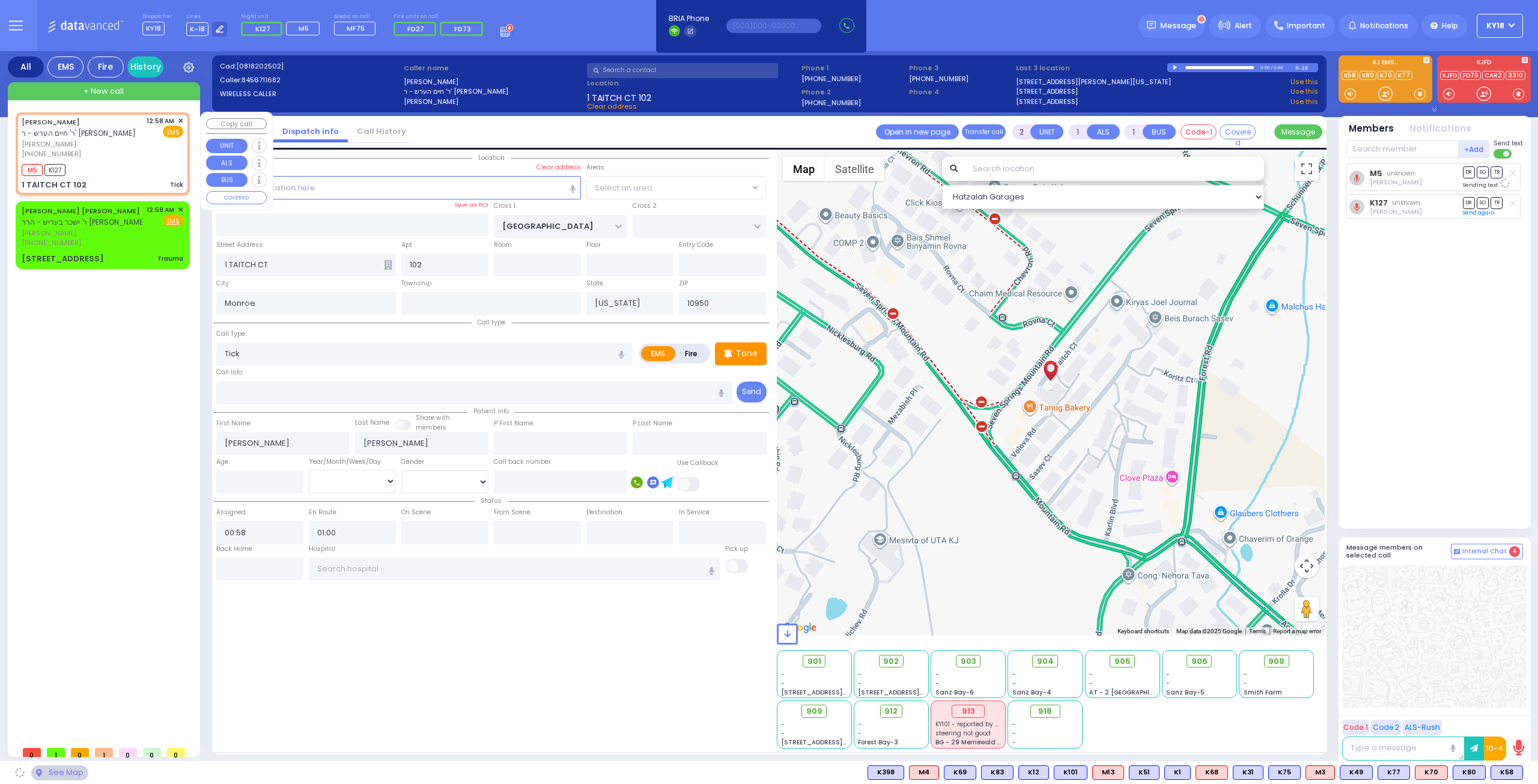
select select "[GEOGRAPHIC_DATA]"
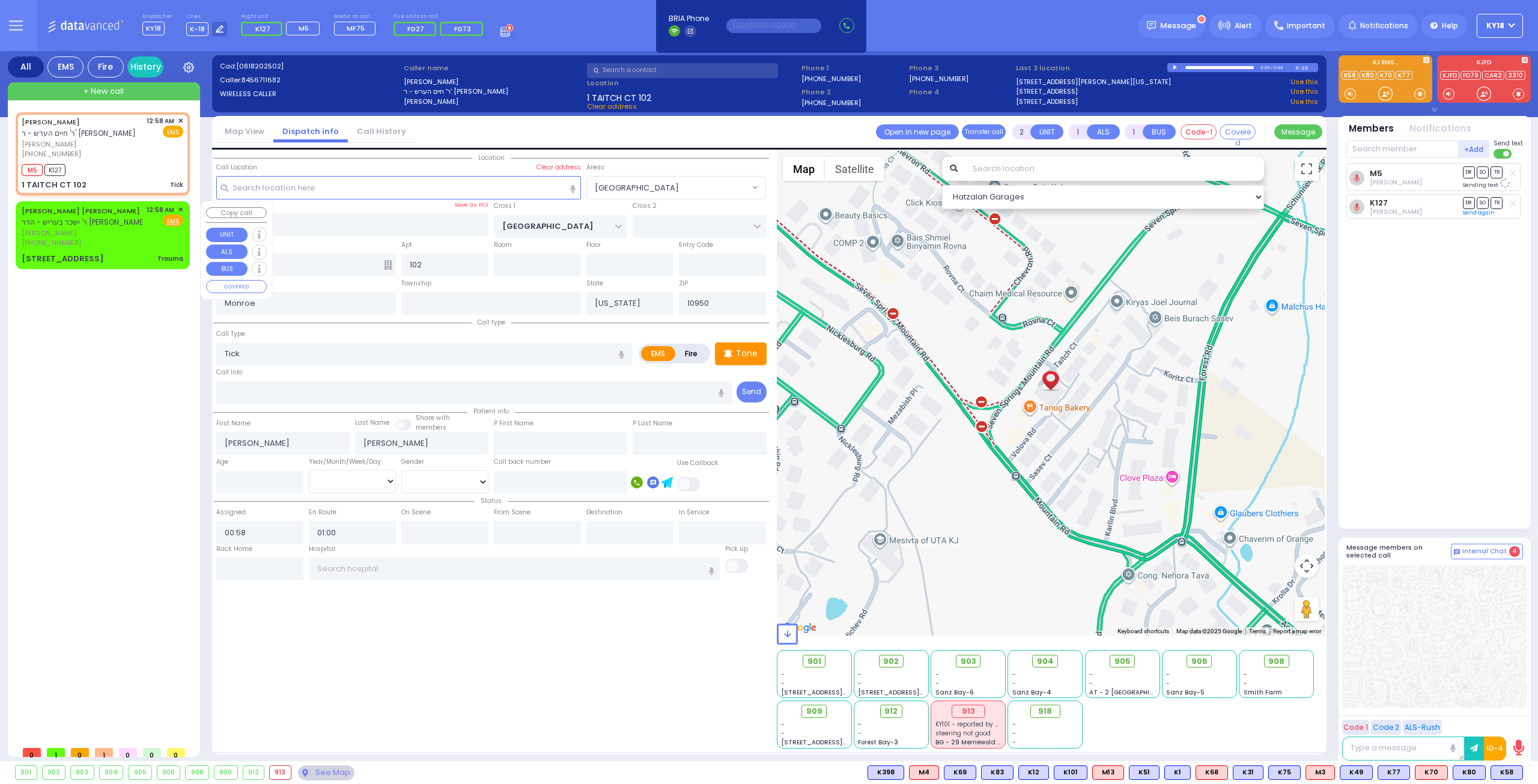
click at [86, 221] on span "ר' ישכר בעריש - הרר דוד יצחק ווערצבערגע" at bounding box center [104, 222] width 165 height 10
type input "0"
select select
type input "Trauma"
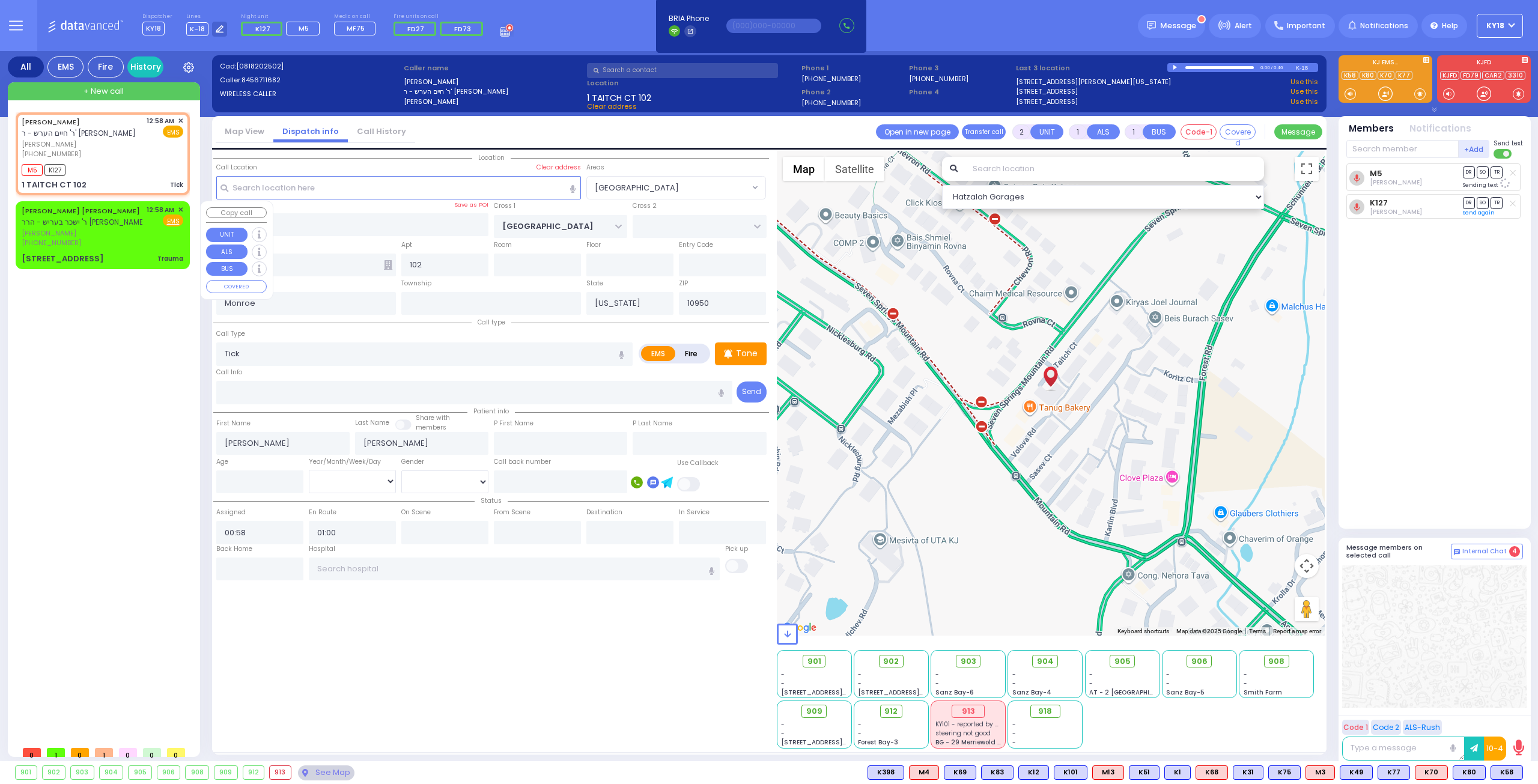
radio input "true"
type input "ELUZER LIPA"
type input "BRAUNER"
select select
select select "Hatzalah Garages"
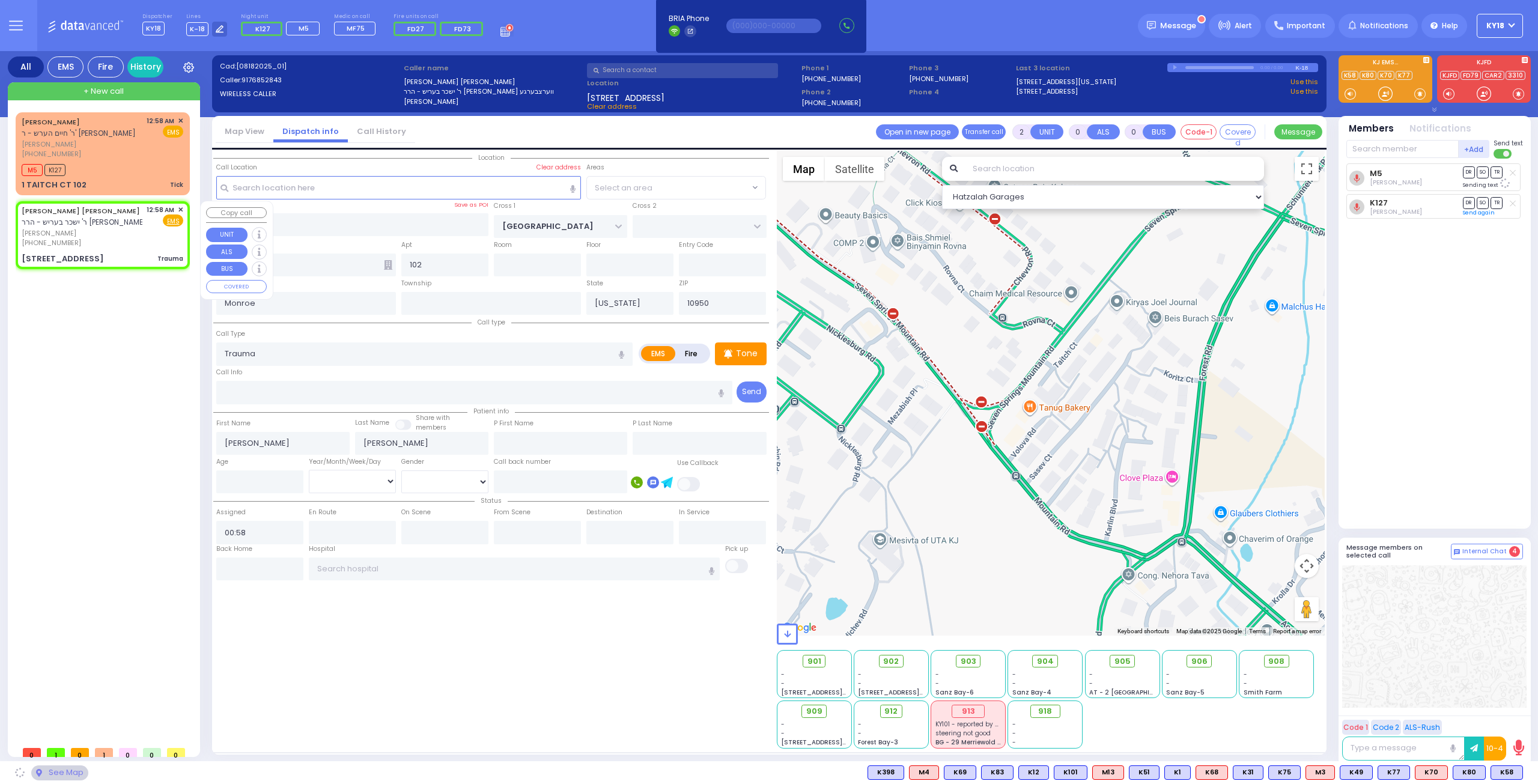
type input "S.M. ROSMER RD"
type input "PILNUA RD"
type input "1 MAGLENITZ ST"
type input "301"
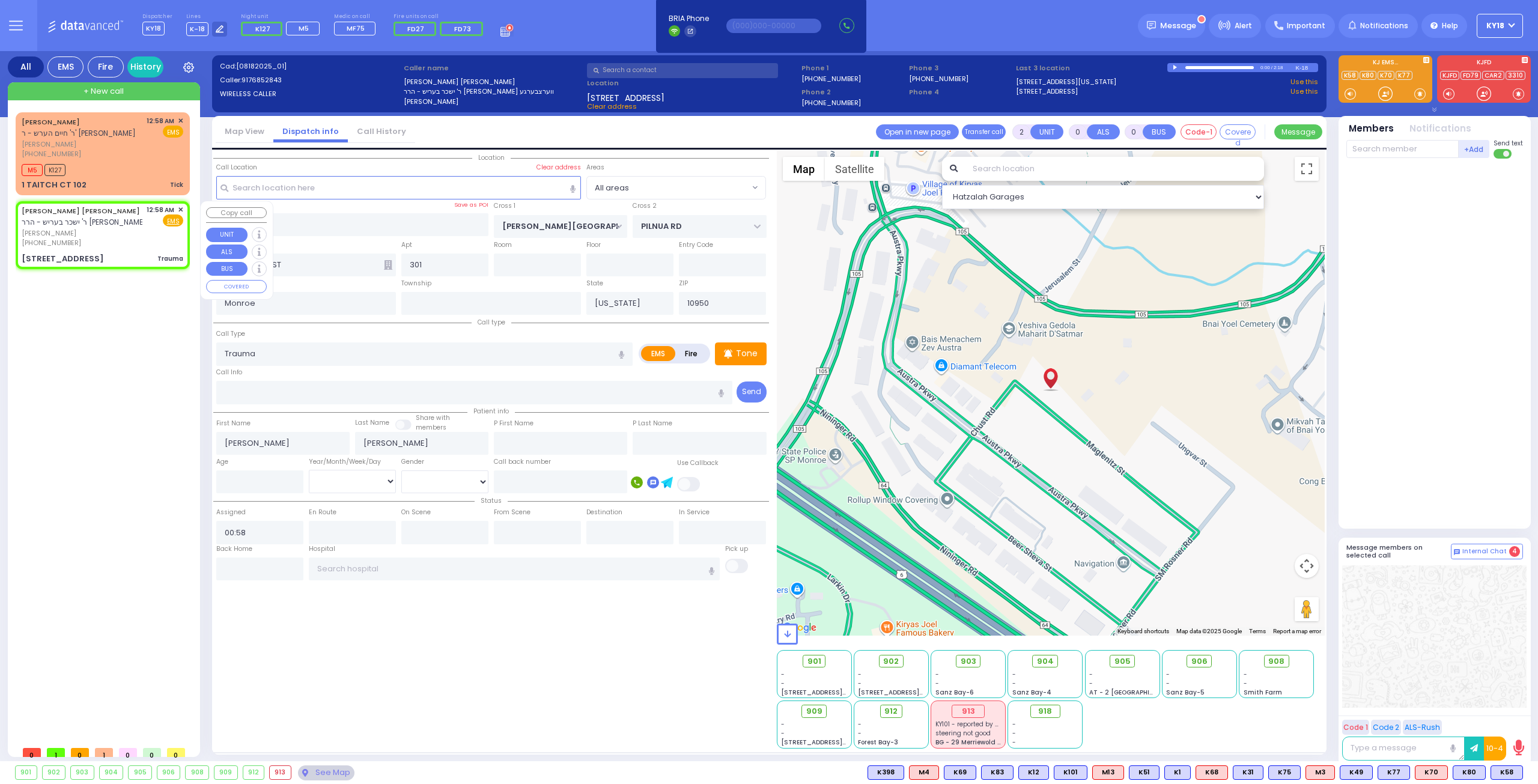
click at [184, 205] on div "ELUZER LIPA BRAUNER ר' ישכר בעריש - הרר דוד יצחק ווערצבערגע אלעזר ליפא ברוינער …" at bounding box center [103, 235] width 169 height 64
select select
radio input "true"
select select
select select "Hatzalah Garages"
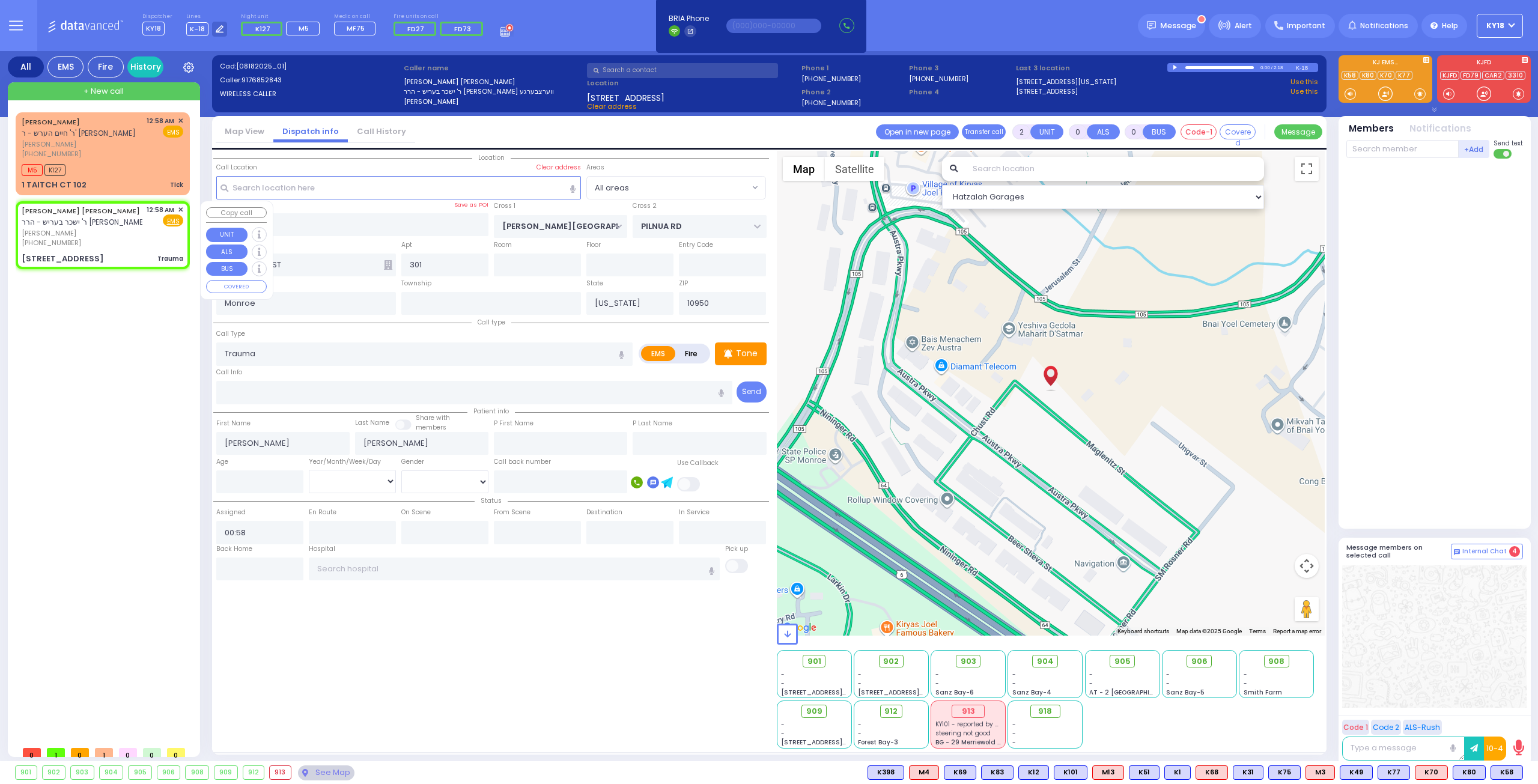
click at [182, 207] on span "✕" at bounding box center [181, 210] width 6 height 10
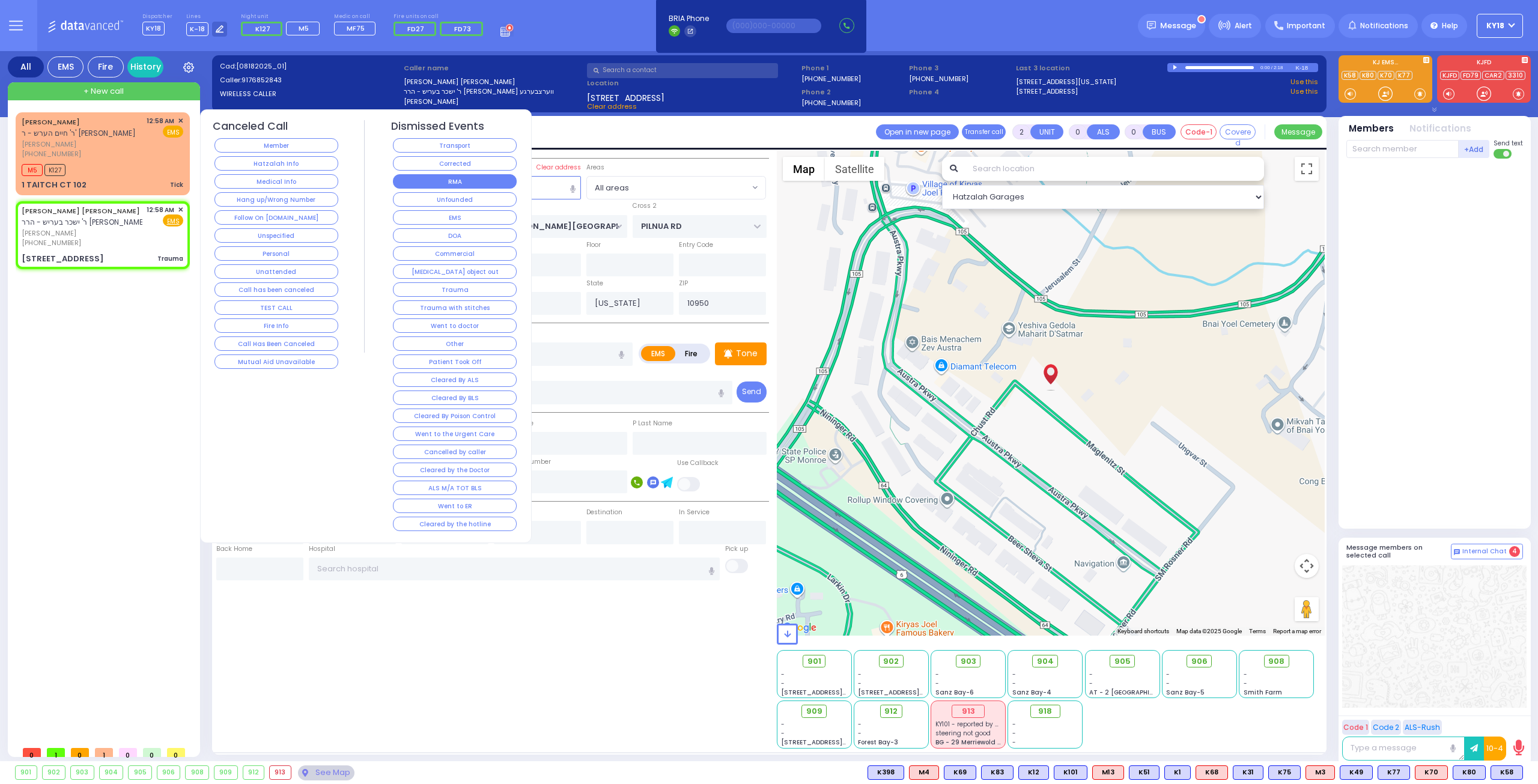
click at [459, 179] on button "RMA" at bounding box center [454, 181] width 124 height 14
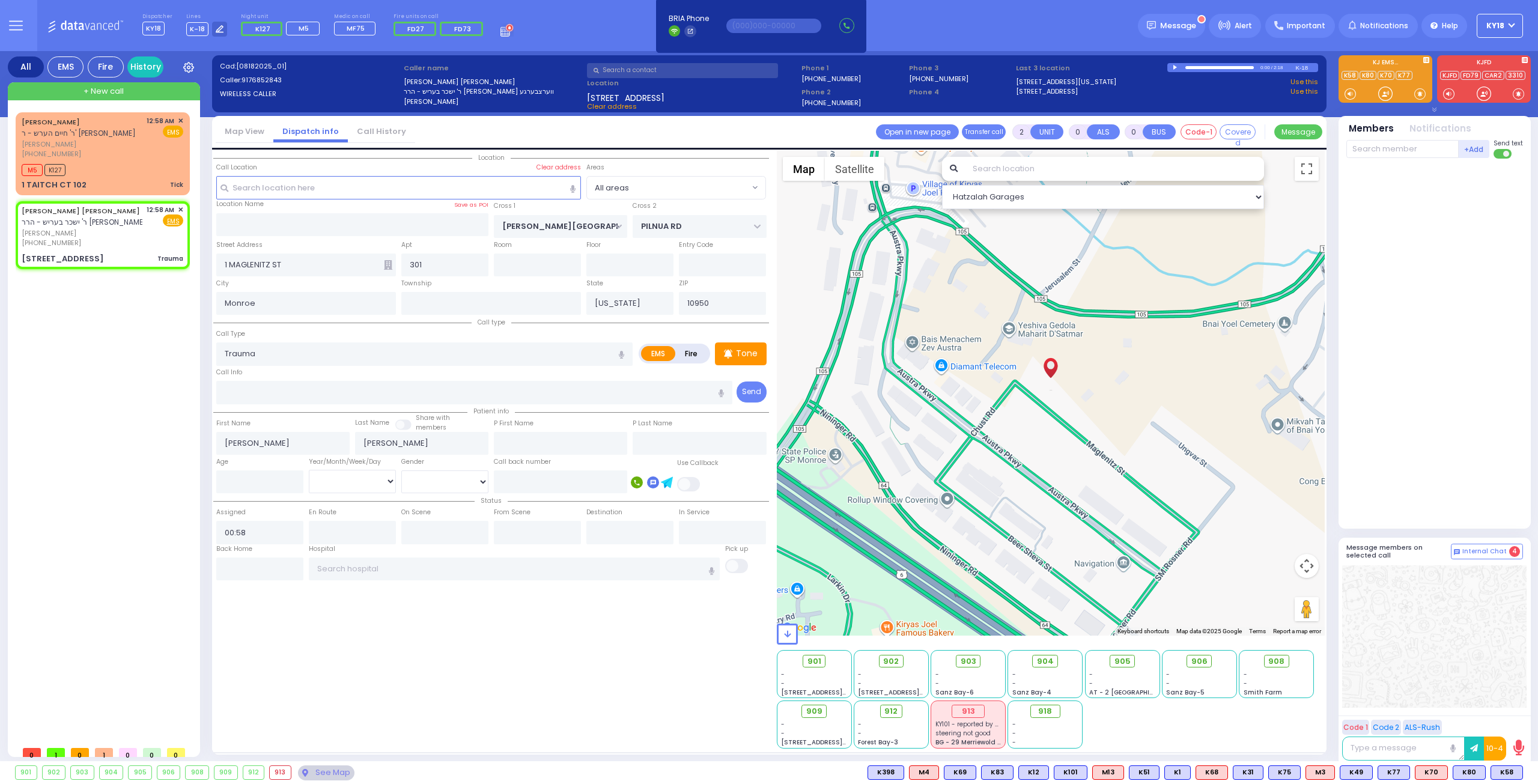
select select
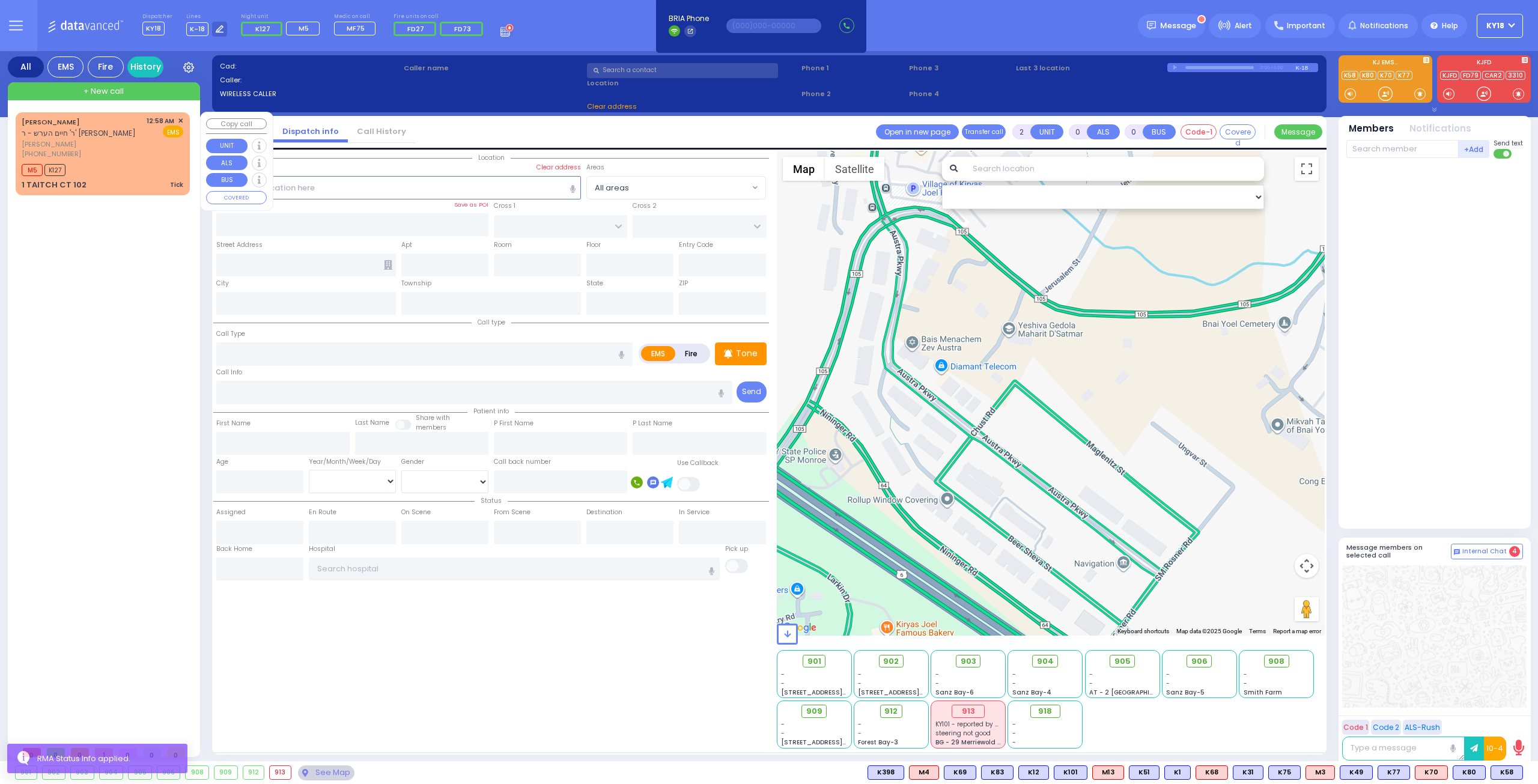
click at [168, 174] on div "M5 K127" at bounding box center [102, 169] width 162 height 15
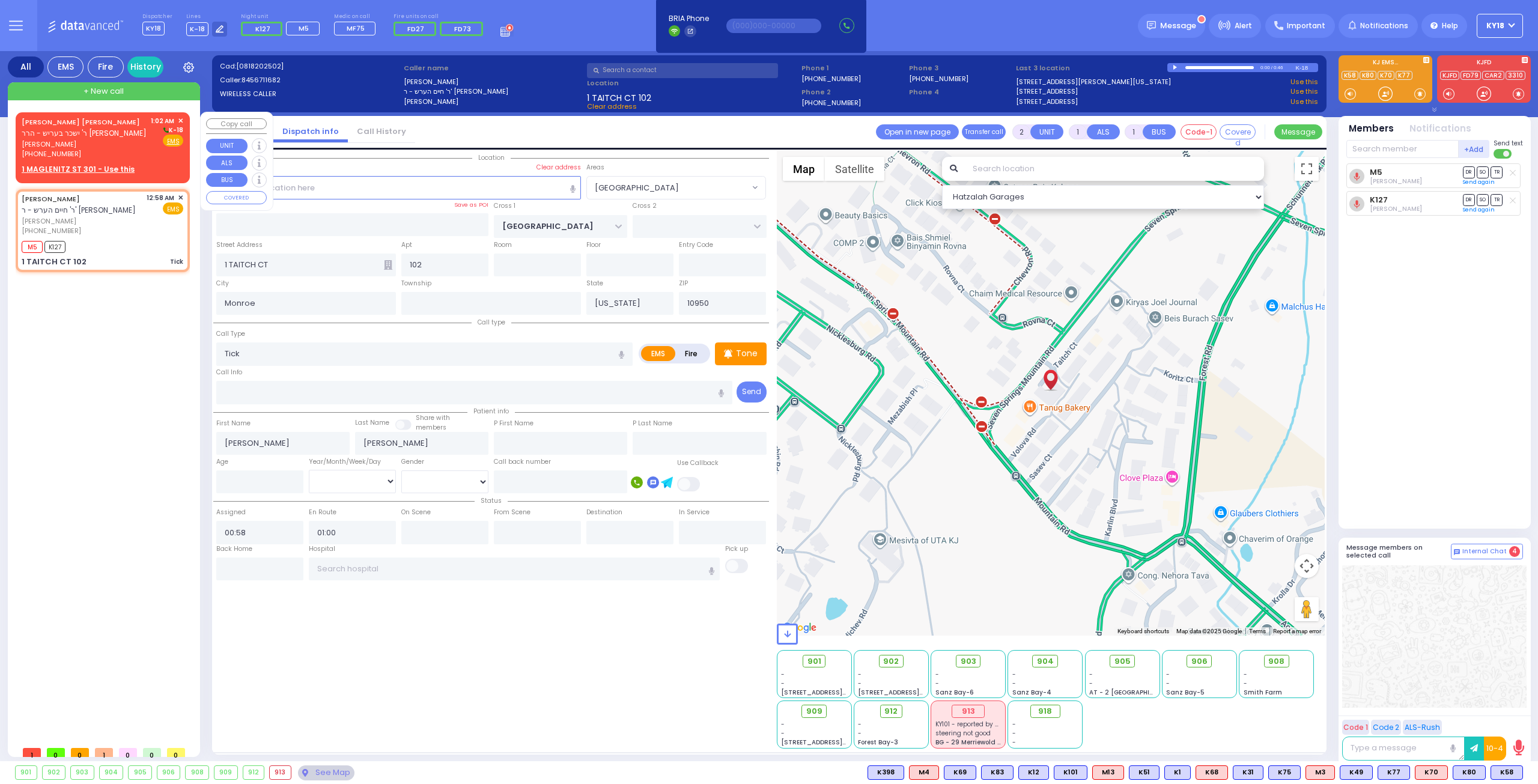
click at [99, 141] on span "אלעזר ליפא ברוינער" at bounding box center [84, 144] width 125 height 10
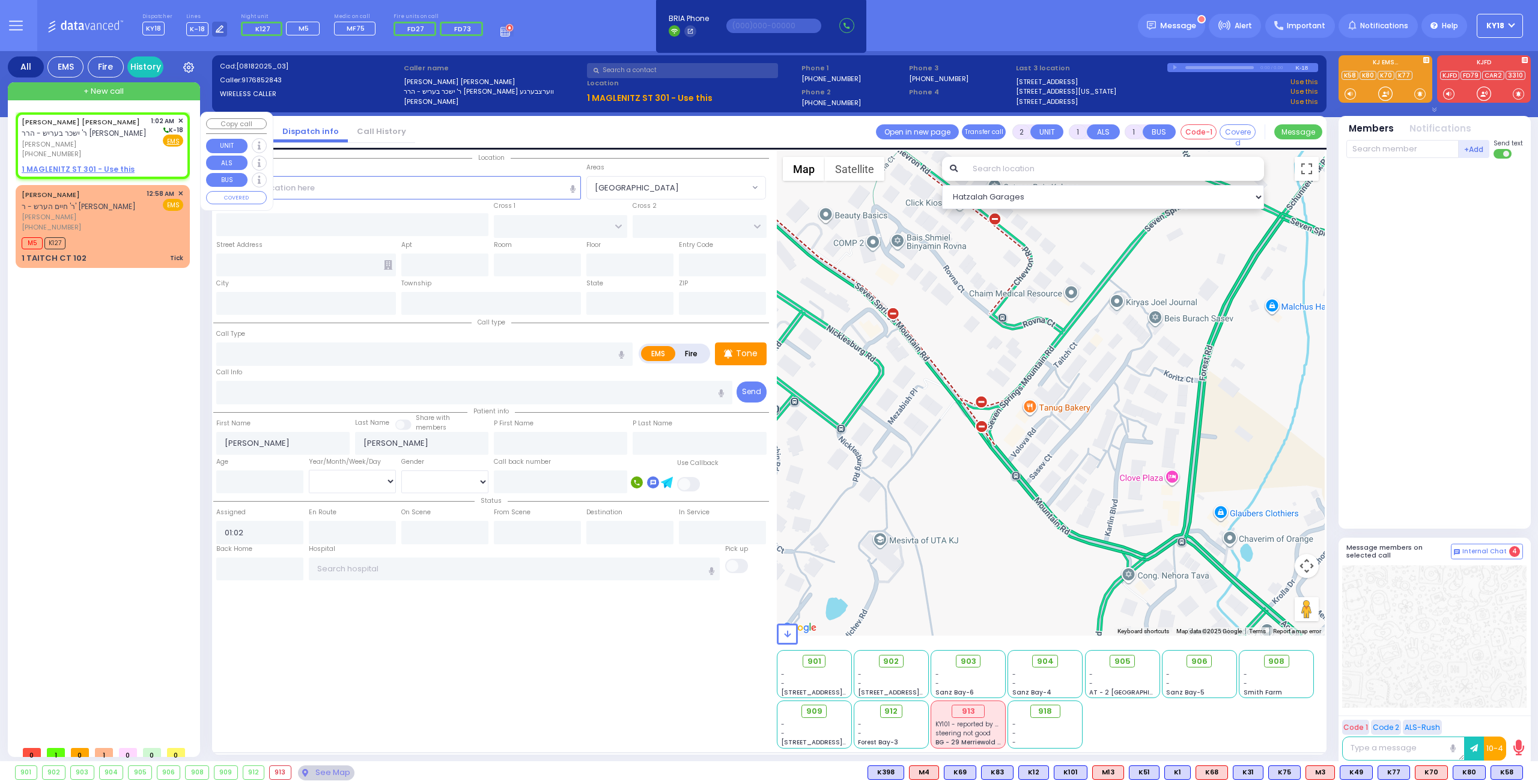
click at [106, 170] on u "1 MAGLENITZ ST 301 - Use this" at bounding box center [77, 169] width 113 height 10
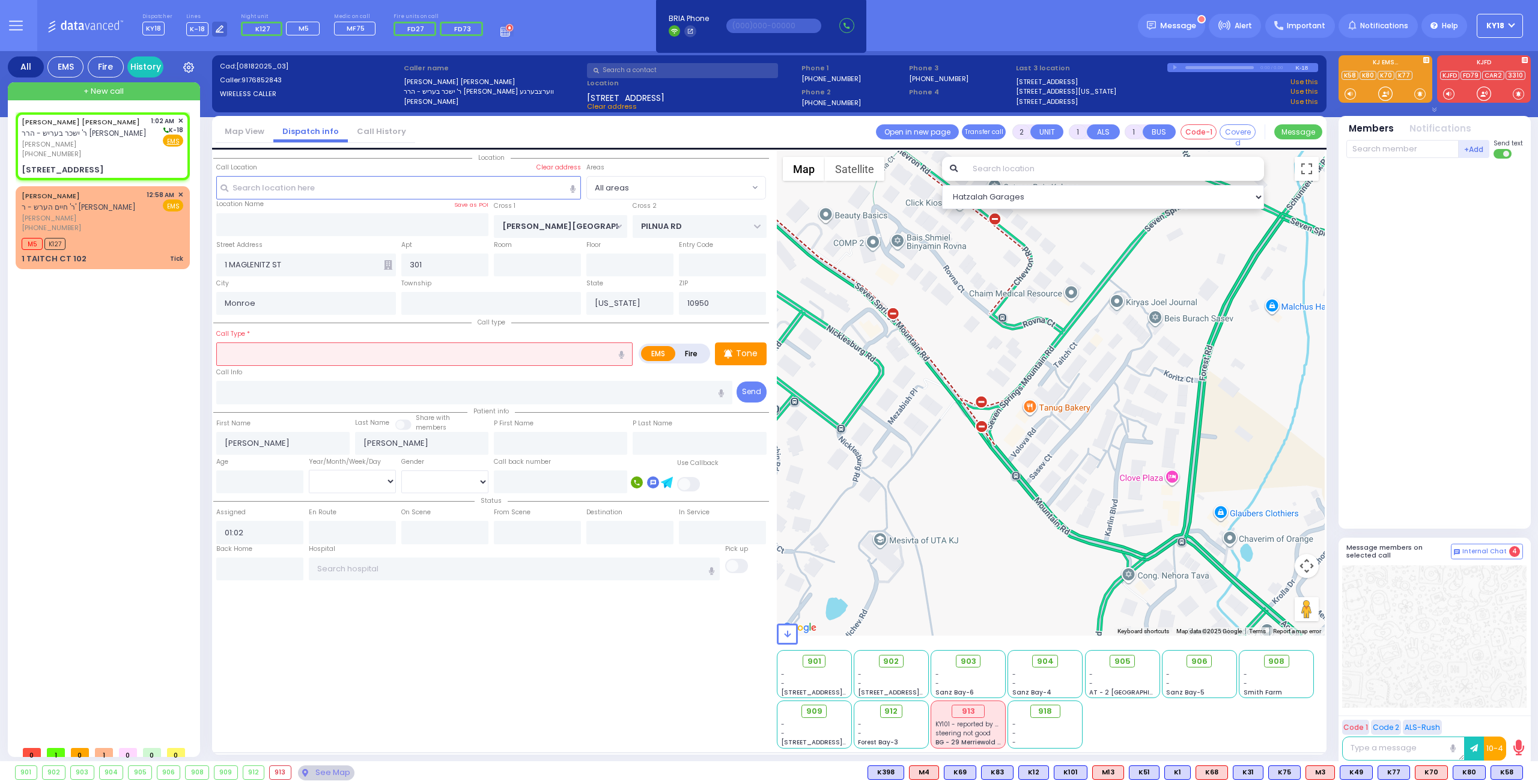
click at [298, 351] on input "text" at bounding box center [425, 354] width 417 height 23
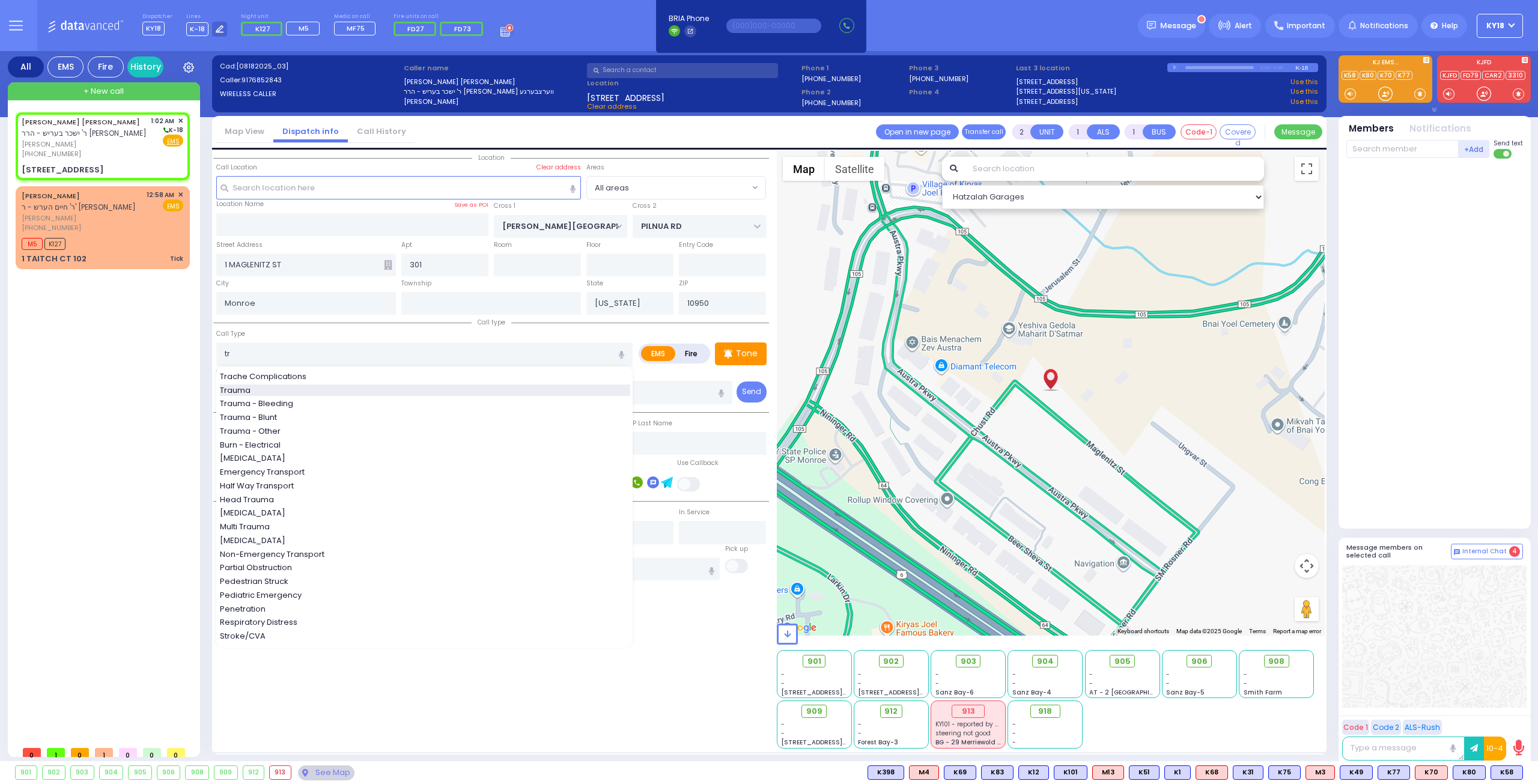
click at [288, 390] on div "Trauma" at bounding box center [425, 390] width 410 height 12
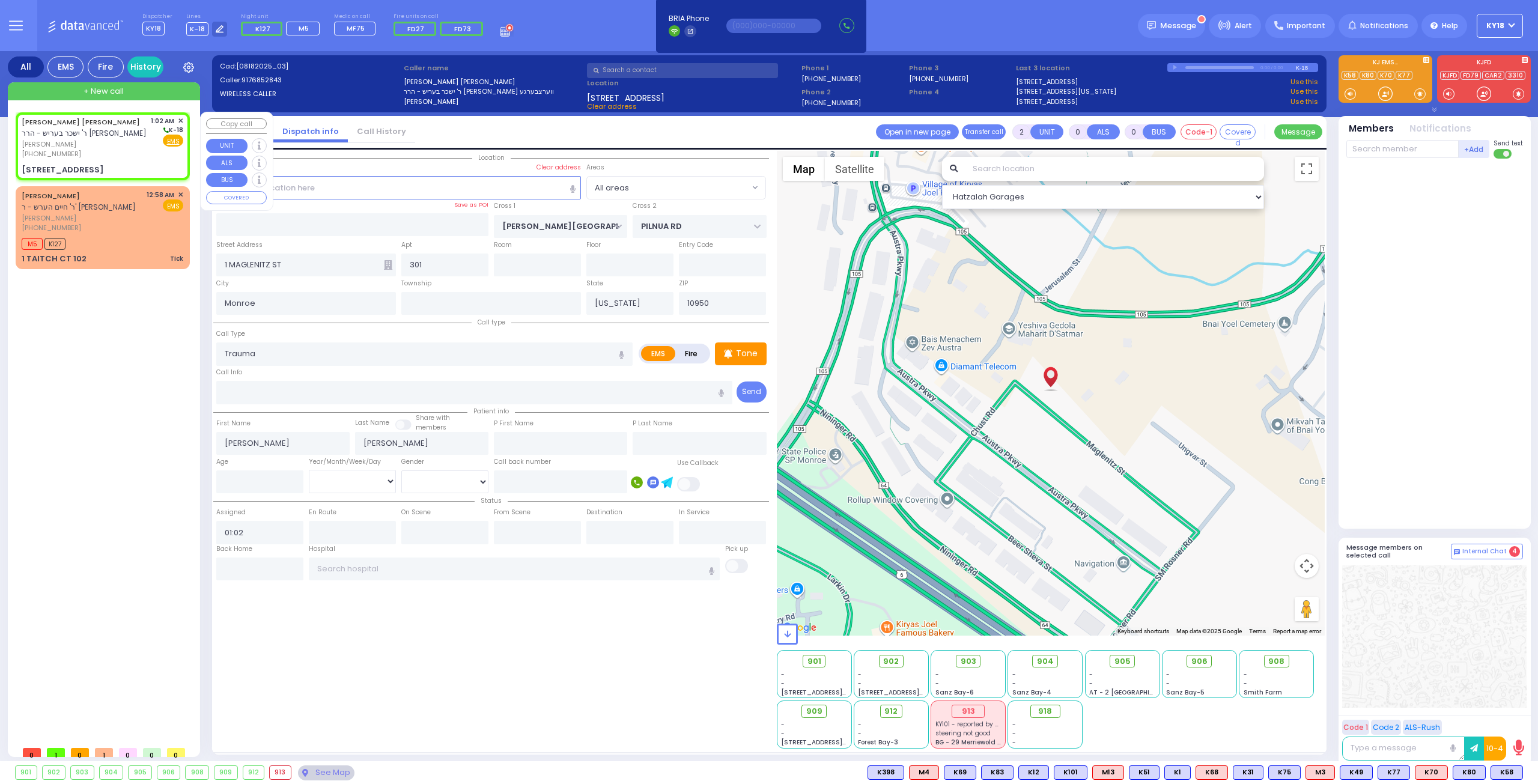
click at [115, 138] on div "ELUZER LIPA BRAUNER ר' ישכר בעריש - הרר דוד יצחק ווערצבערגע" at bounding box center [104, 127] width 165 height 23
click at [1040, 712] on circle at bounding box center [1037, 712] width 7 height 7
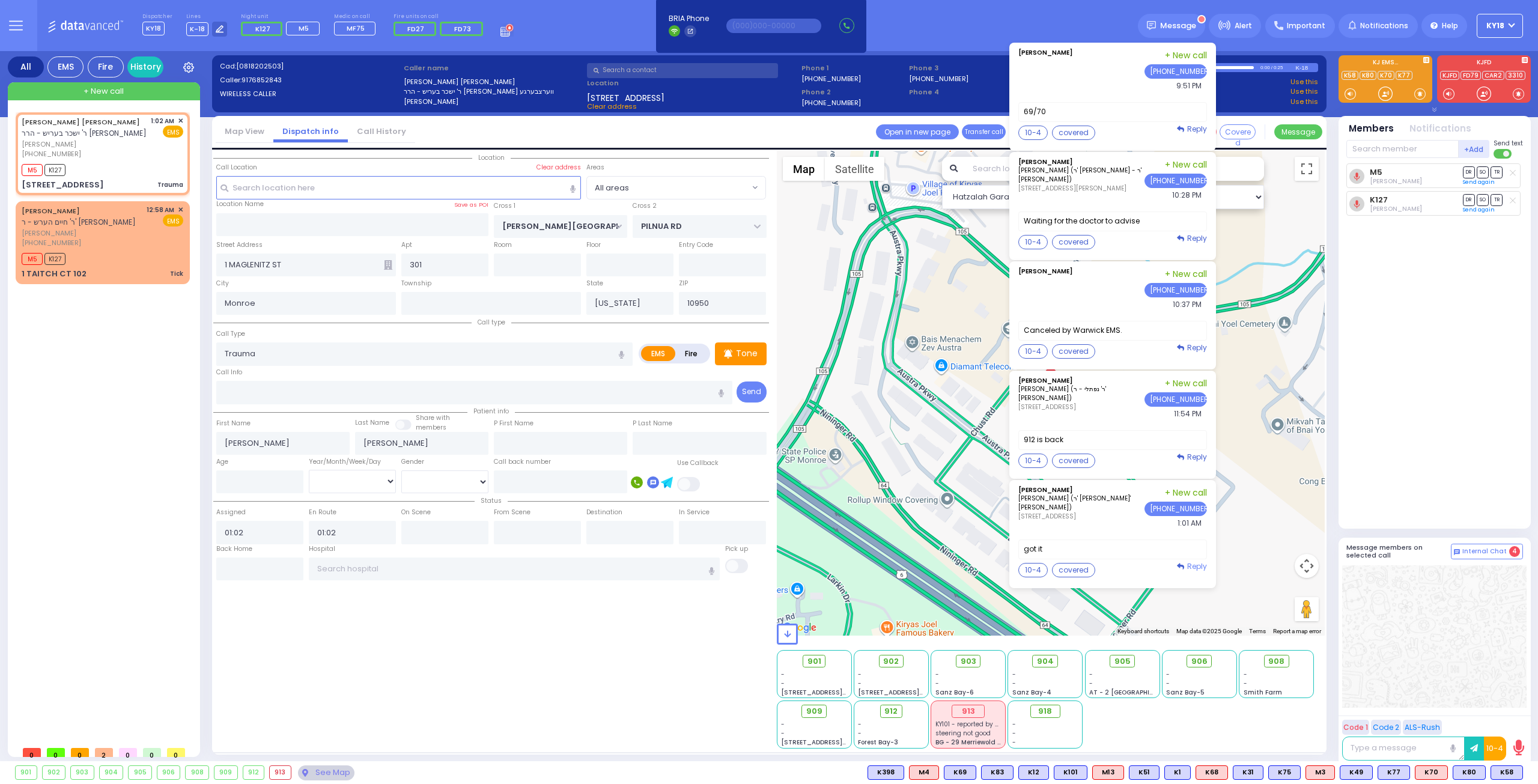
click at [1202, 561] on span "Reply" at bounding box center [1197, 566] width 20 height 10
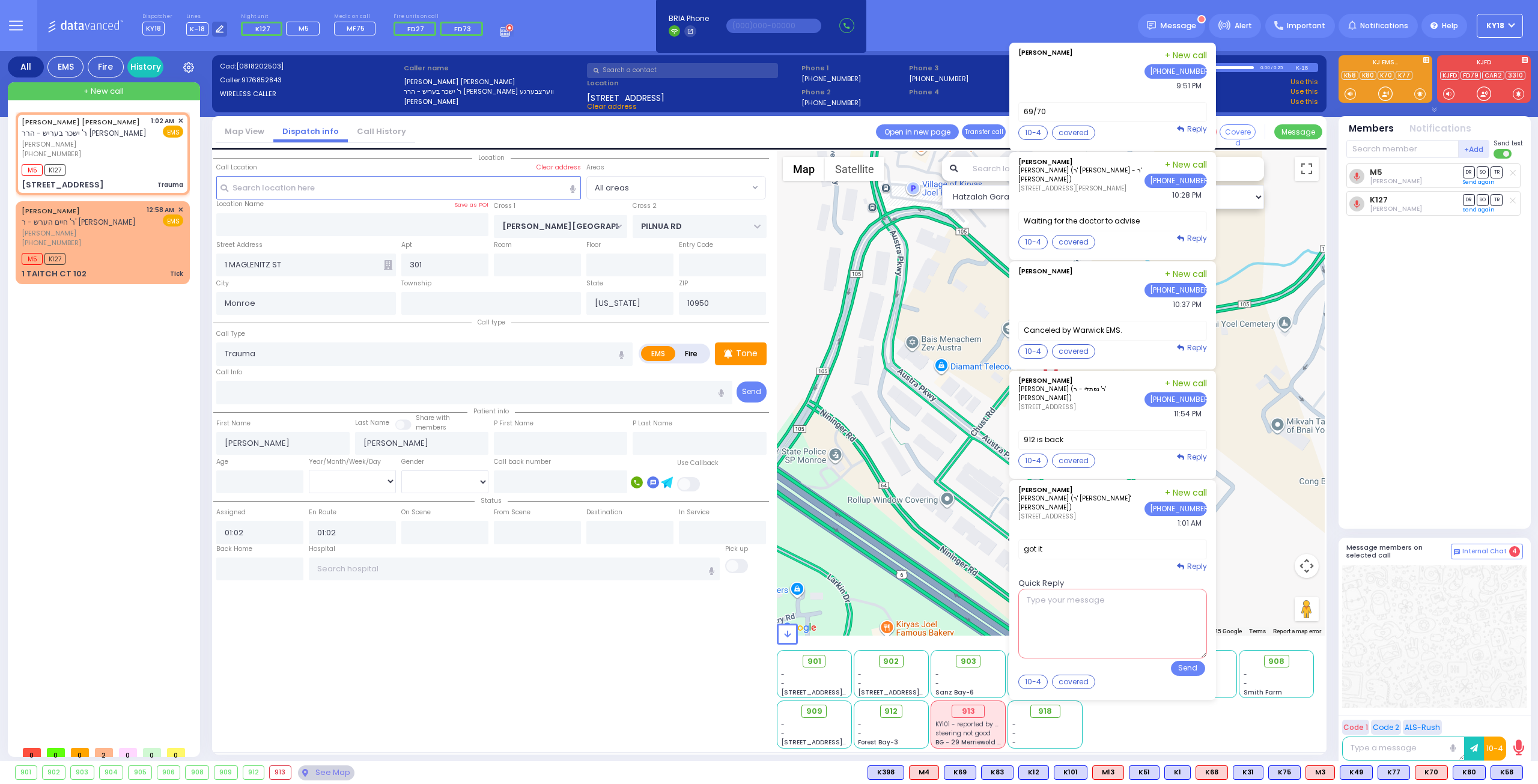
click at [1093, 613] on textarea at bounding box center [1113, 624] width 189 height 70
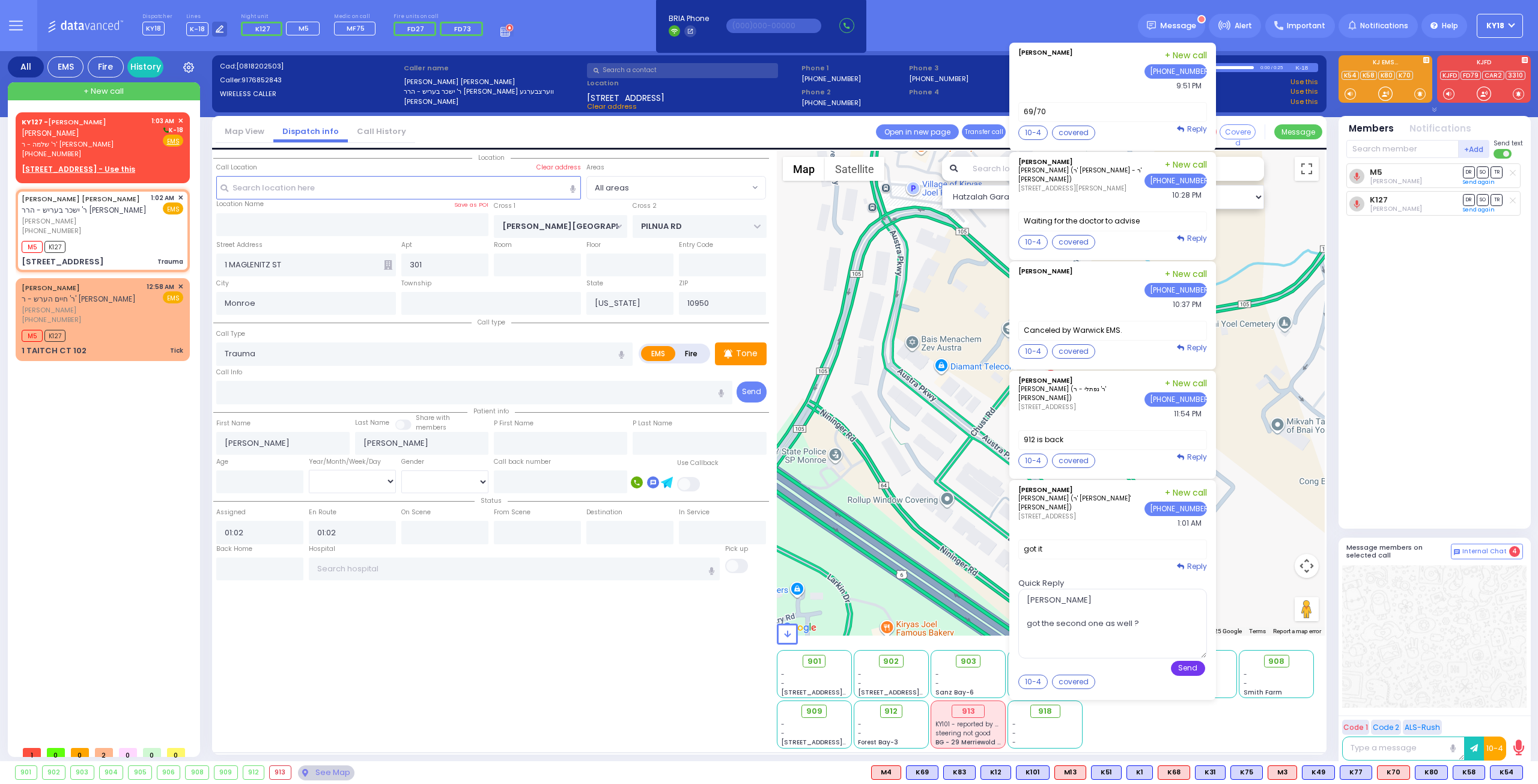
click at [1196, 661] on button "Send" at bounding box center [1188, 668] width 34 height 15
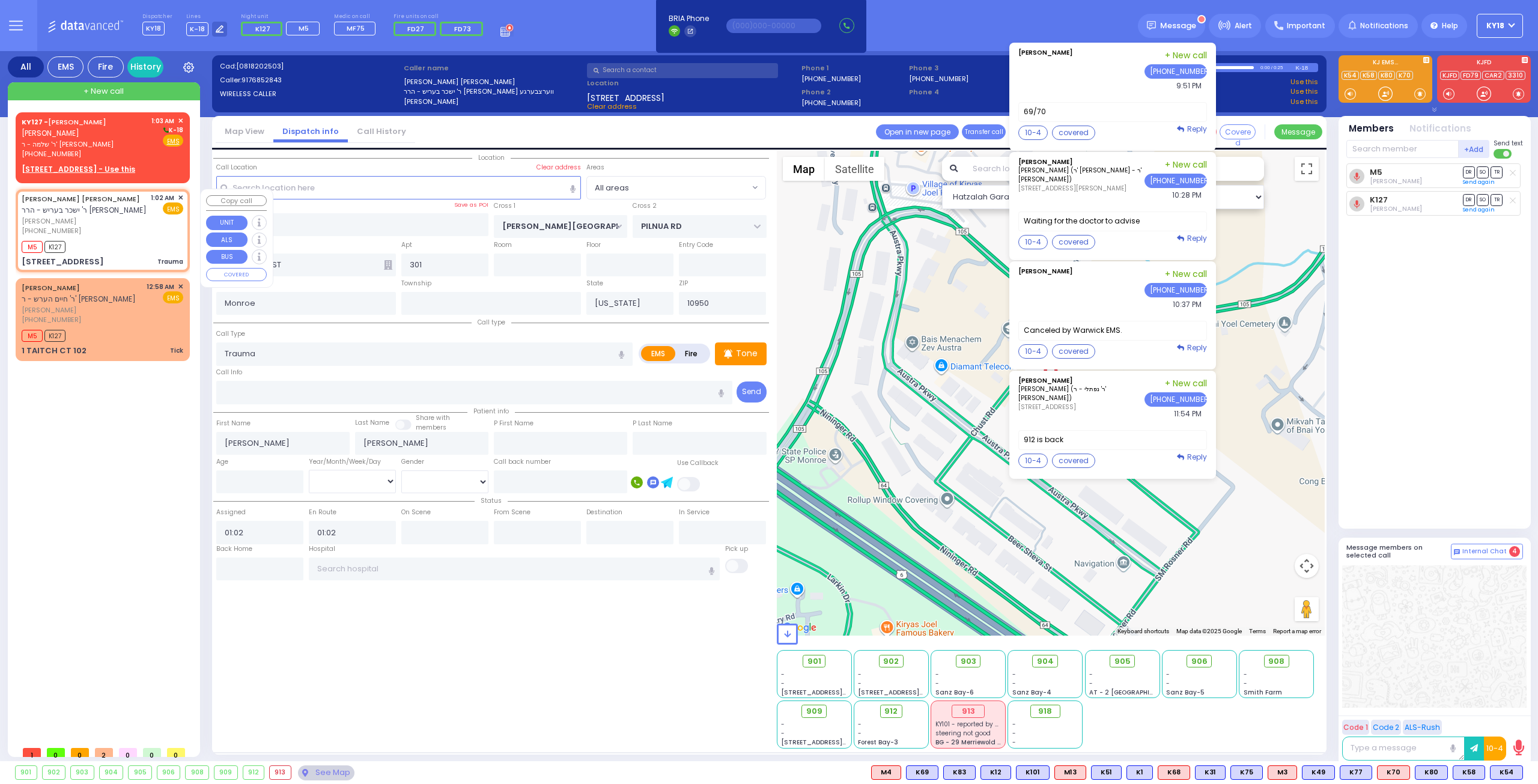
click at [104, 224] on span "אלעזר ליפא ברוינער" at bounding box center [84, 221] width 125 height 10
click at [108, 296] on span "ר' חיים הערש - ר' משה וואלף אפענהיים" at bounding box center [78, 299] width 114 height 10
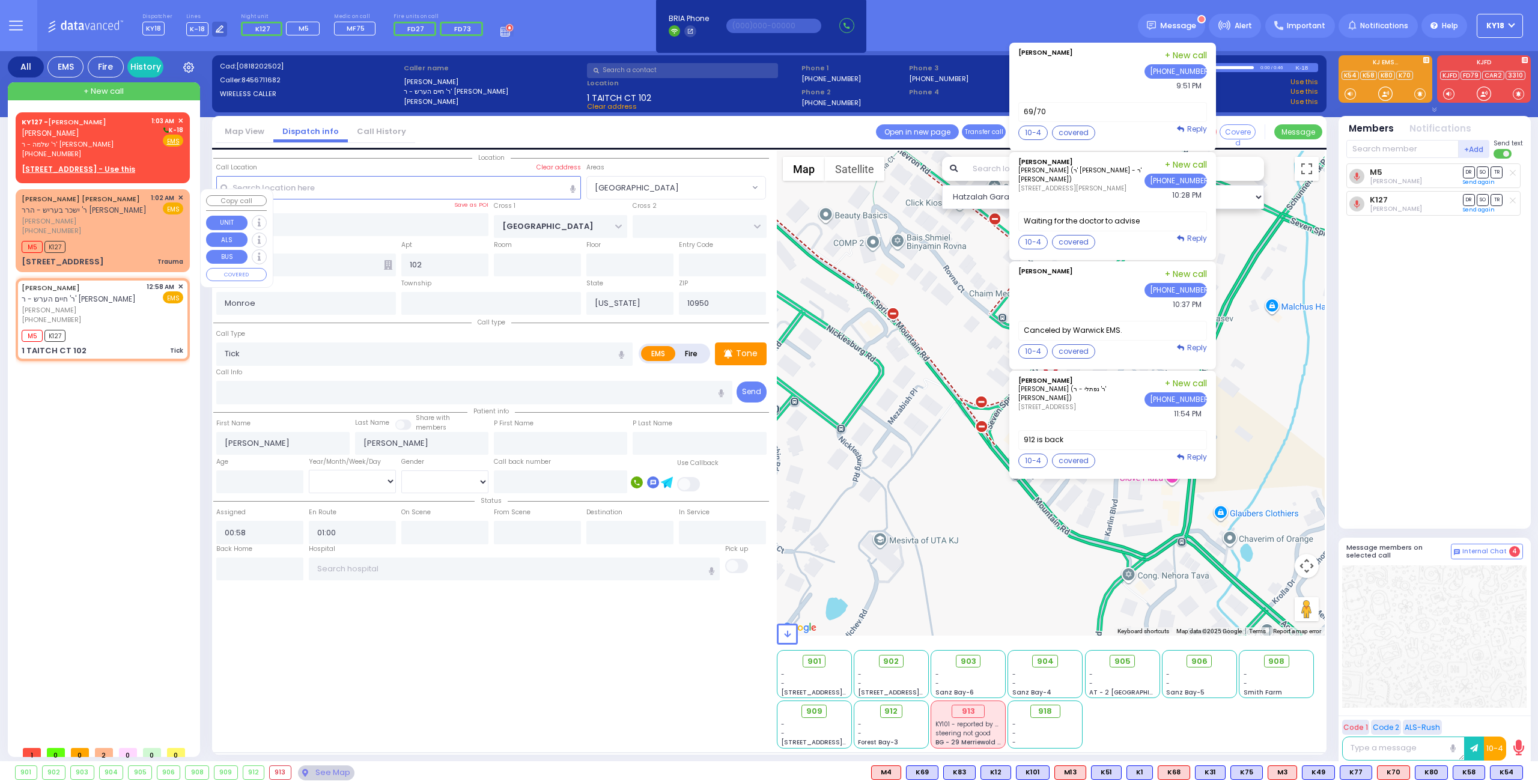
click at [104, 249] on div "M5 K127" at bounding box center [102, 245] width 162 height 15
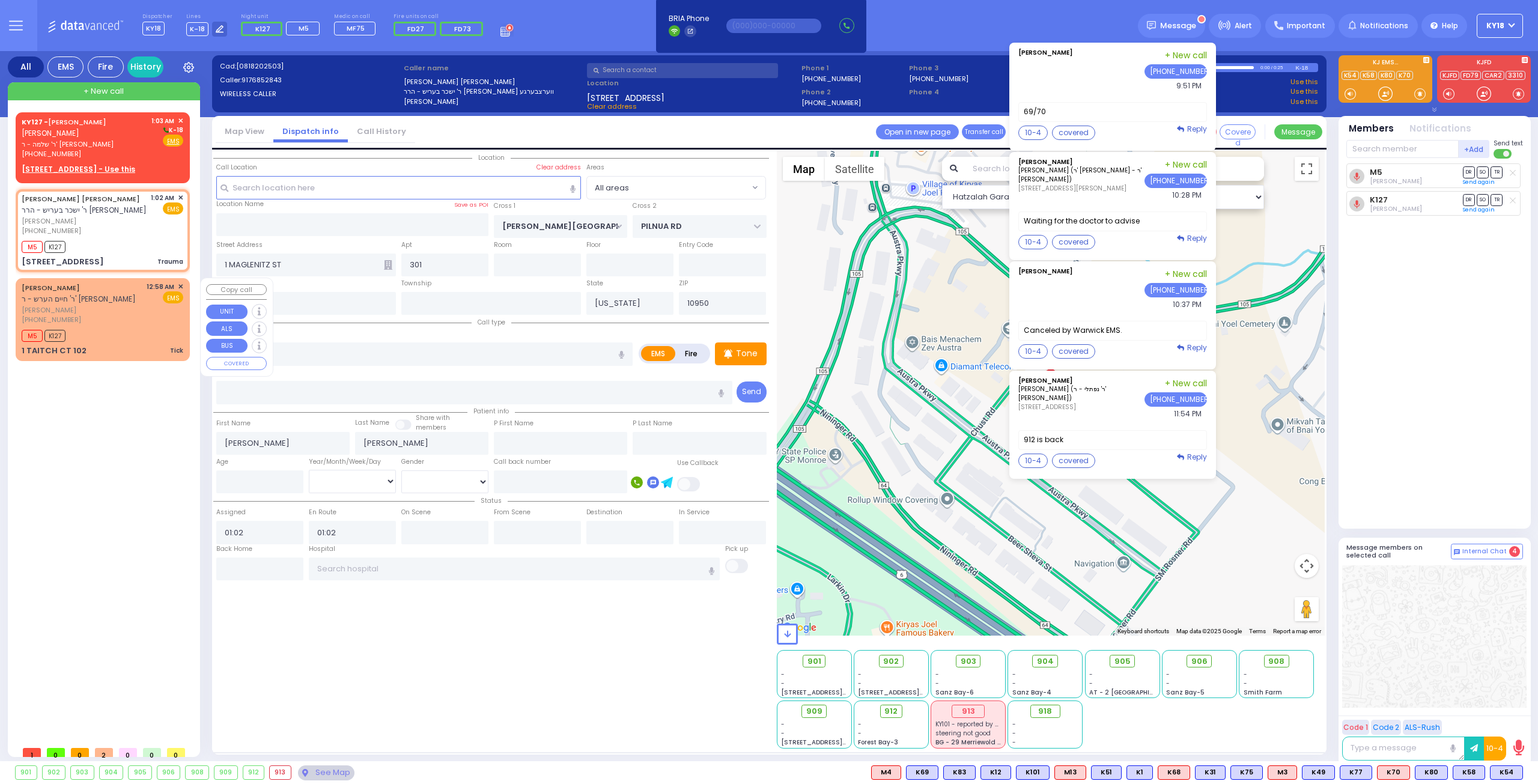
click at [78, 309] on span "שמעון וויינשטיין" at bounding box center [82, 310] width 121 height 10
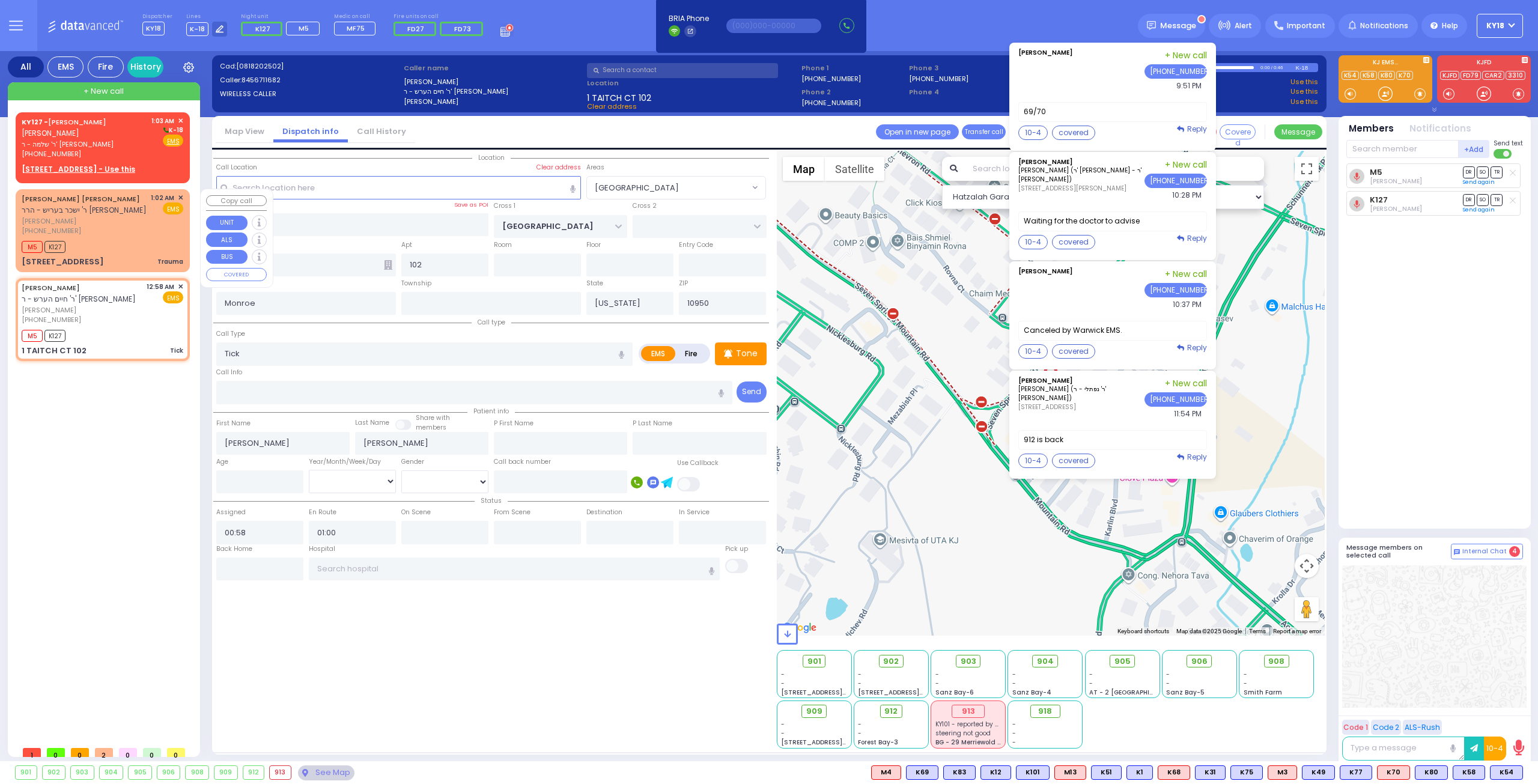
click at [118, 236] on div "ELUZER LIPA BRAUNER ר' ישכר בעריש - הרר דוד יצחק ווערצבערגע אלעזר ליפא ברוינער …" at bounding box center [103, 230] width 169 height 79
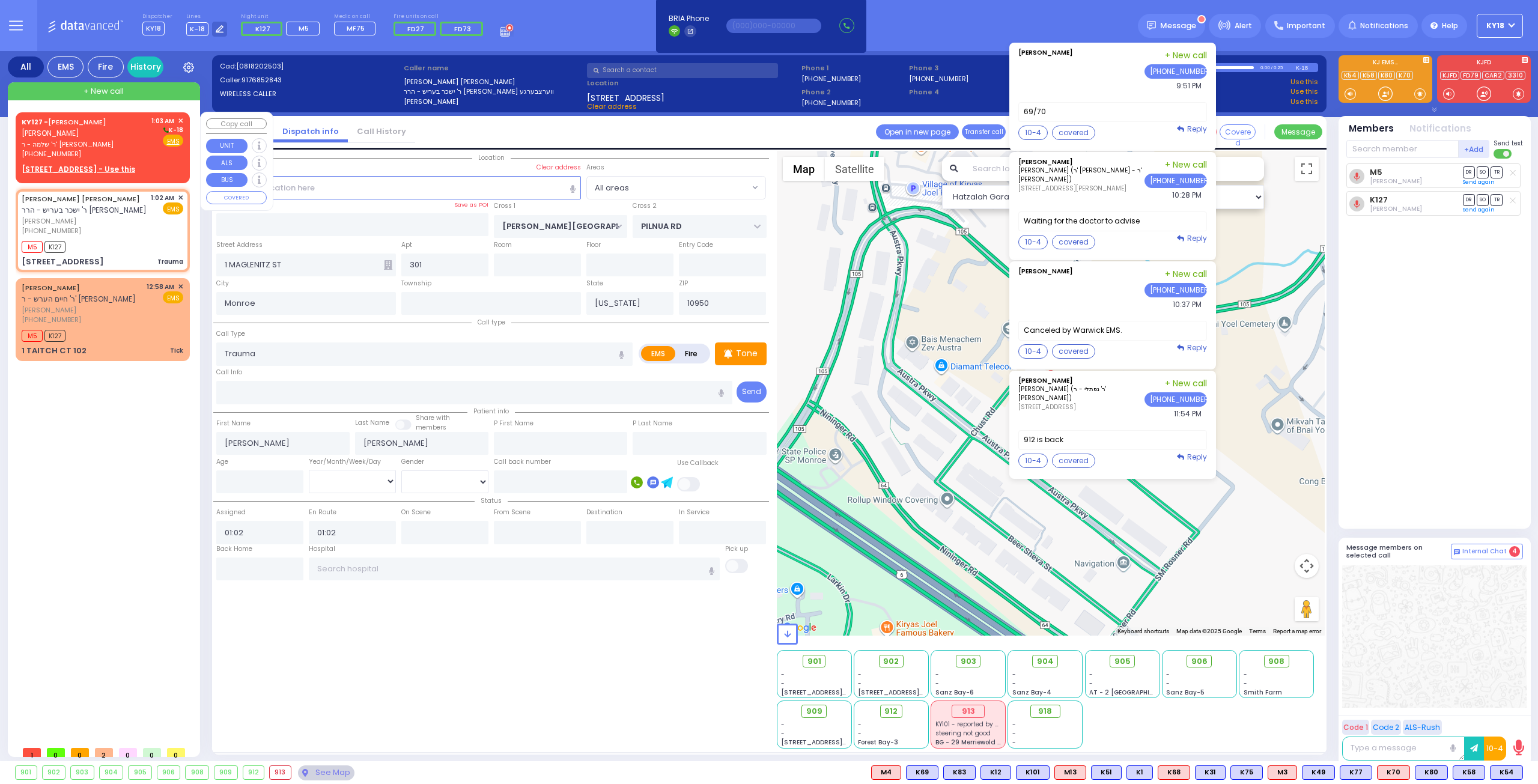
click at [110, 146] on span "ר' שלמה - ר' יצחק מארקאוויטש" at bounding box center [84, 144] width 126 height 10
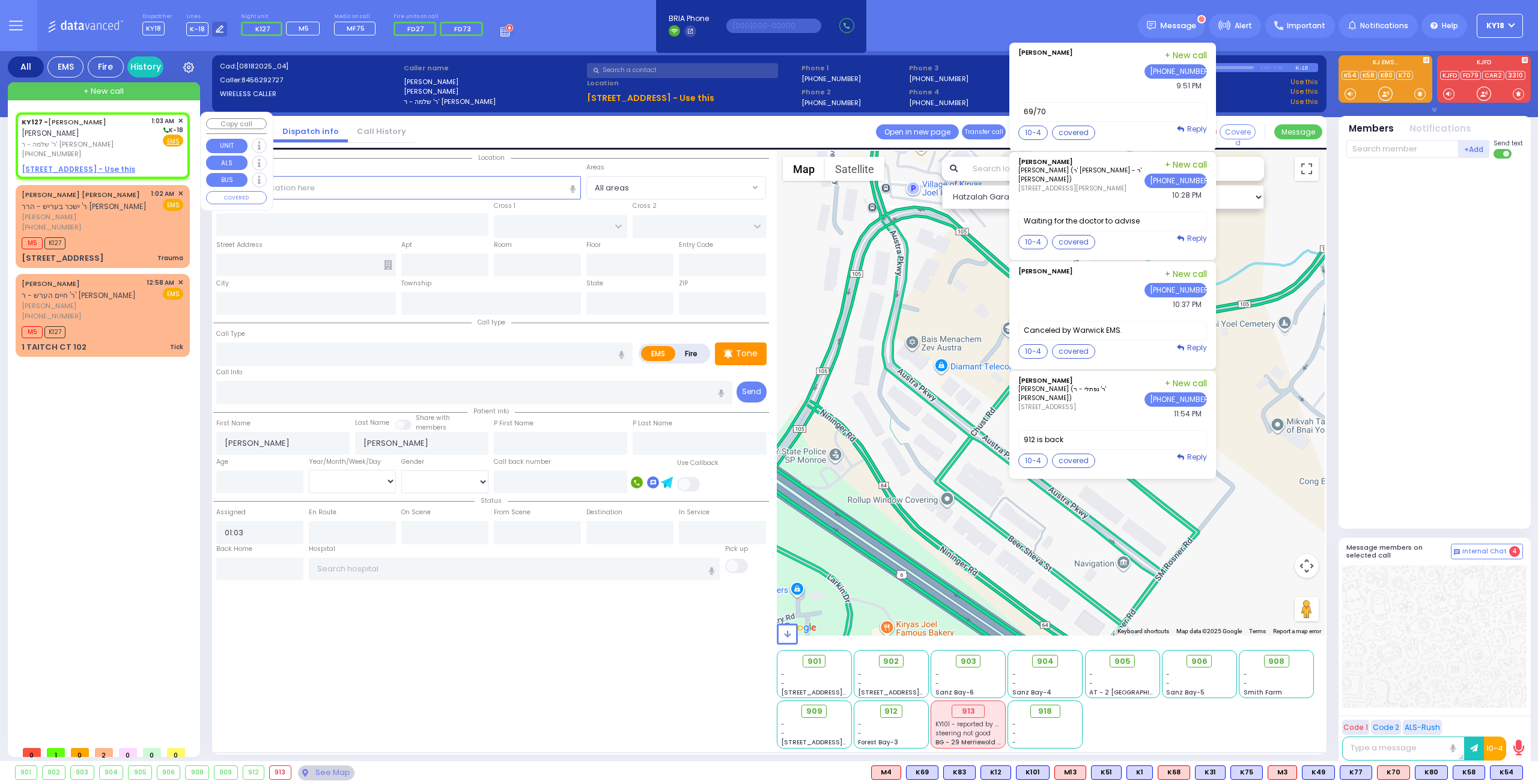
click at [180, 119] on span "✕" at bounding box center [181, 121] width 6 height 10
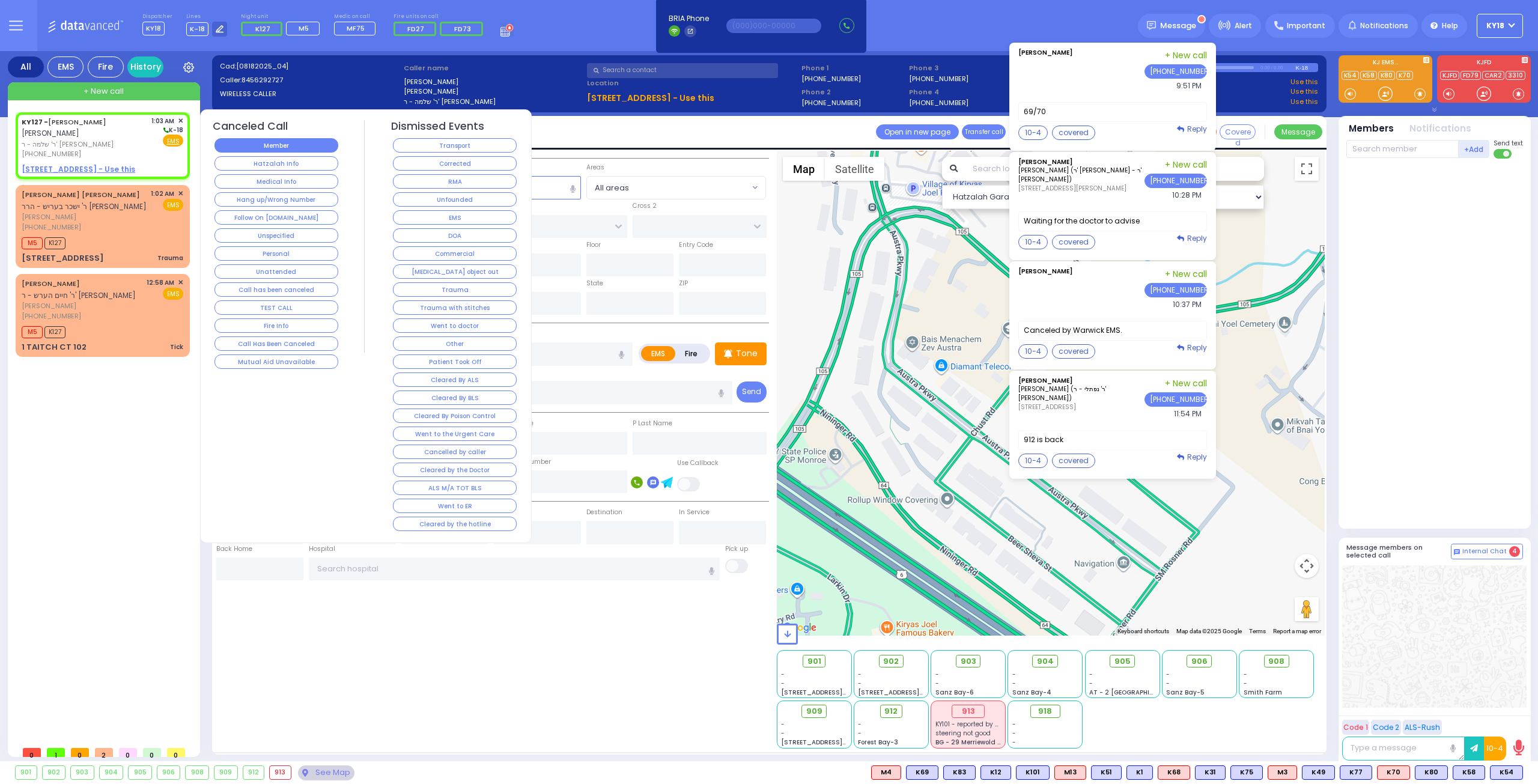
click at [266, 139] on button "Member" at bounding box center [276, 145] width 124 height 14
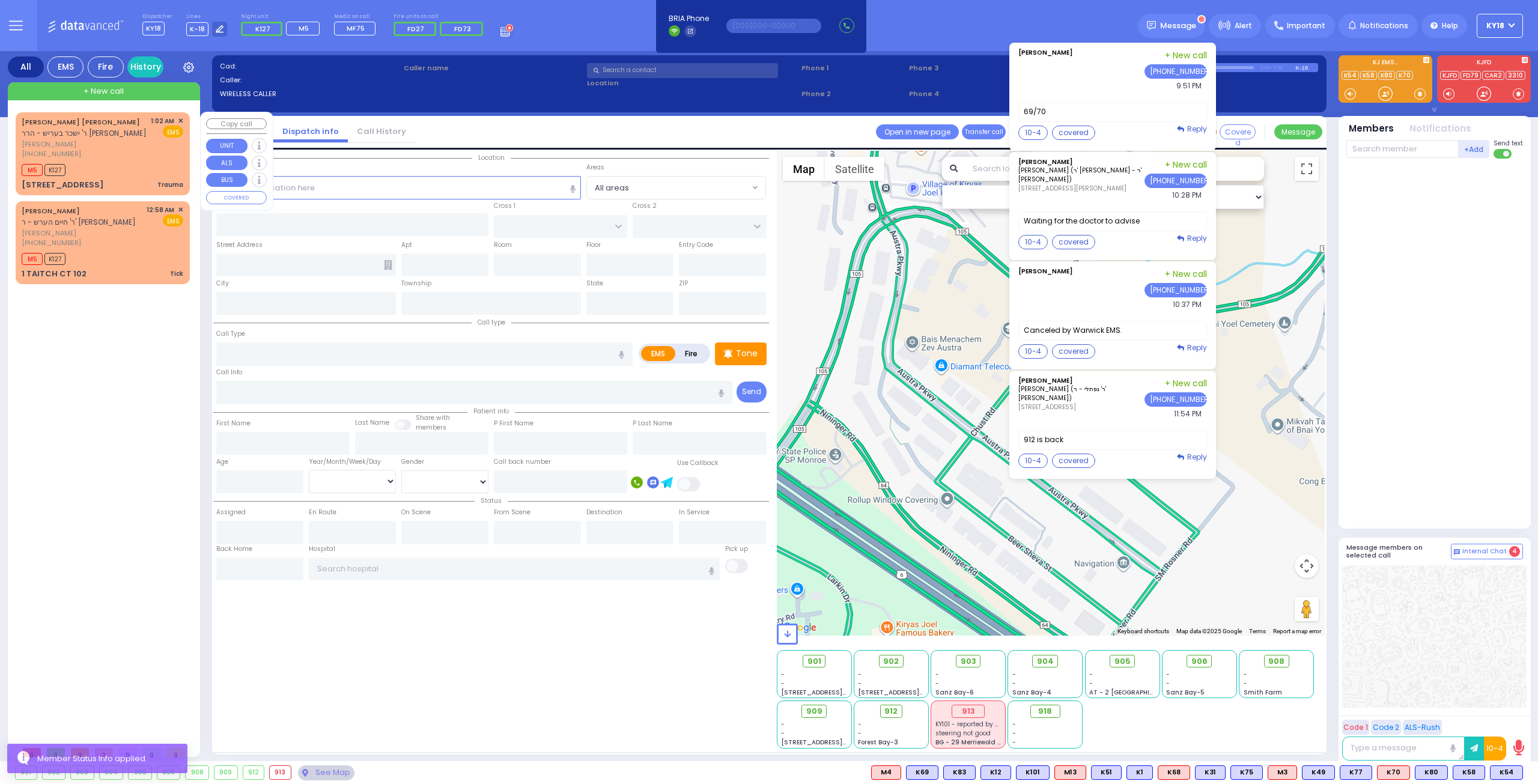
click at [148, 175] on div "M5 K127" at bounding box center [102, 169] width 162 height 15
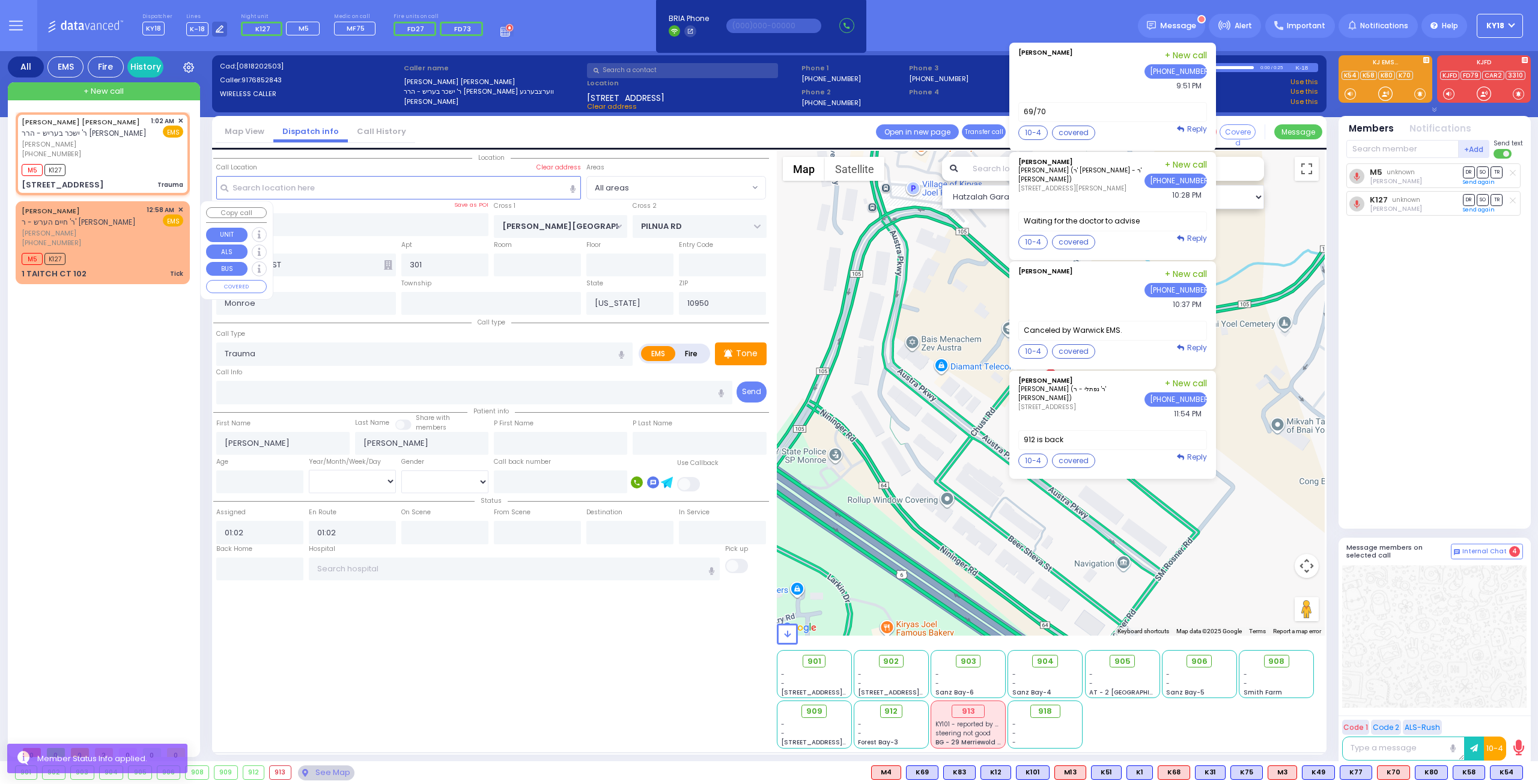
click at [130, 248] on div "SHIMON WEINSTEIN ר' חיים הערש - ר' משה וואלף אפענהיים שמעון וויינשטיין (845) 67…" at bounding box center [103, 242] width 169 height 79
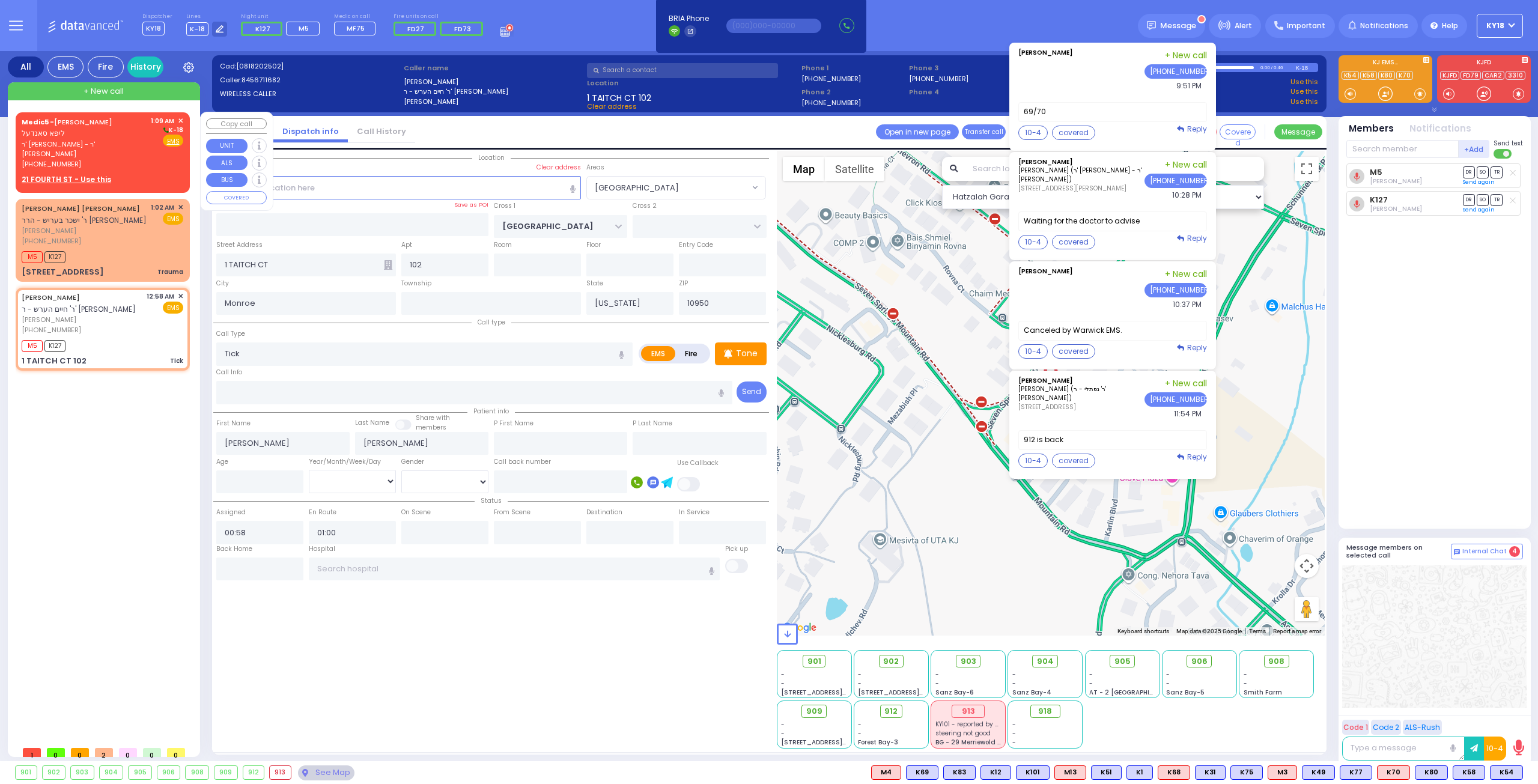
click at [107, 139] on span "ר' אברהם יצחק - ר' משה שמשון שווארץ" at bounding box center [84, 149] width 125 height 20
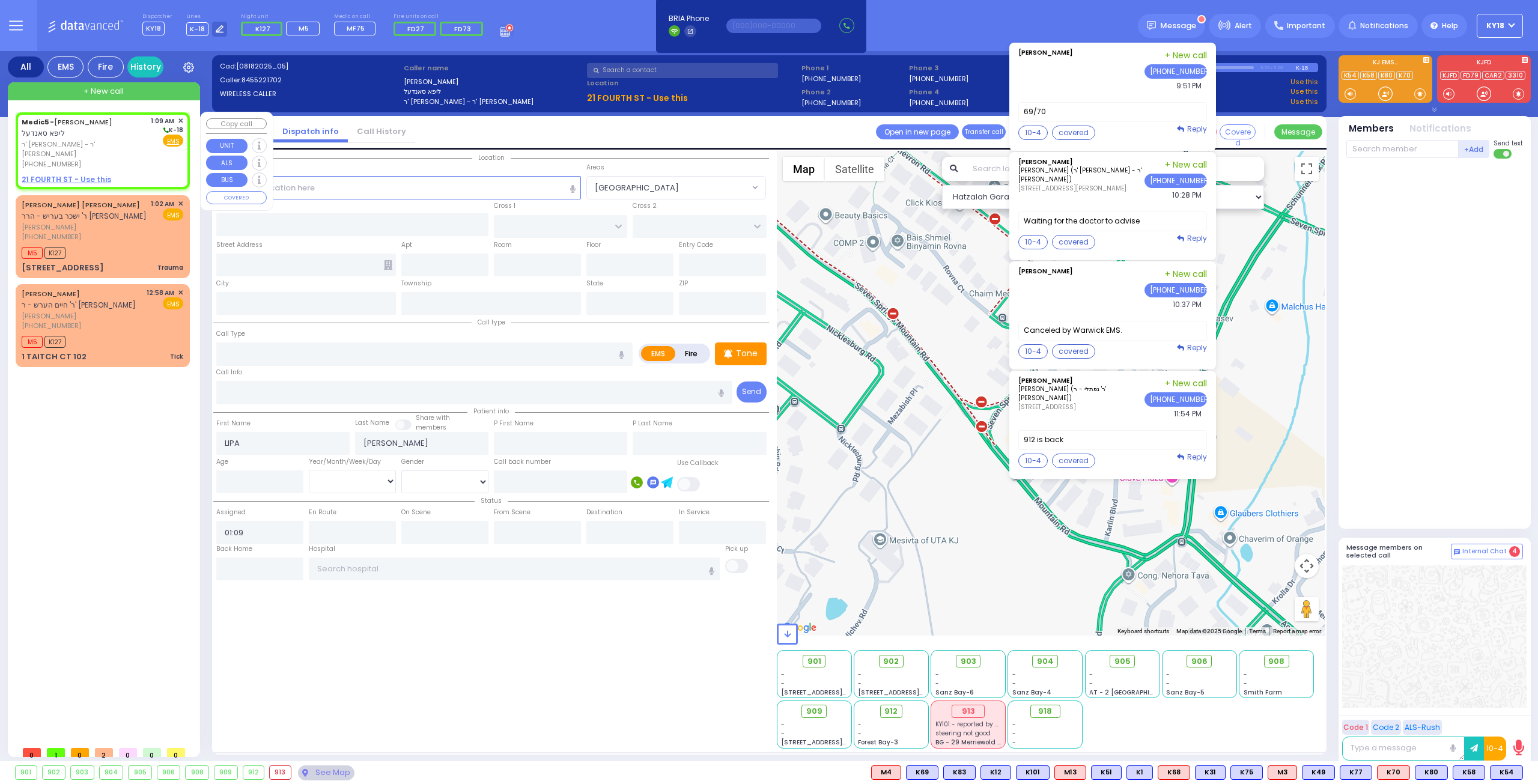
click at [182, 120] on span "✕" at bounding box center [181, 121] width 6 height 10
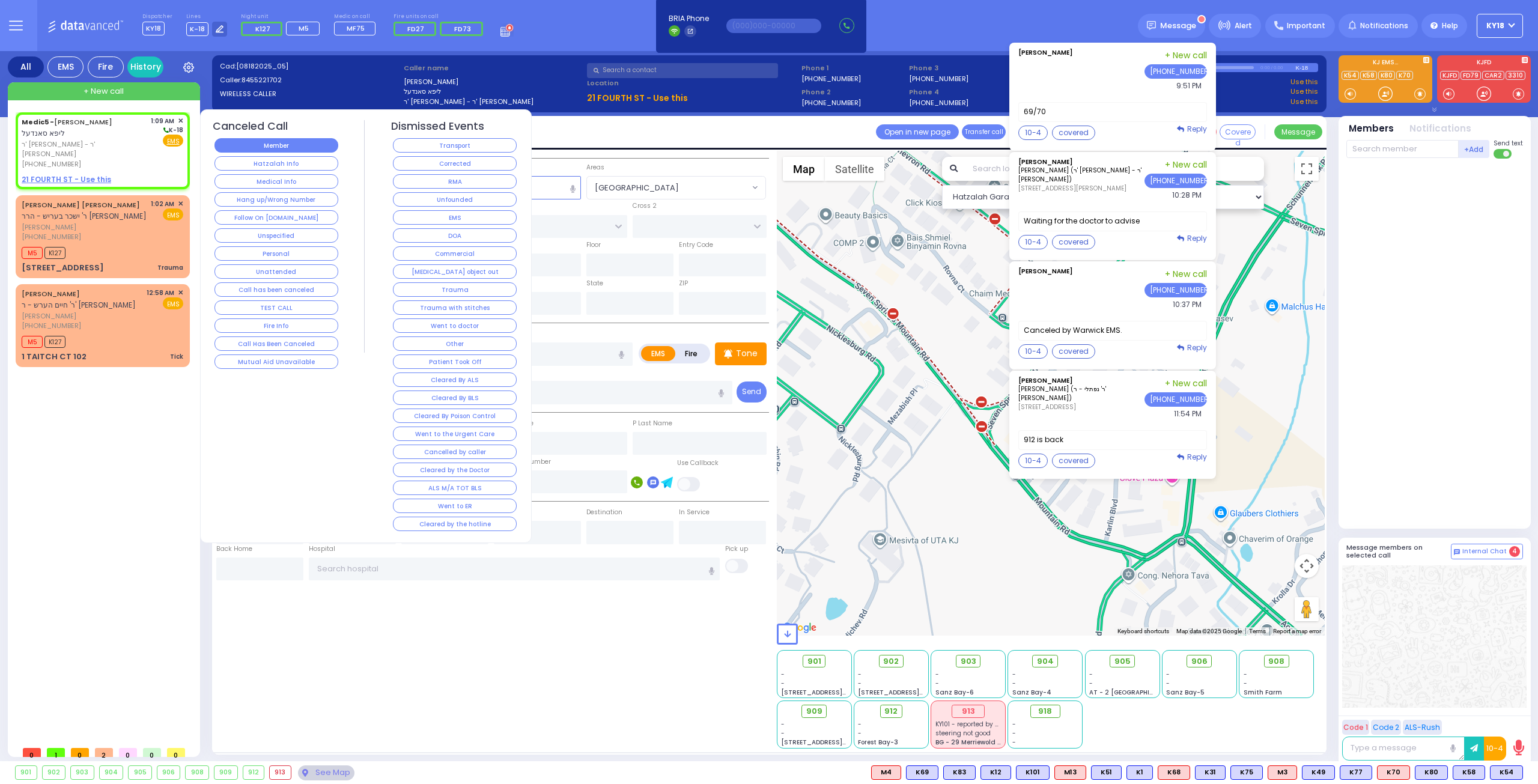
click at [262, 141] on button "Member" at bounding box center [276, 145] width 124 height 14
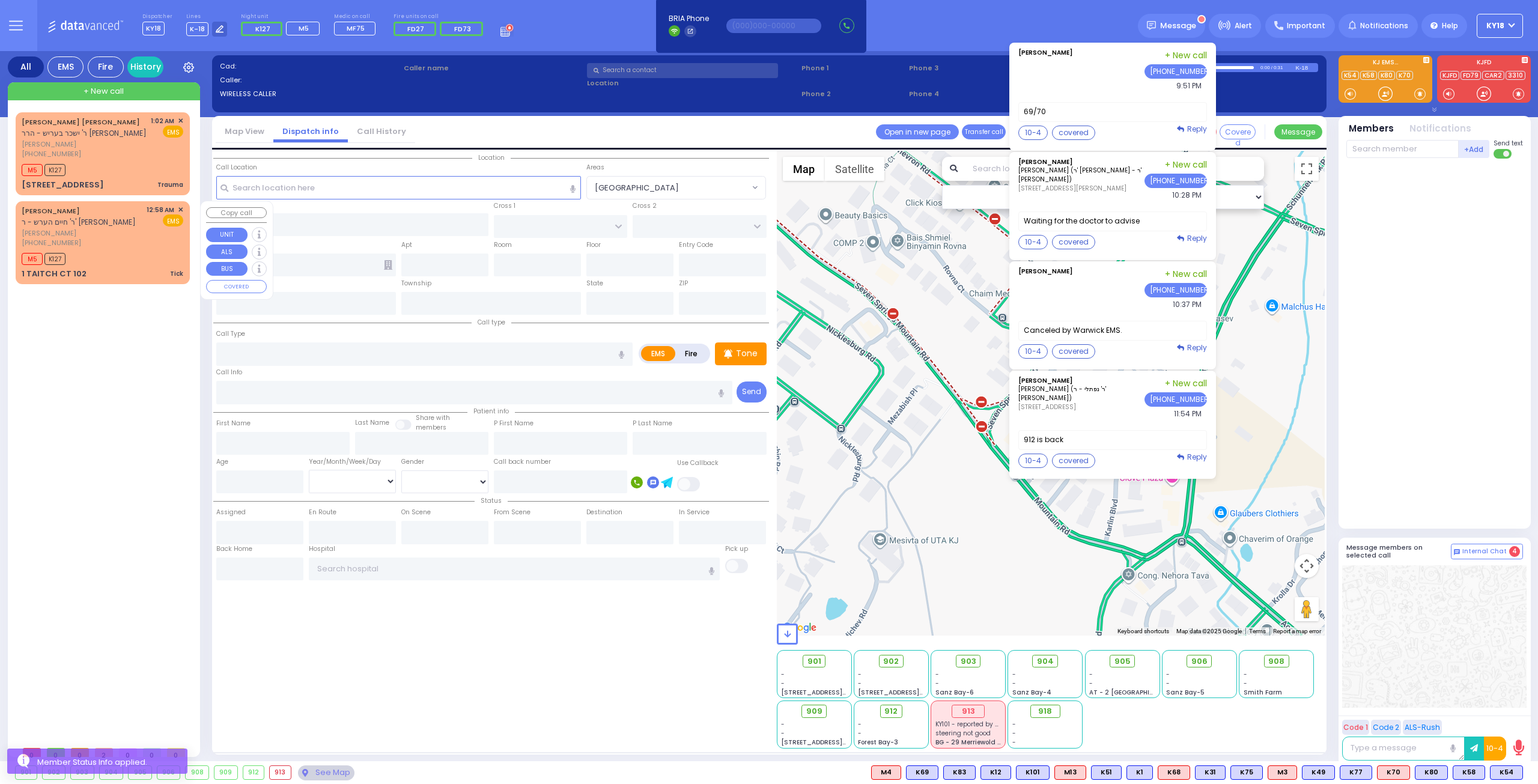
click at [150, 235] on div "12:58 AM ✕ EMS" at bounding box center [165, 227] width 37 height 43
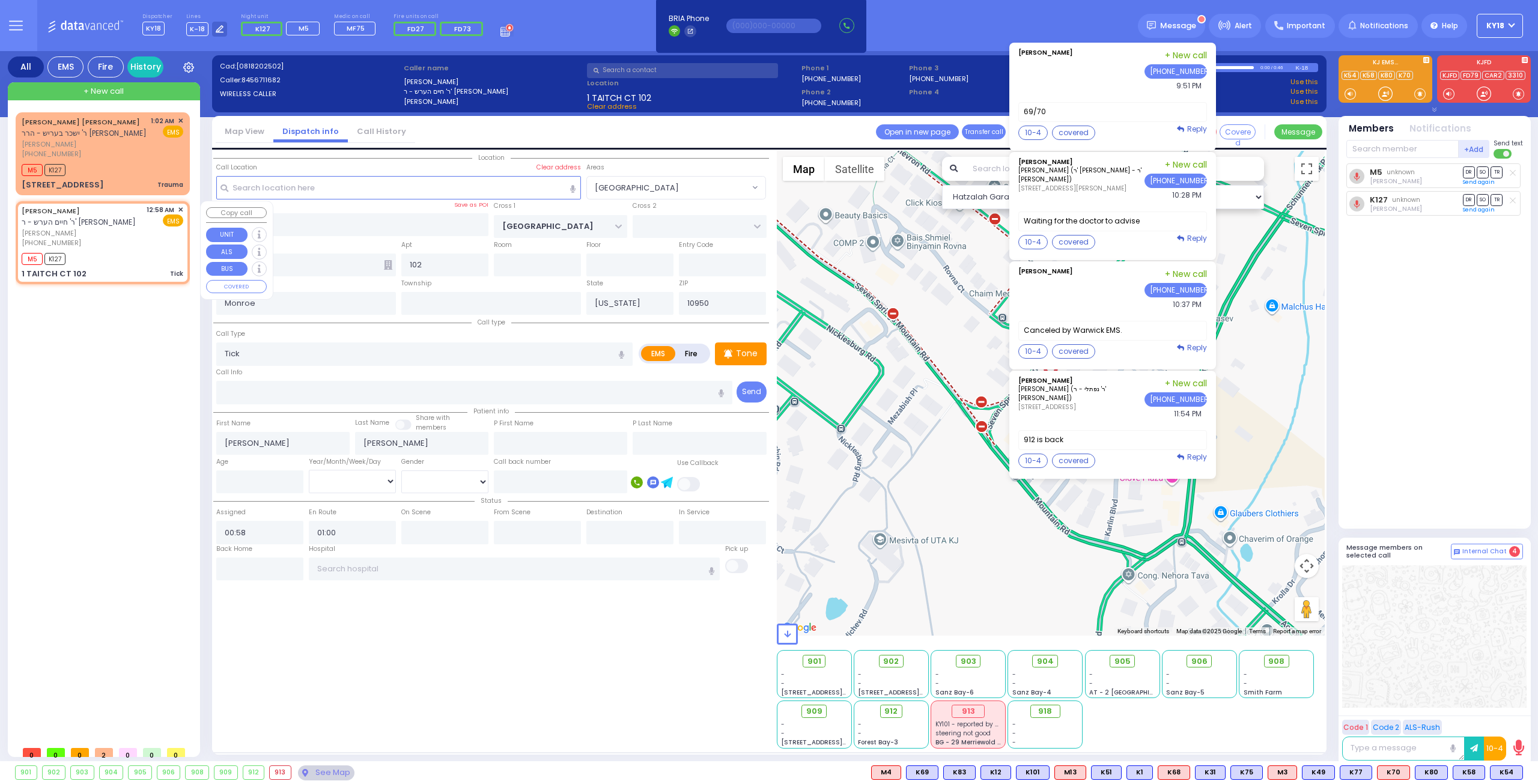
click at [180, 208] on span "✕" at bounding box center [181, 210] width 6 height 10
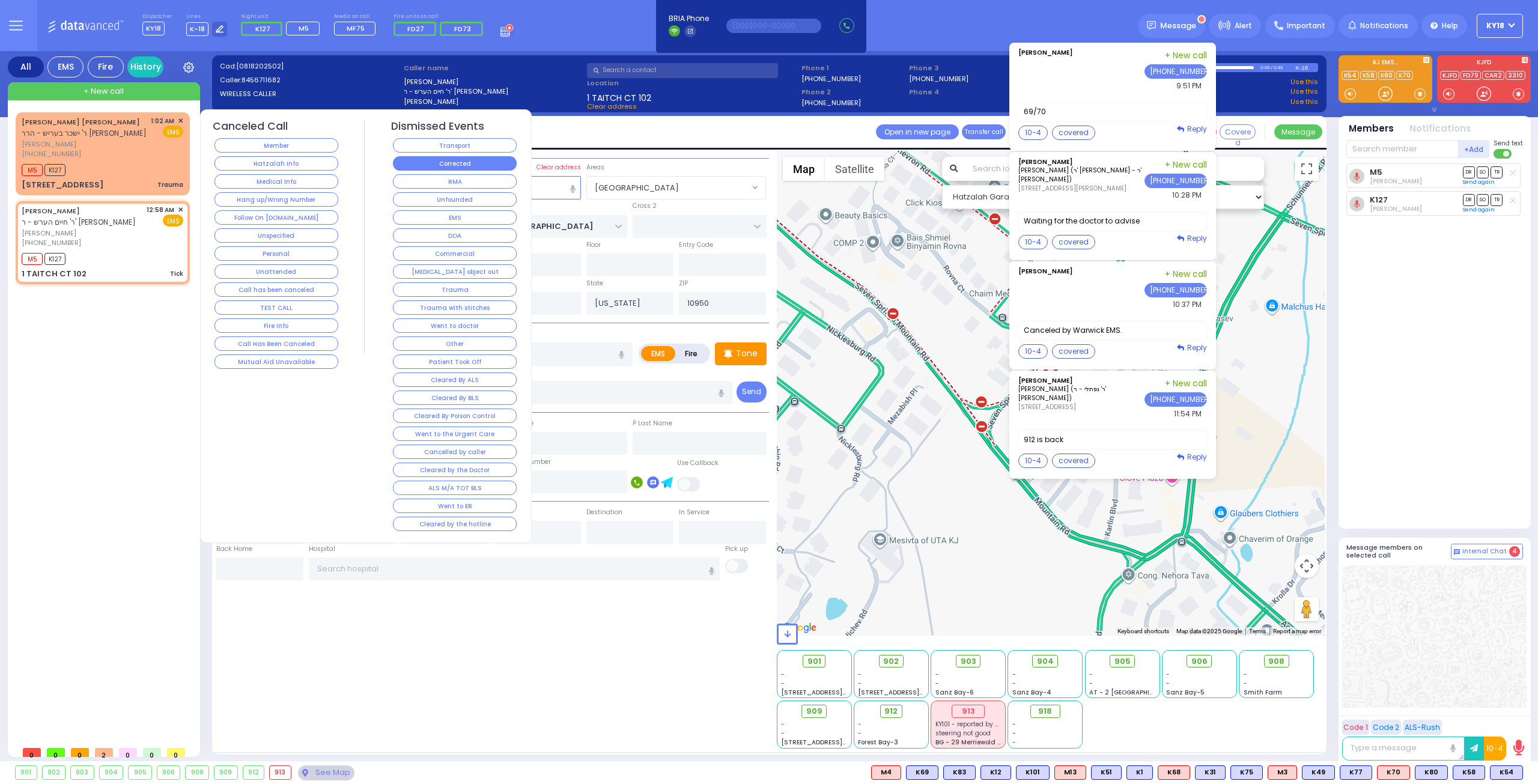
click at [429, 161] on button "Corrected" at bounding box center [454, 163] width 124 height 14
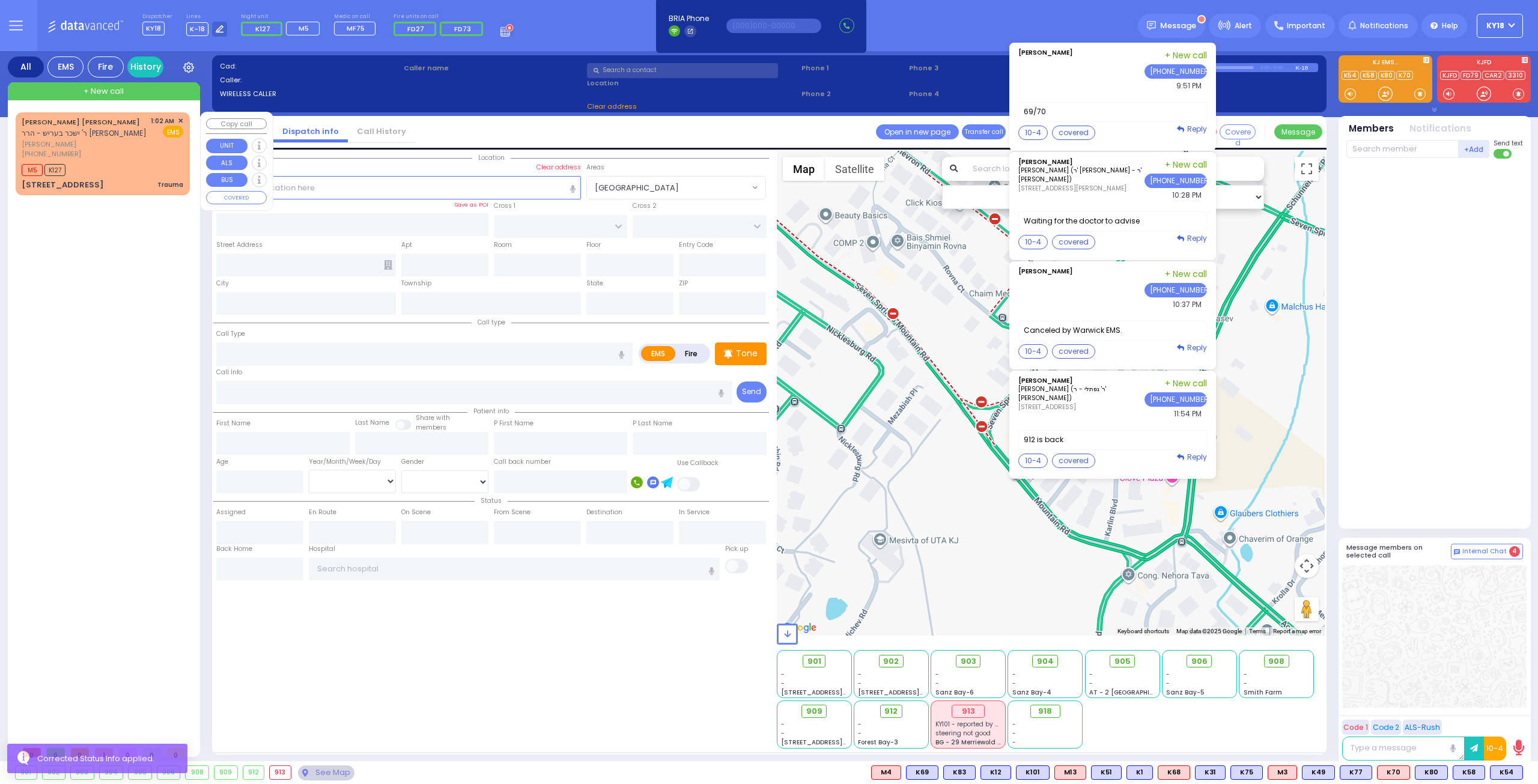
drag, startPoint x: 149, startPoint y: 157, endPoint x: 156, endPoint y: 152, distance: 8.6
click at [152, 154] on div "ELUZER LIPA BRAUNER ר' ישכר בעריש - הרר דוד יצחק ווערצבערגע אלעזר ליפא ברוינער …" at bounding box center [102, 137] width 162 height 43
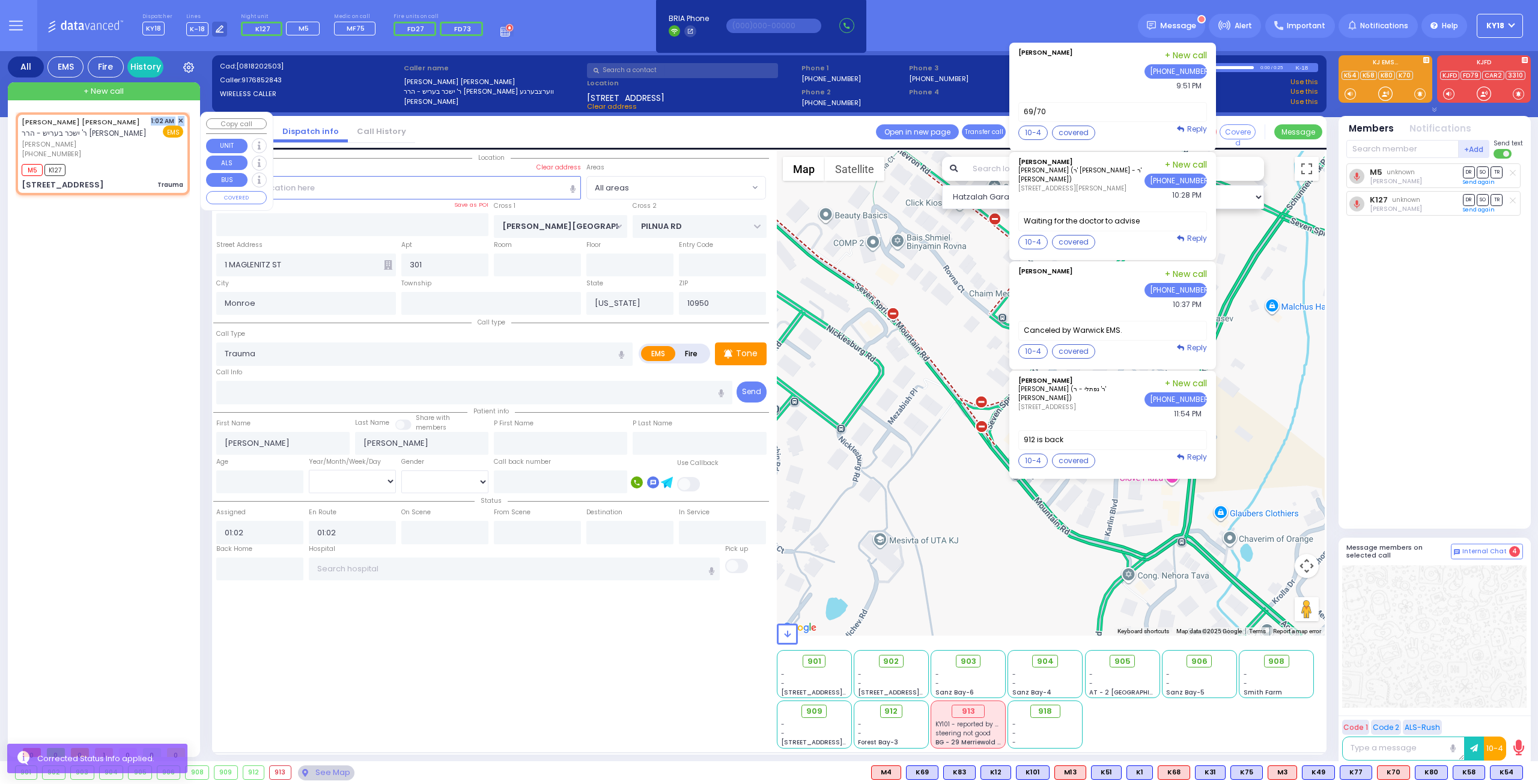
click at [181, 117] on span "✕" at bounding box center [181, 121] width 6 height 10
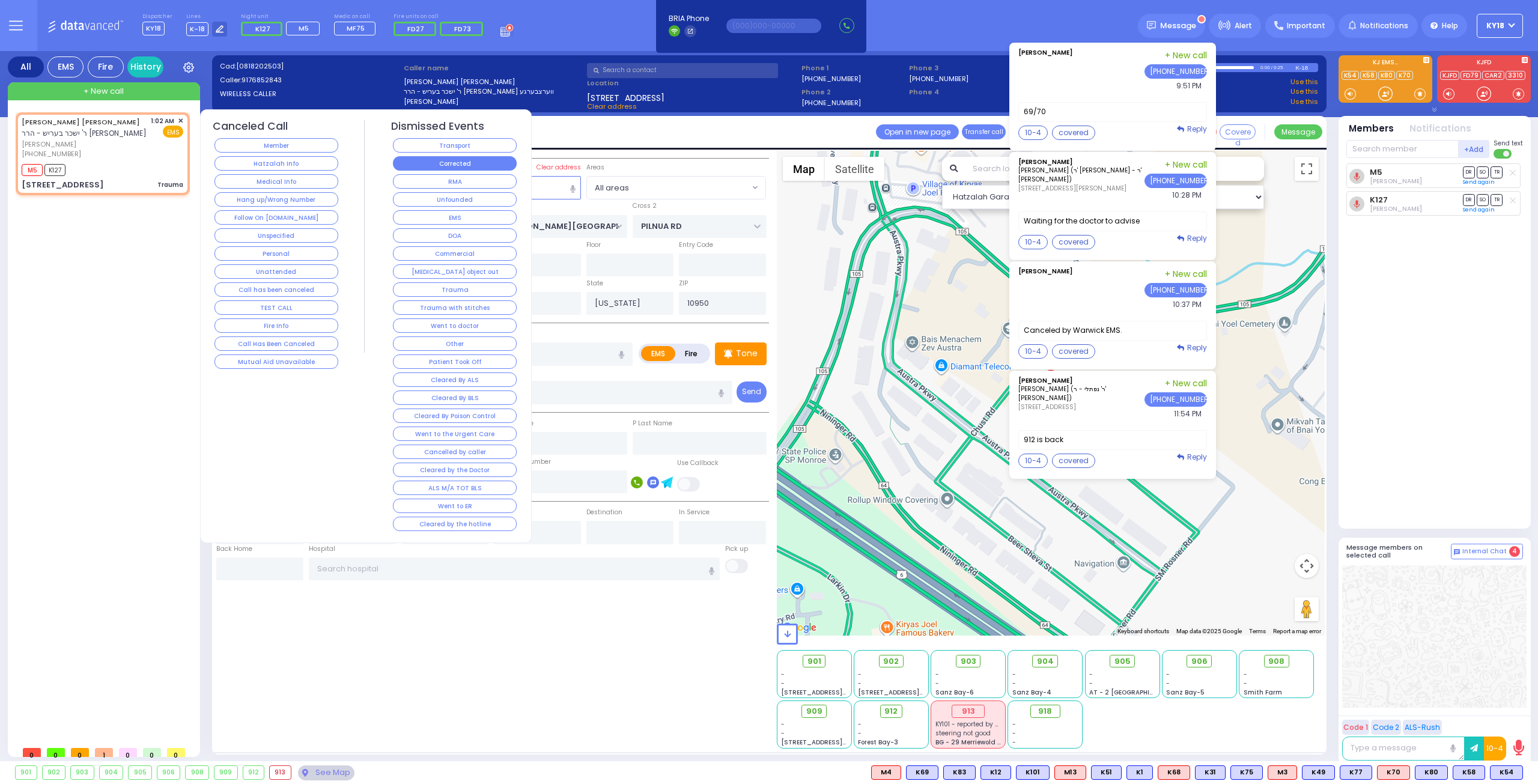
click at [427, 162] on button "Corrected" at bounding box center [454, 163] width 124 height 14
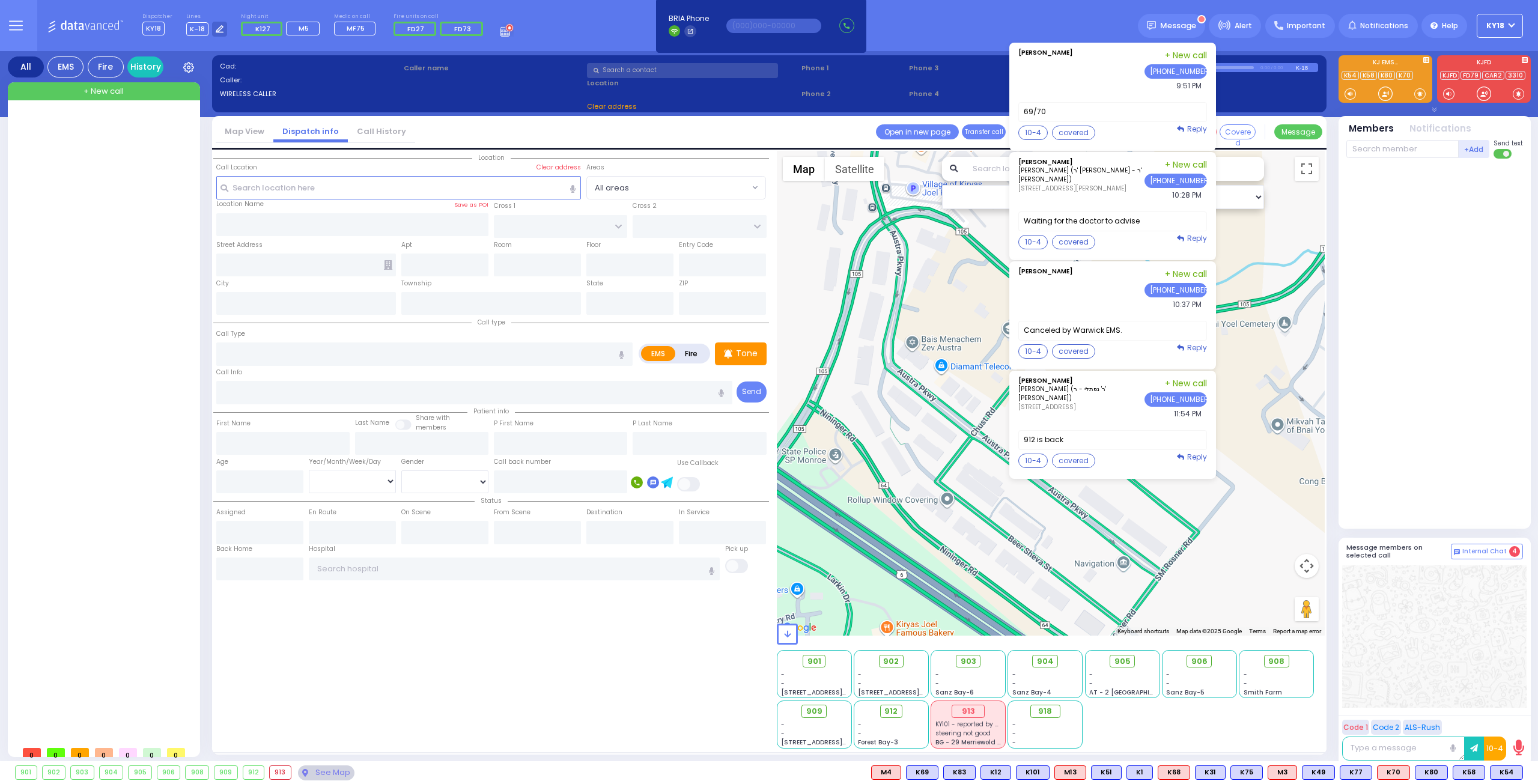
click at [1090, 28] on div "Dispatcher KY18 shift has started. Are you ? Lines K-18" at bounding box center [769, 25] width 1538 height 51
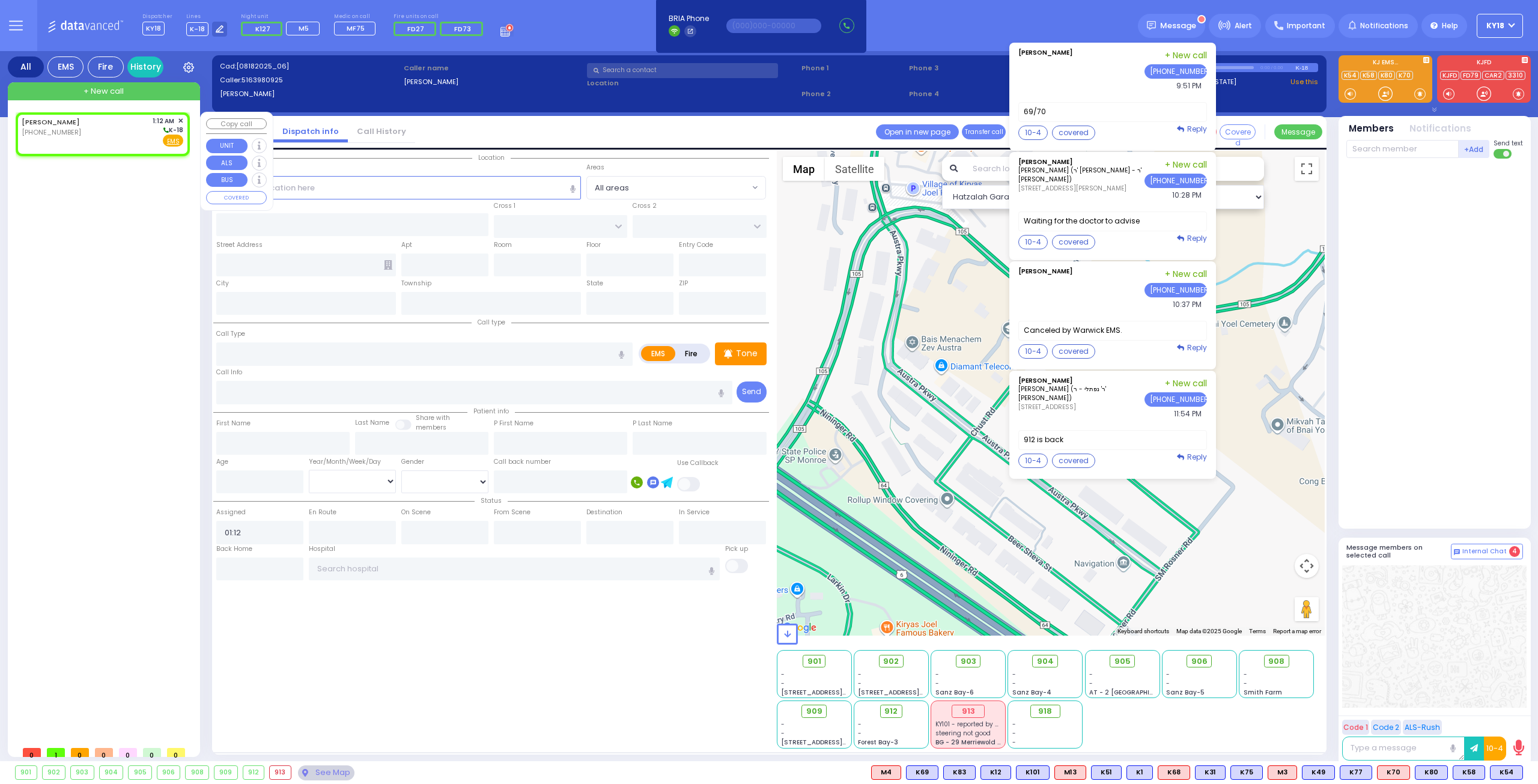
click at [84, 135] on div "LOUIS KANNER (516) 398-0925 1:12 AM ✕ K-18" at bounding box center [102, 132] width 162 height 31
click at [298, 192] on input "text" at bounding box center [399, 188] width 365 height 23
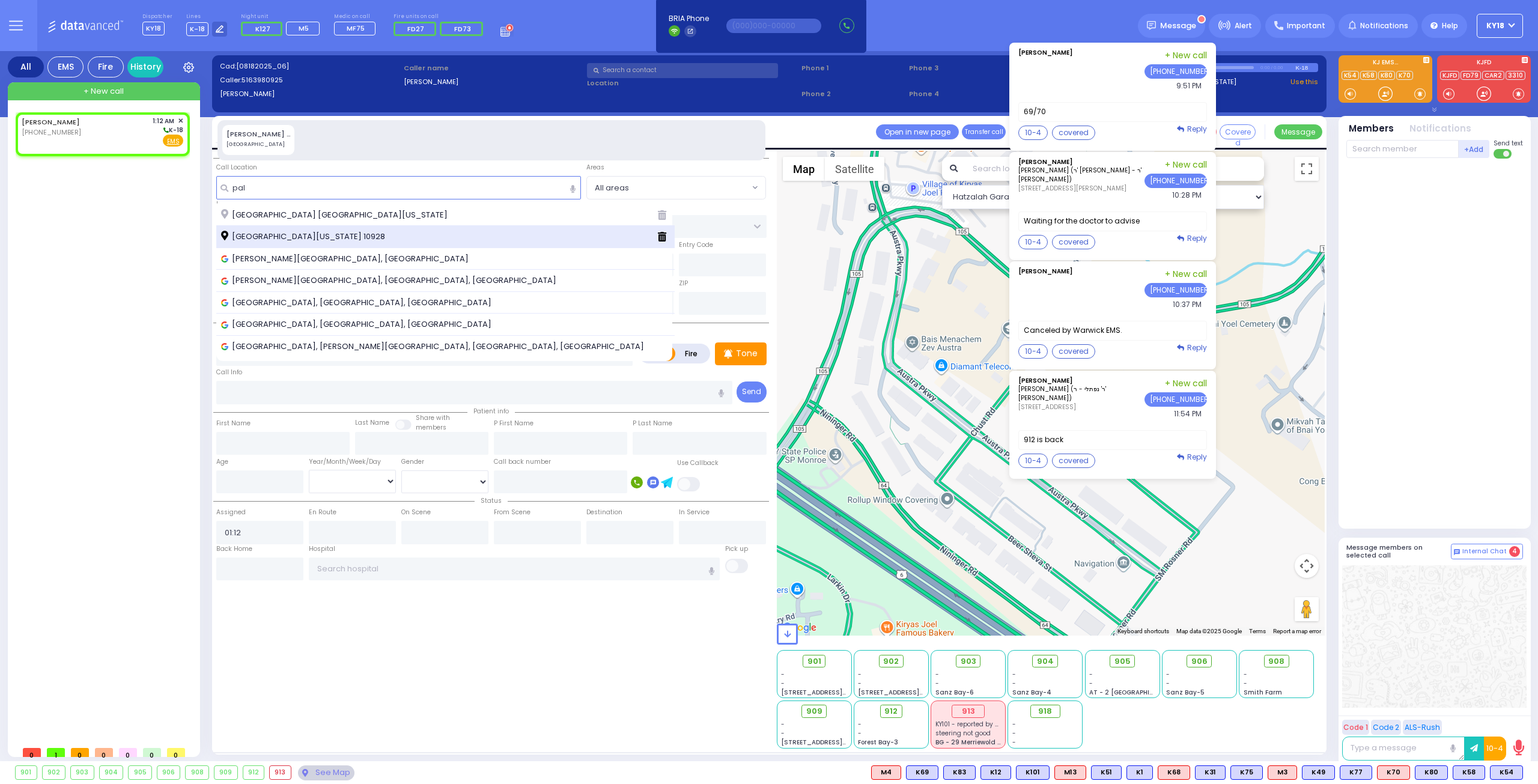
click at [303, 236] on span "[GEOGRAPHIC_DATA][US_STATE] 10928" at bounding box center [305, 237] width 168 height 12
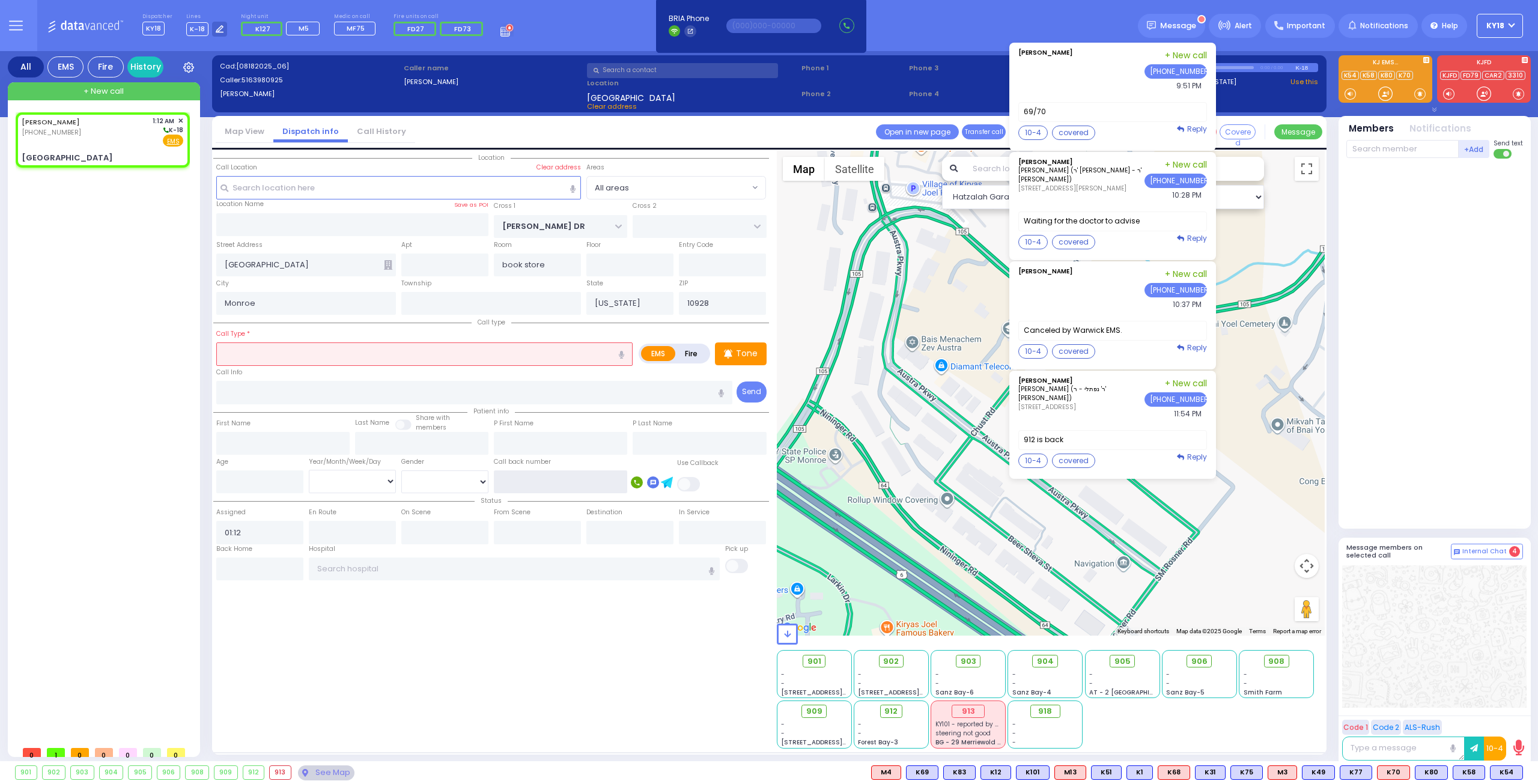
click at [550, 481] on input "text" at bounding box center [561, 481] width 133 height 23
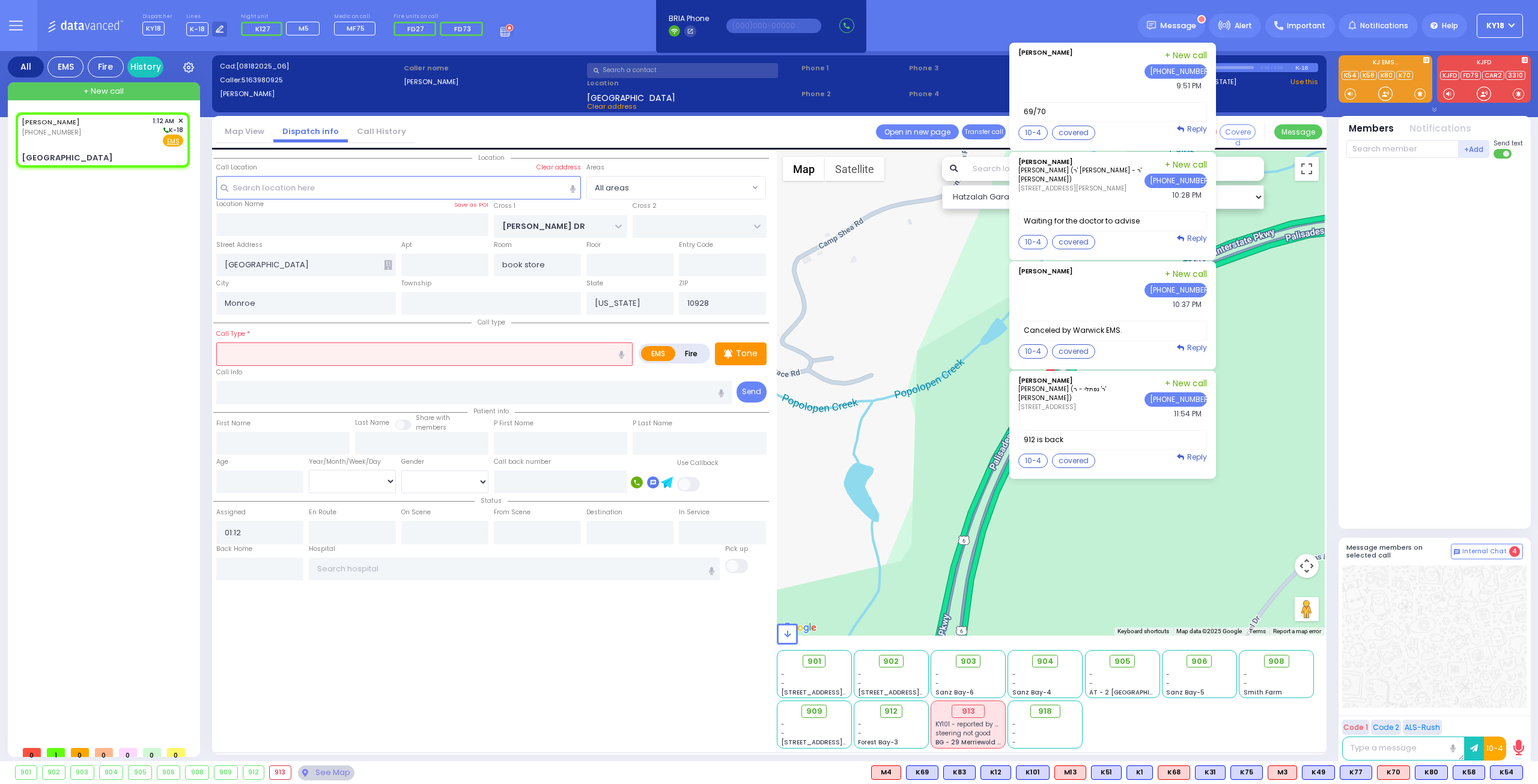
click at [298, 355] on input "text" at bounding box center [425, 354] width 417 height 23
drag, startPoint x: 278, startPoint y: 356, endPoint x: 201, endPoint y: 352, distance: 77.1
click at [201, 352] on div "All EMS Fire History Settings" at bounding box center [769, 408] width 1523 height 715
click at [546, 481] on input "text" at bounding box center [561, 481] width 133 height 23
paste input "91772023600"
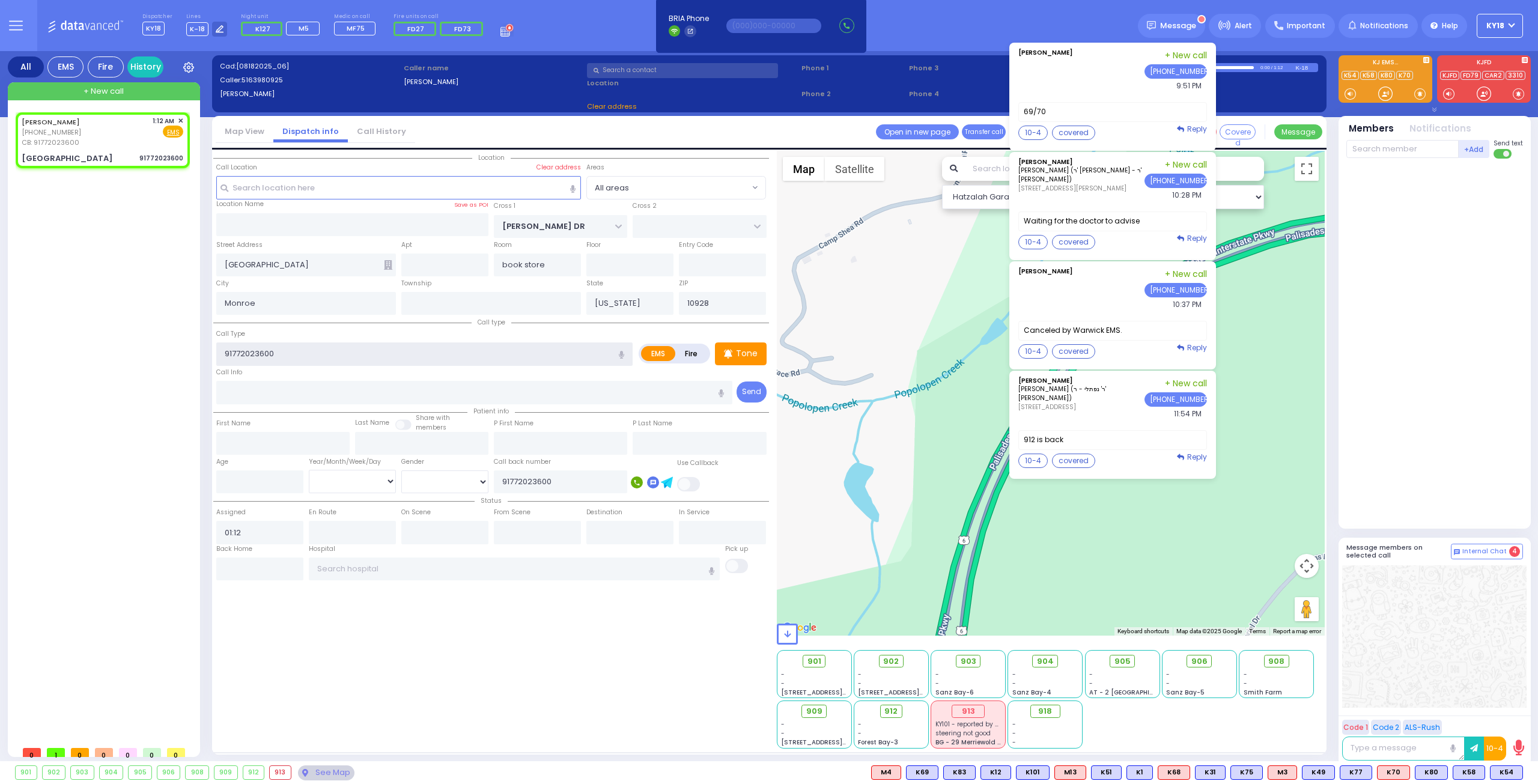
drag, startPoint x: 272, startPoint y: 351, endPoint x: 209, endPoint y: 356, distance: 63.2
click at [206, 356] on div "All EMS Fire History Settings" at bounding box center [769, 408] width 1523 height 715
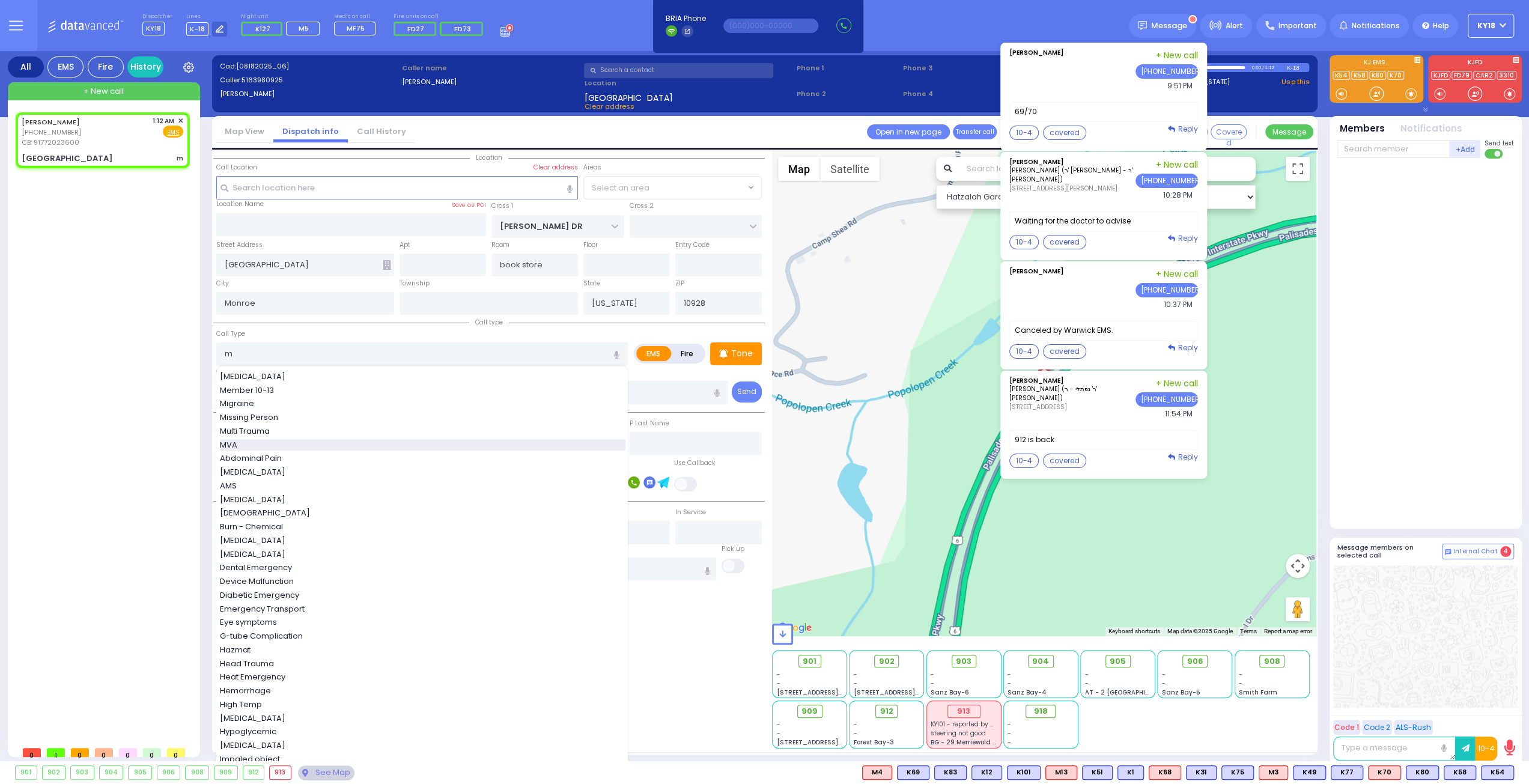
click at [278, 440] on div "MVA" at bounding box center [422, 445] width 405 height 12
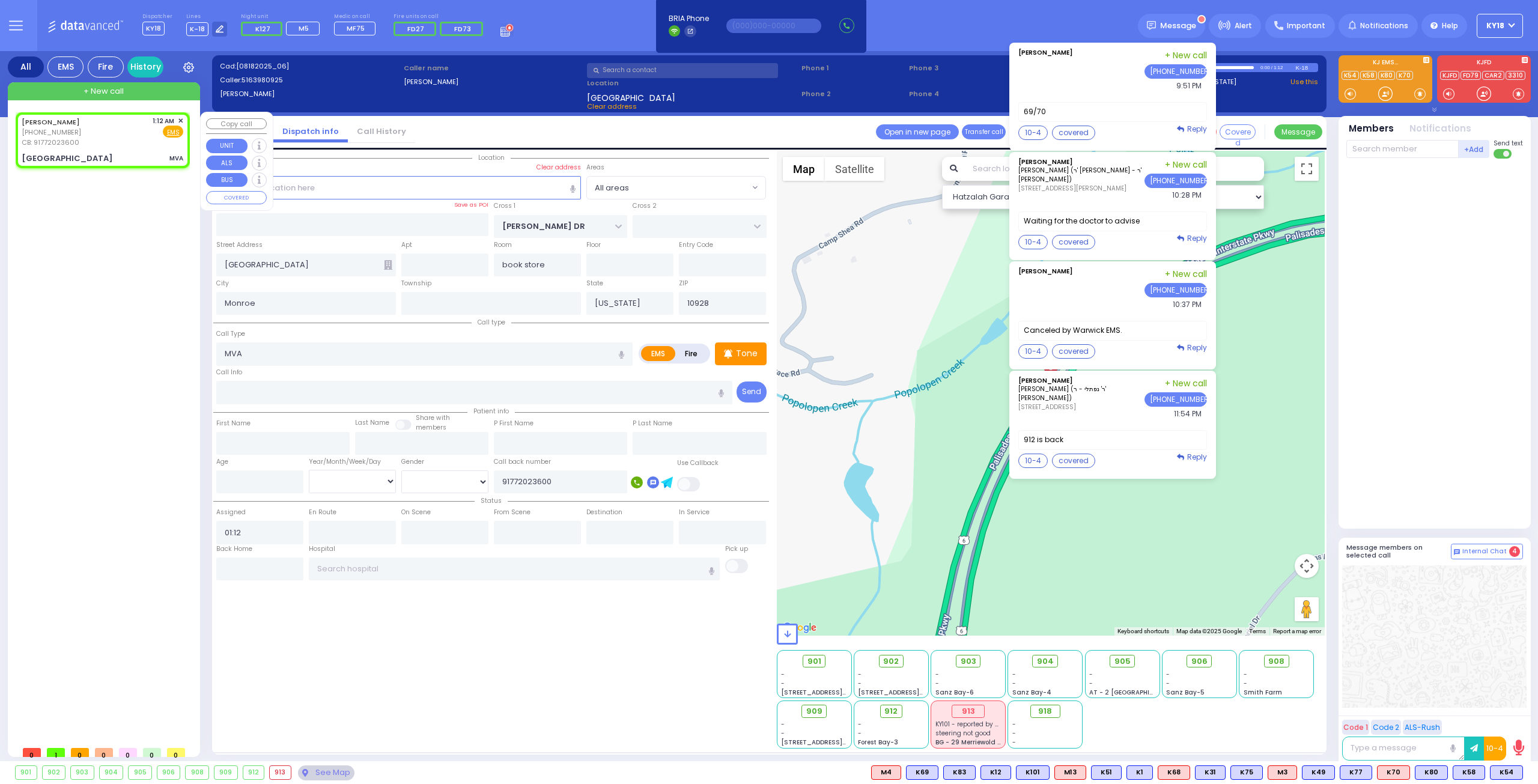
click at [179, 119] on span "✕" at bounding box center [181, 121] width 6 height 10
click at [96, 137] on div "LOUIS KANNER (516) 398-0925 CB: 91772023600 1:12 AM ✕ Fire EMS" at bounding box center [102, 132] width 162 height 32
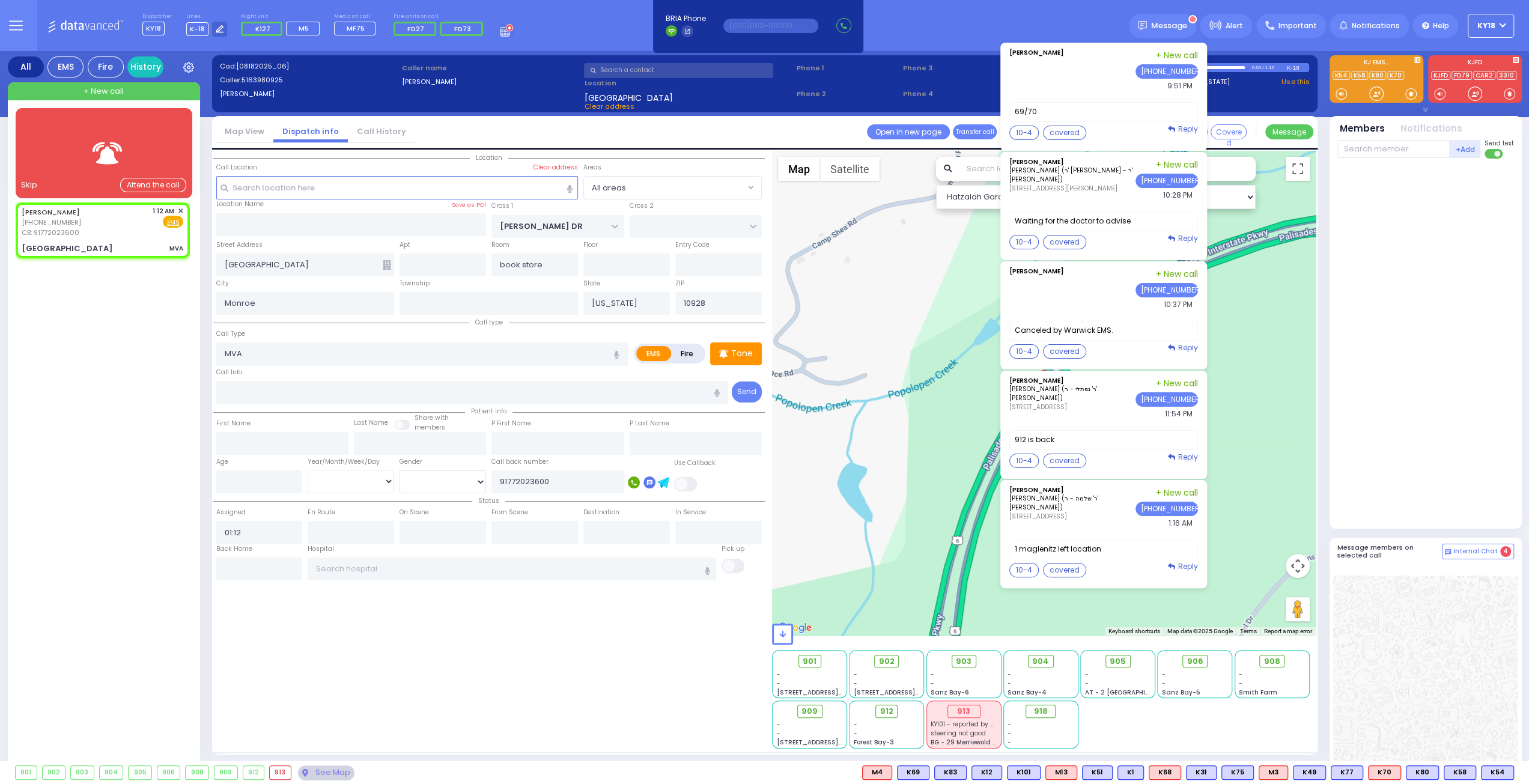
click at [142, 16] on div "Dispatcher KY18 shift has started. Are you ? Lines K-18" at bounding box center [764, 25] width 1529 height 51
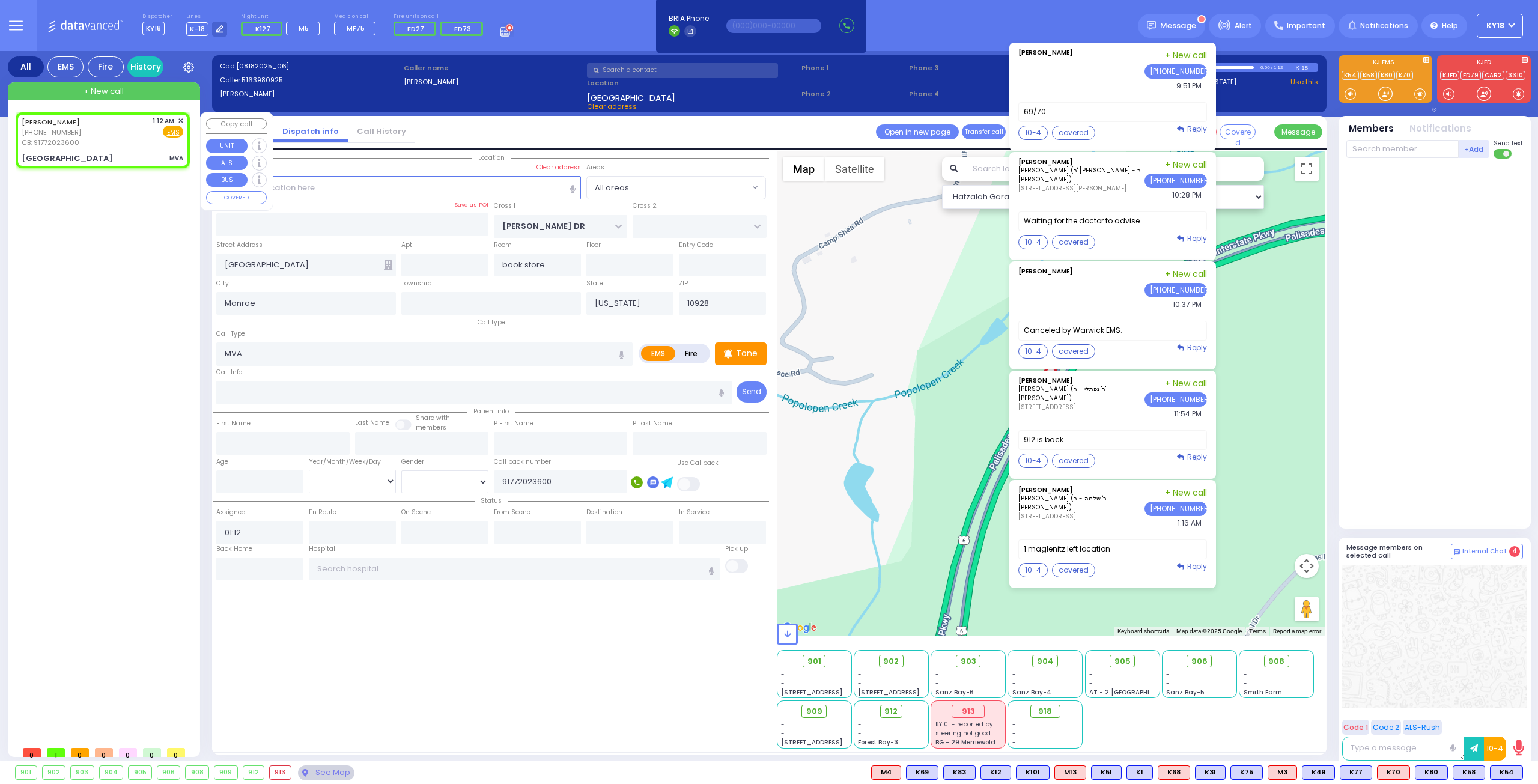
click at [100, 137] on div "LOUIS KANNER (516) 398-0925 CB: 91772023600 1:12 AM ✕ Fire EMS" at bounding box center [102, 132] width 162 height 32
click at [182, 120] on span "✕" at bounding box center [181, 121] width 6 height 10
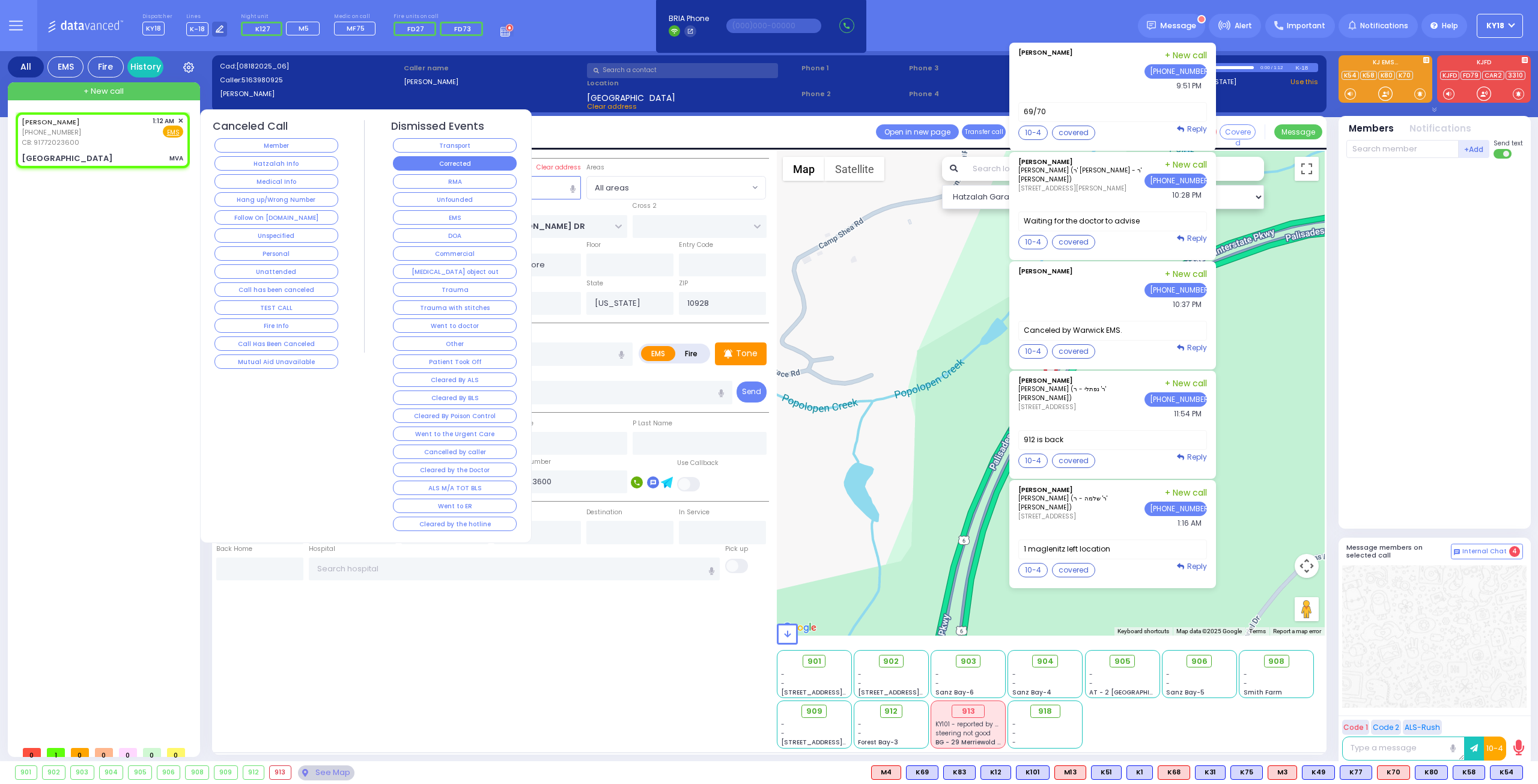
click at [435, 160] on button "Corrected" at bounding box center [454, 163] width 124 height 14
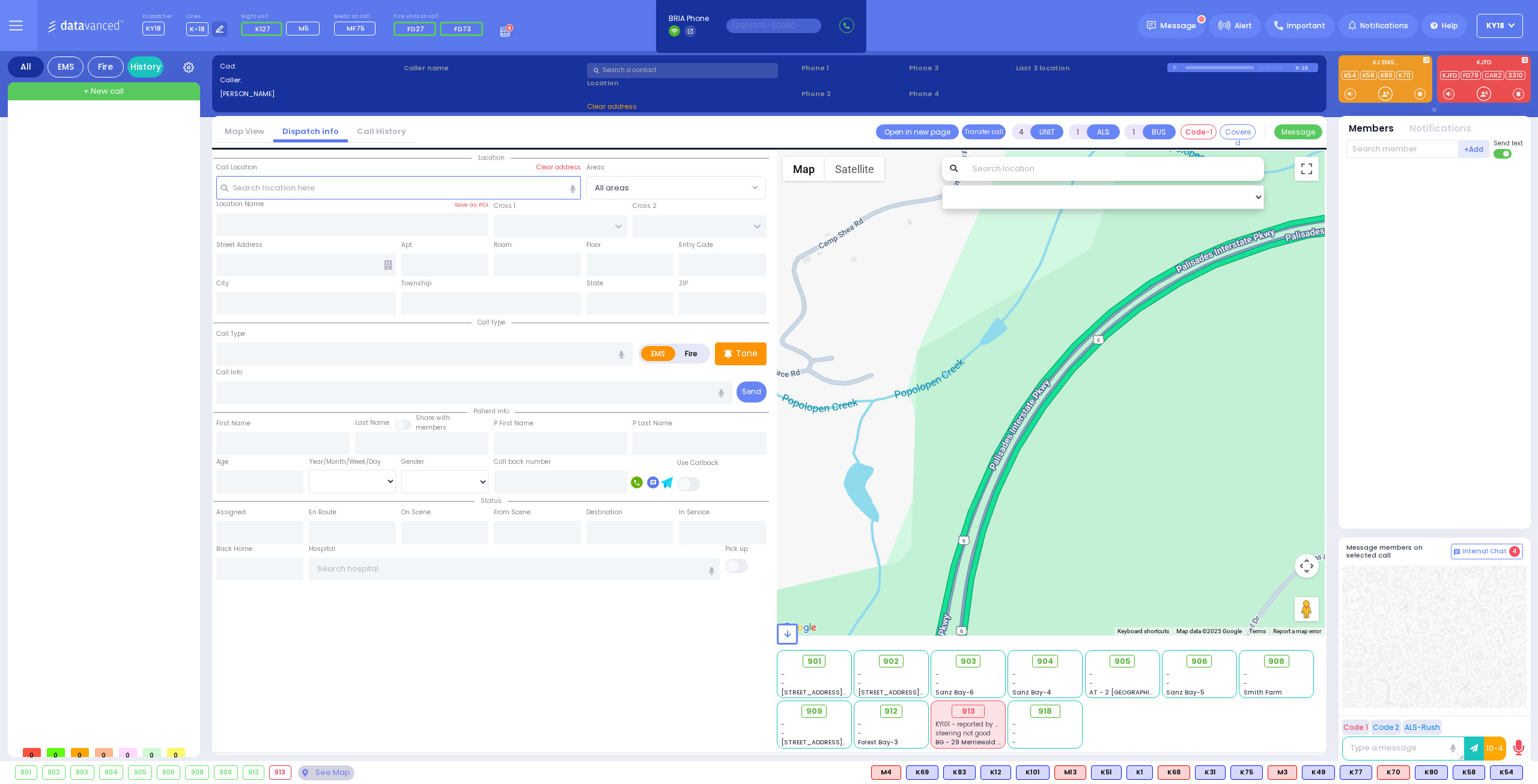
select select
